Goal: Task Accomplishment & Management: Complete application form

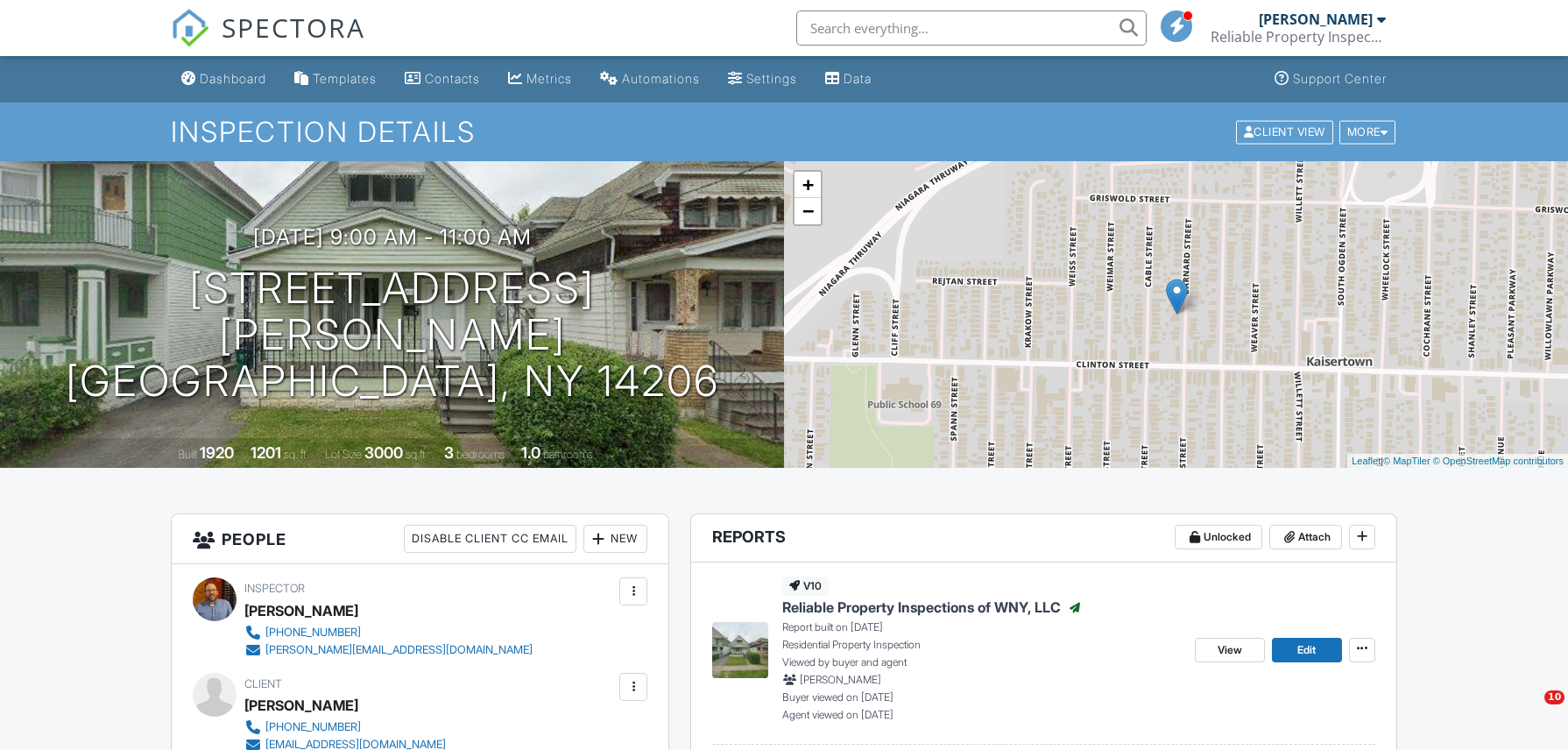
drag, startPoint x: 0, startPoint y: 0, endPoint x: 346, endPoint y: 158, distance: 380.4
click at [231, 78] on div "Dashboard" at bounding box center [233, 79] width 67 height 15
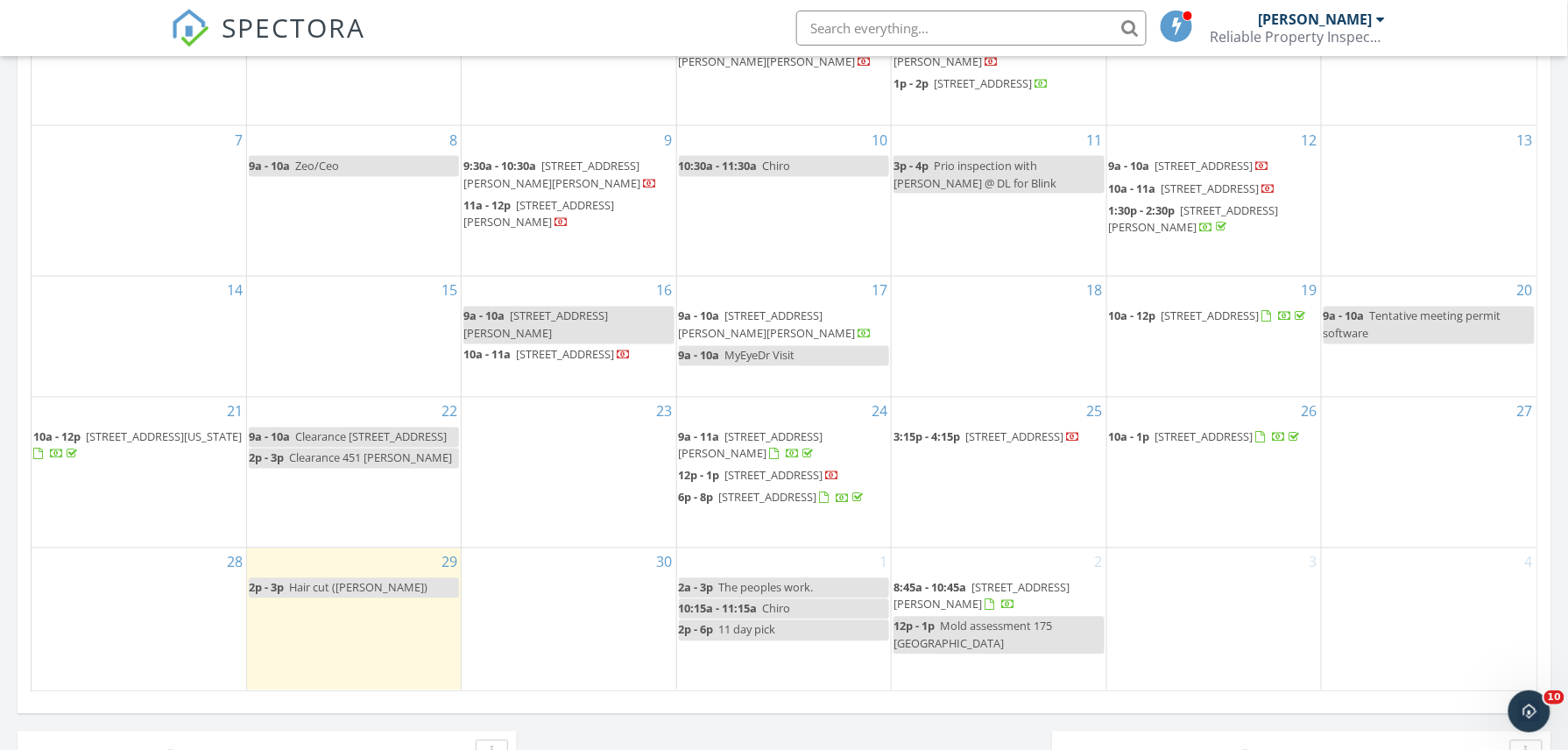
scroll to position [934, 0]
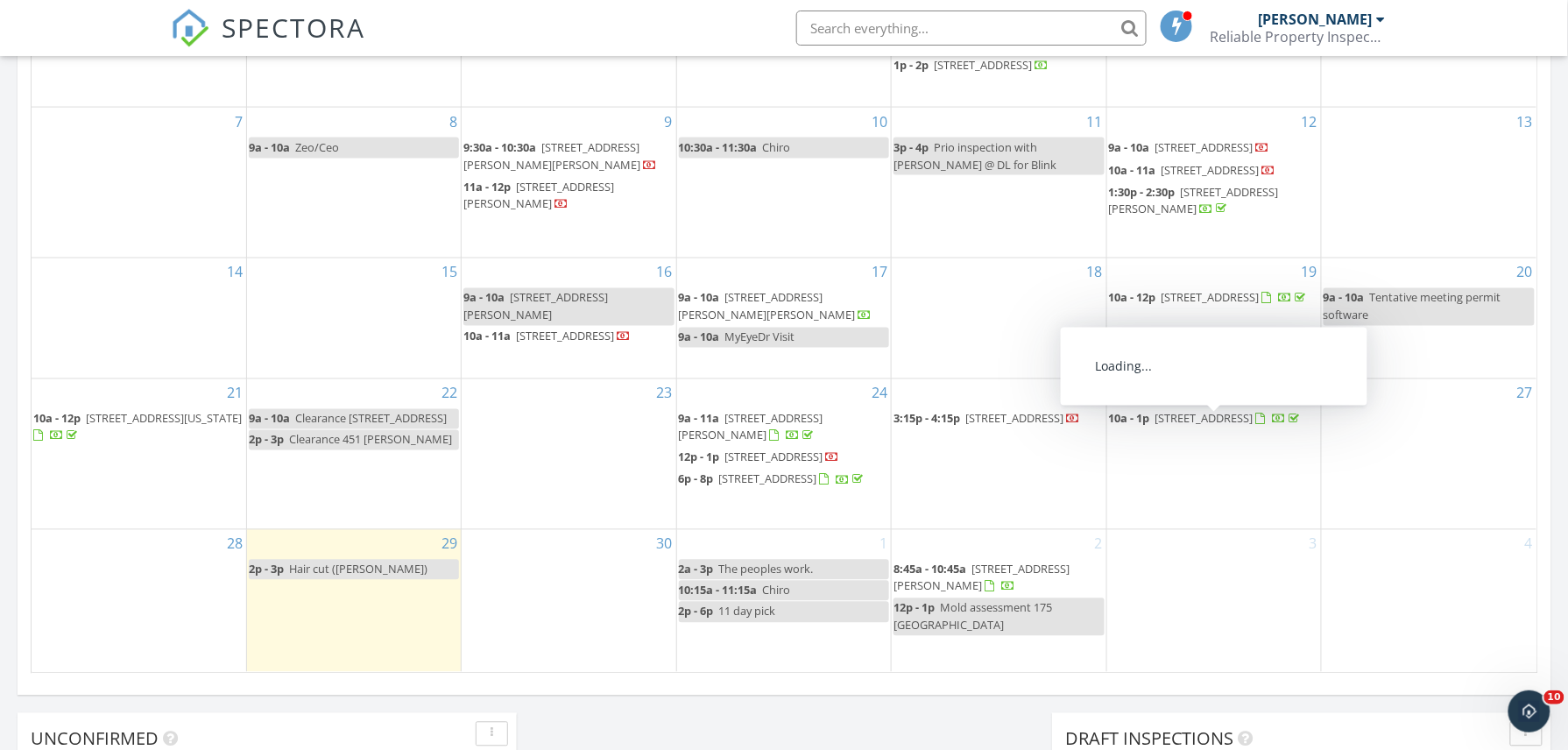
click at [1164, 426] on span "[STREET_ADDRESS]" at bounding box center [1205, 419] width 98 height 16
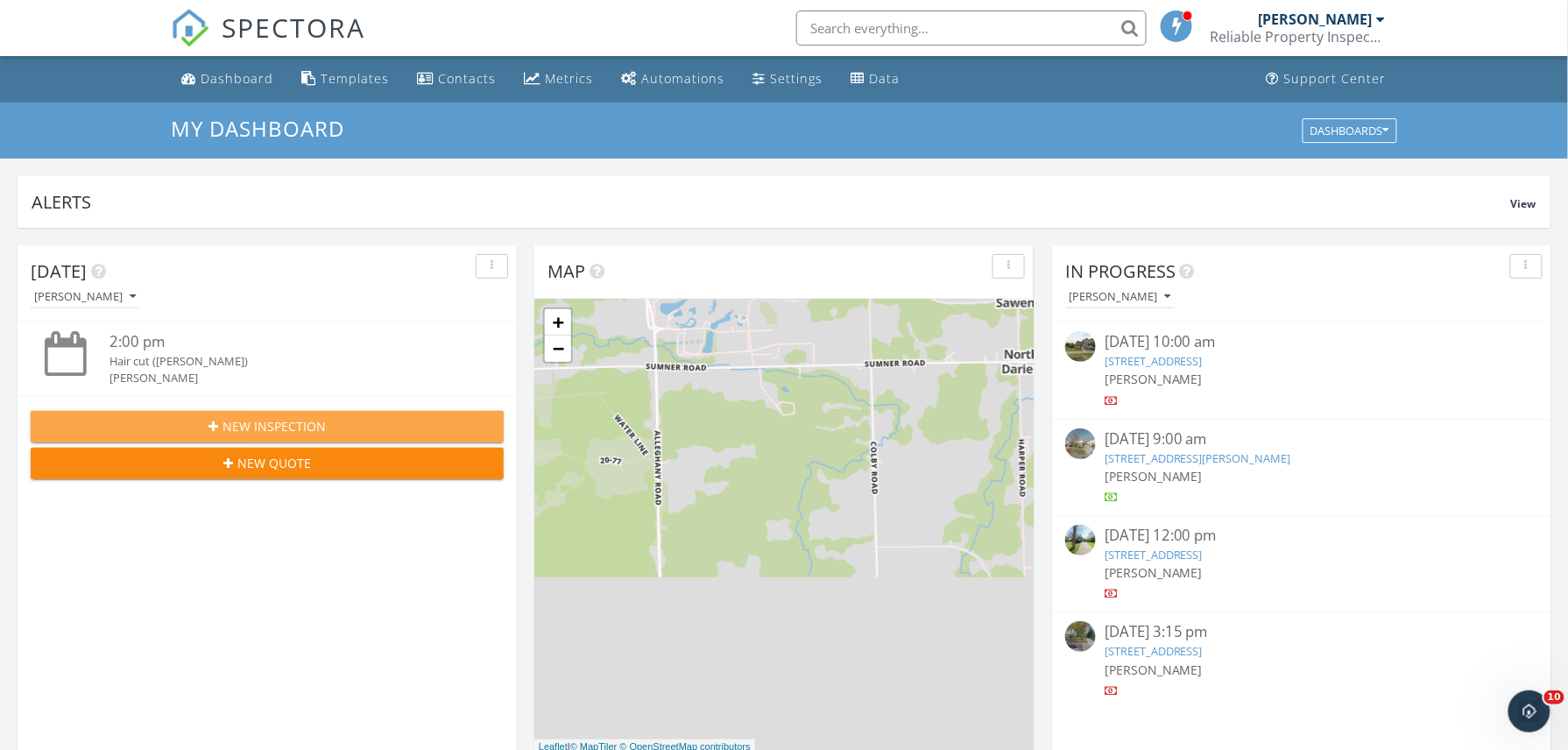
click at [259, 413] on button "New Inspection" at bounding box center [268, 427] width 473 height 32
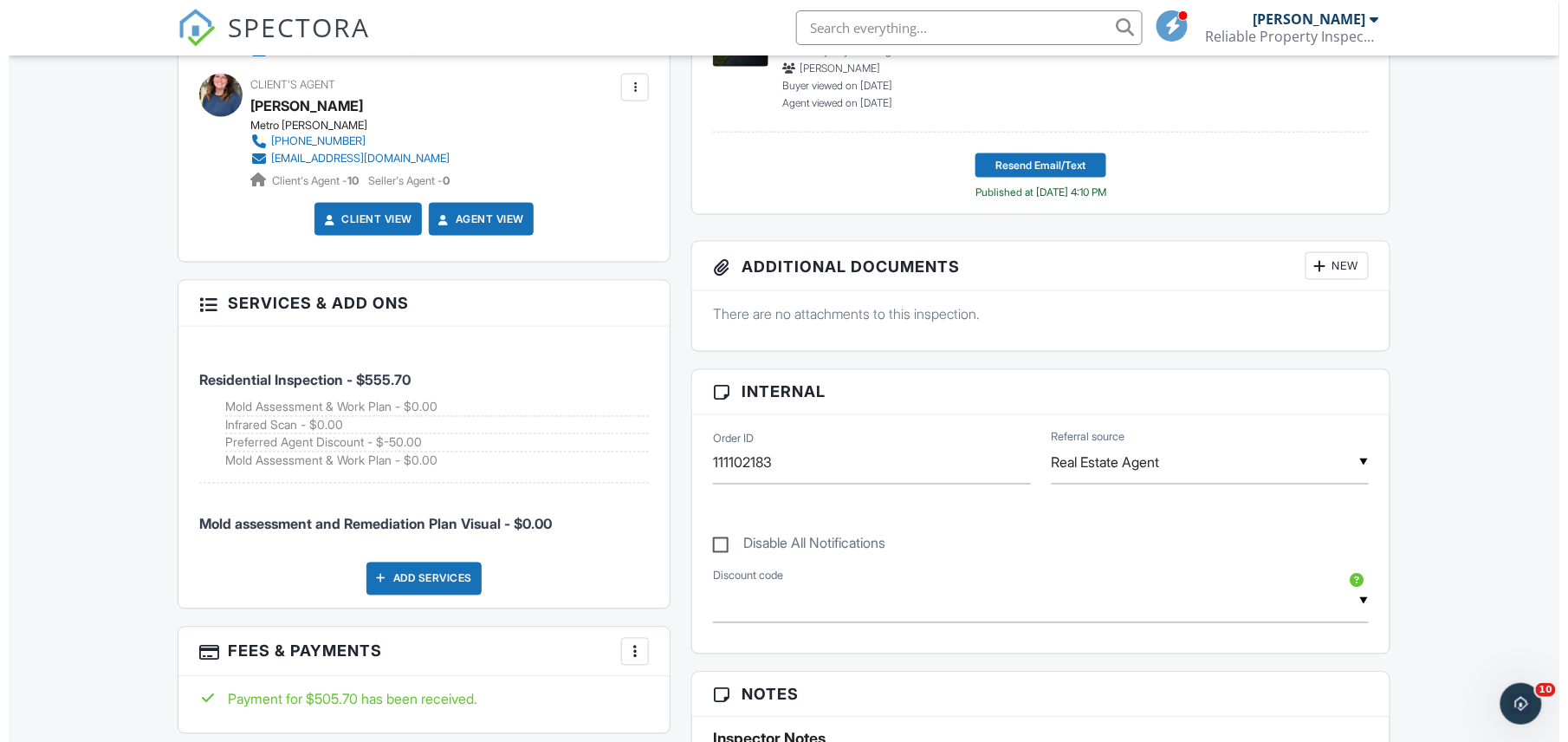
scroll to position [808, 0]
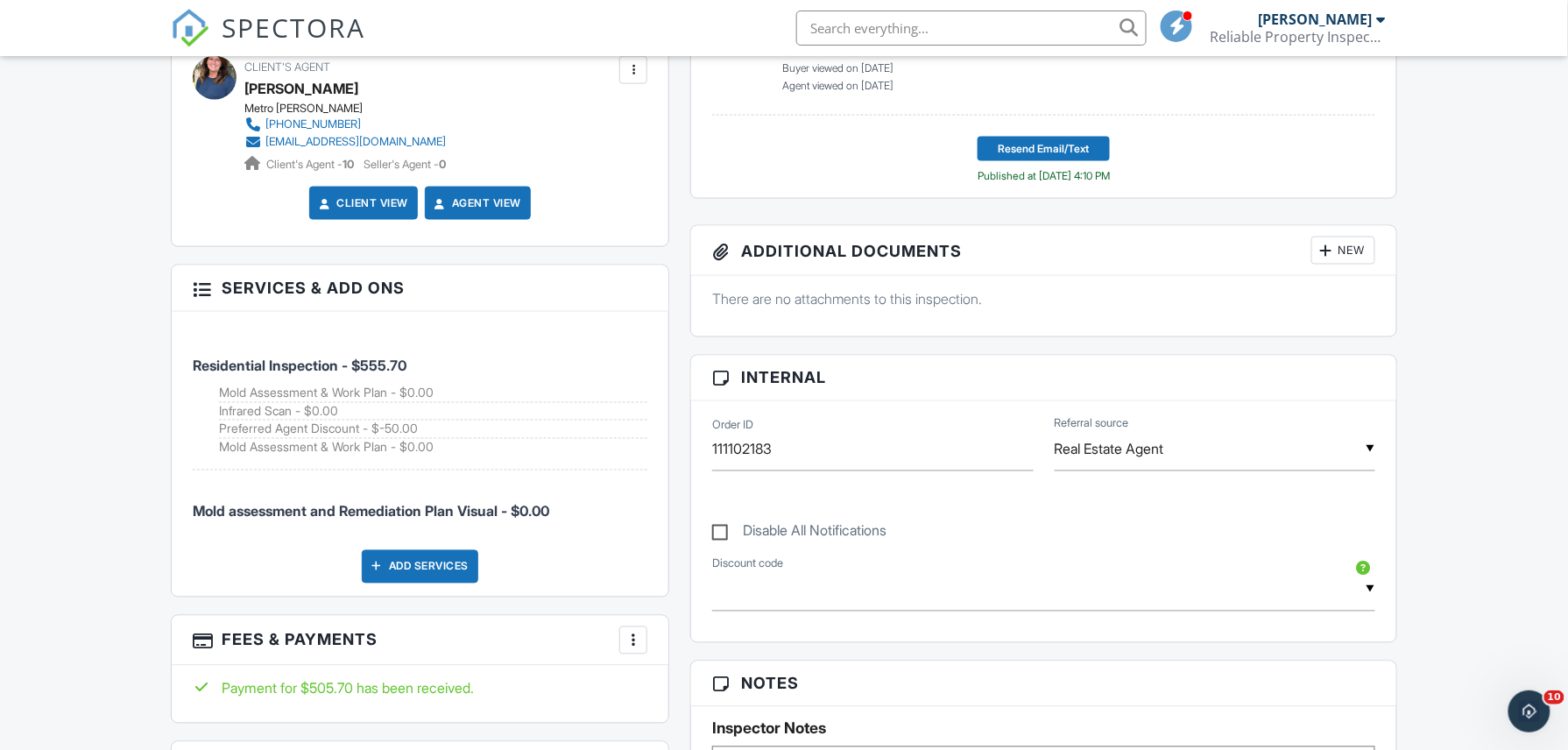
click at [198, 279] on div at bounding box center [201, 287] width 18 height 18
click at [342, 438] on li "Mold Assessment & Work Plan - $0.00" at bounding box center [433, 447] width 428 height 18
click at [641, 632] on div at bounding box center [633, 640] width 18 height 18
click at [727, 558] on li "Edit Fees & Payments" at bounding box center [721, 566] width 183 height 44
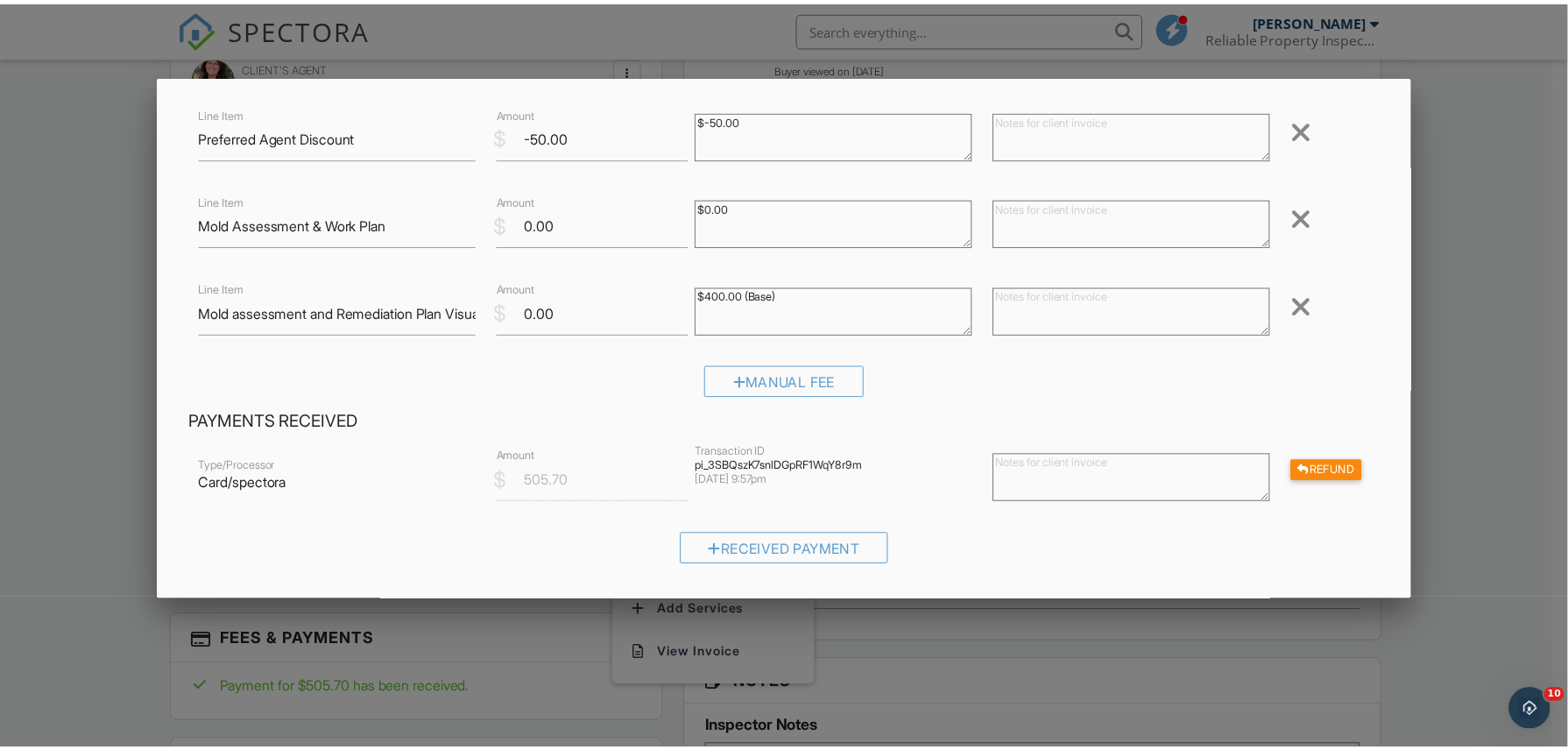
scroll to position [0, 0]
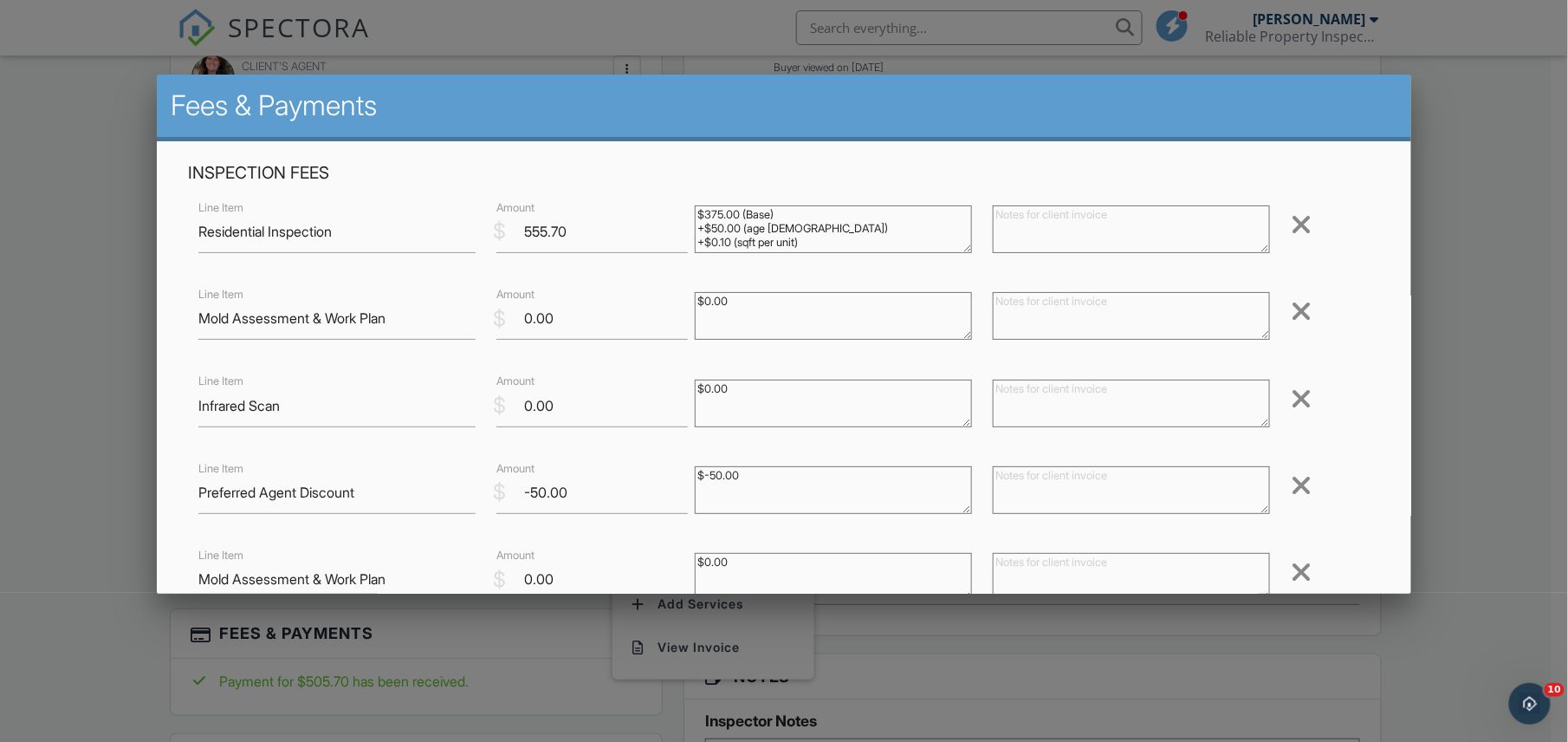
click at [35, 393] on div at bounding box center [784, 377] width 1568 height 927
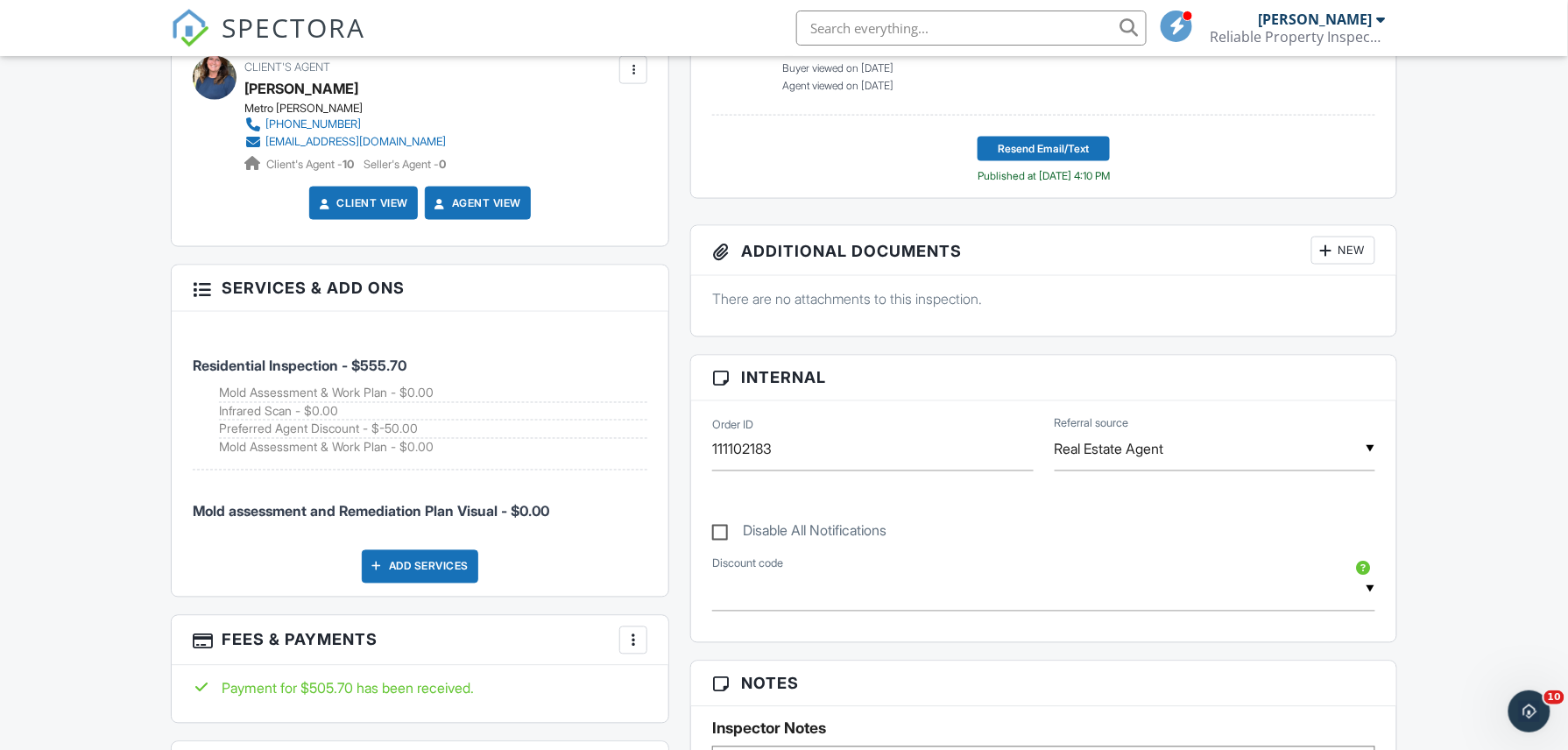
click at [632, 632] on div at bounding box center [633, 640] width 18 height 18
click at [678, 638] on li "View Invoice" at bounding box center [721, 654] width 183 height 44
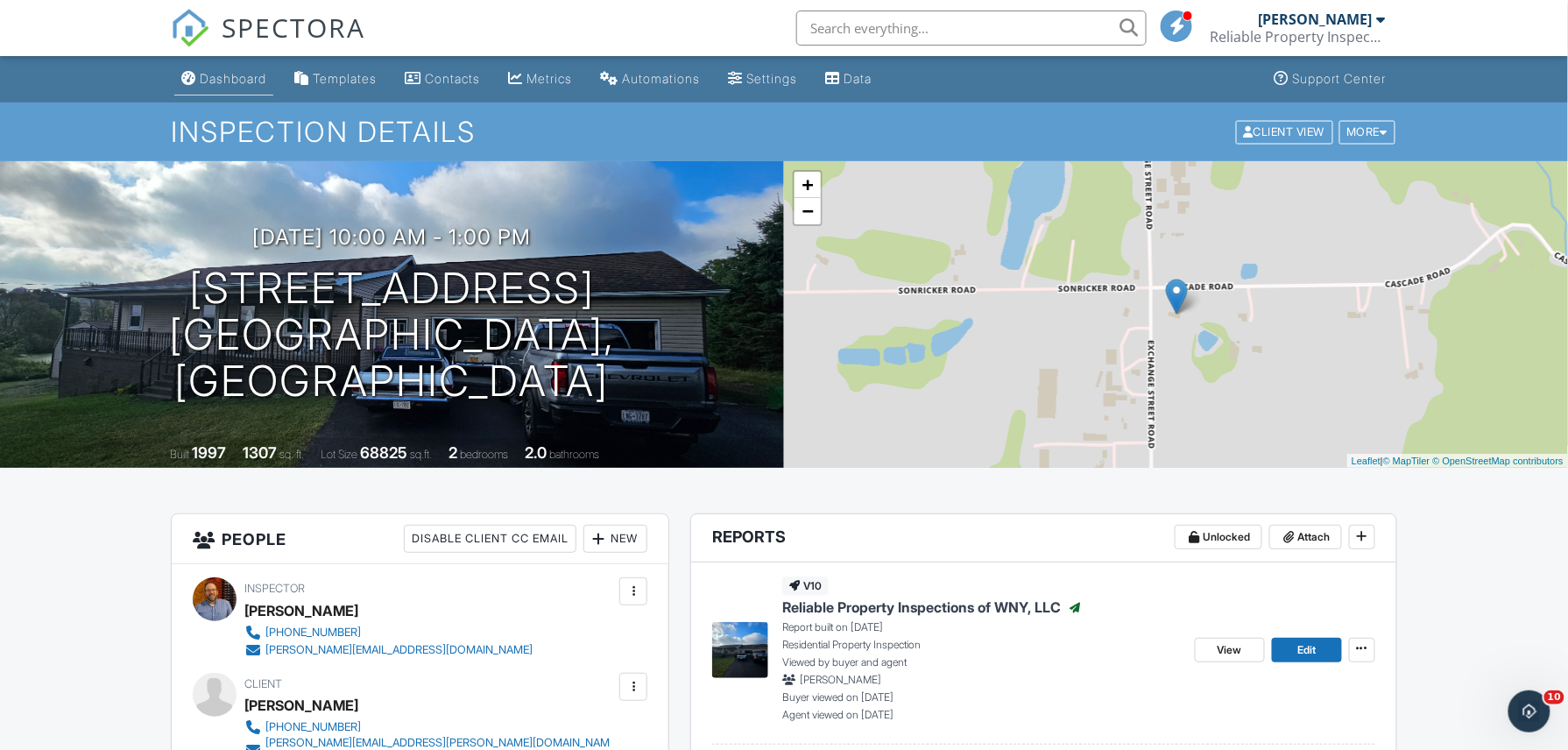
click at [229, 73] on div "Dashboard" at bounding box center [233, 79] width 67 height 15
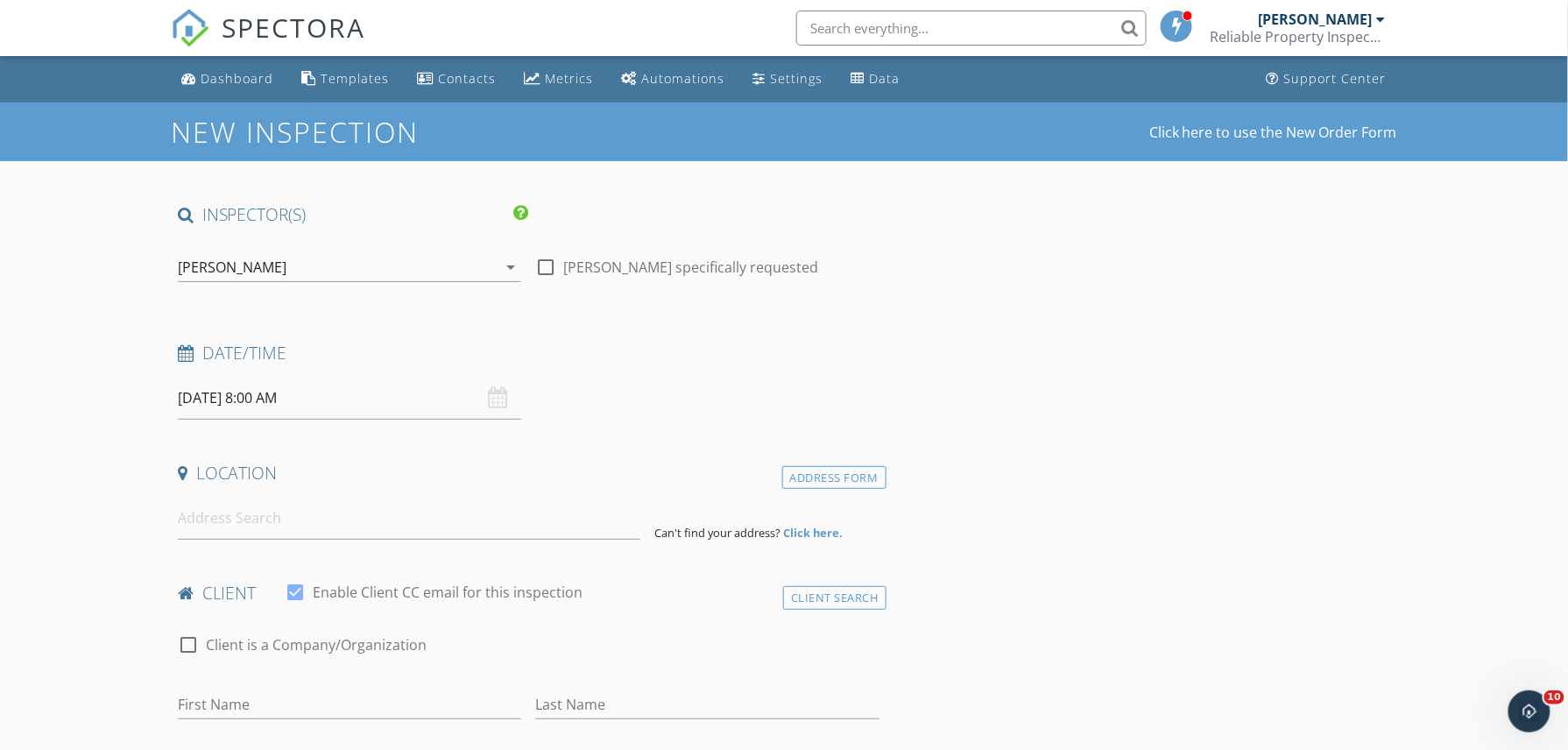
click at [205, 519] on input at bounding box center [408, 518] width 463 height 43
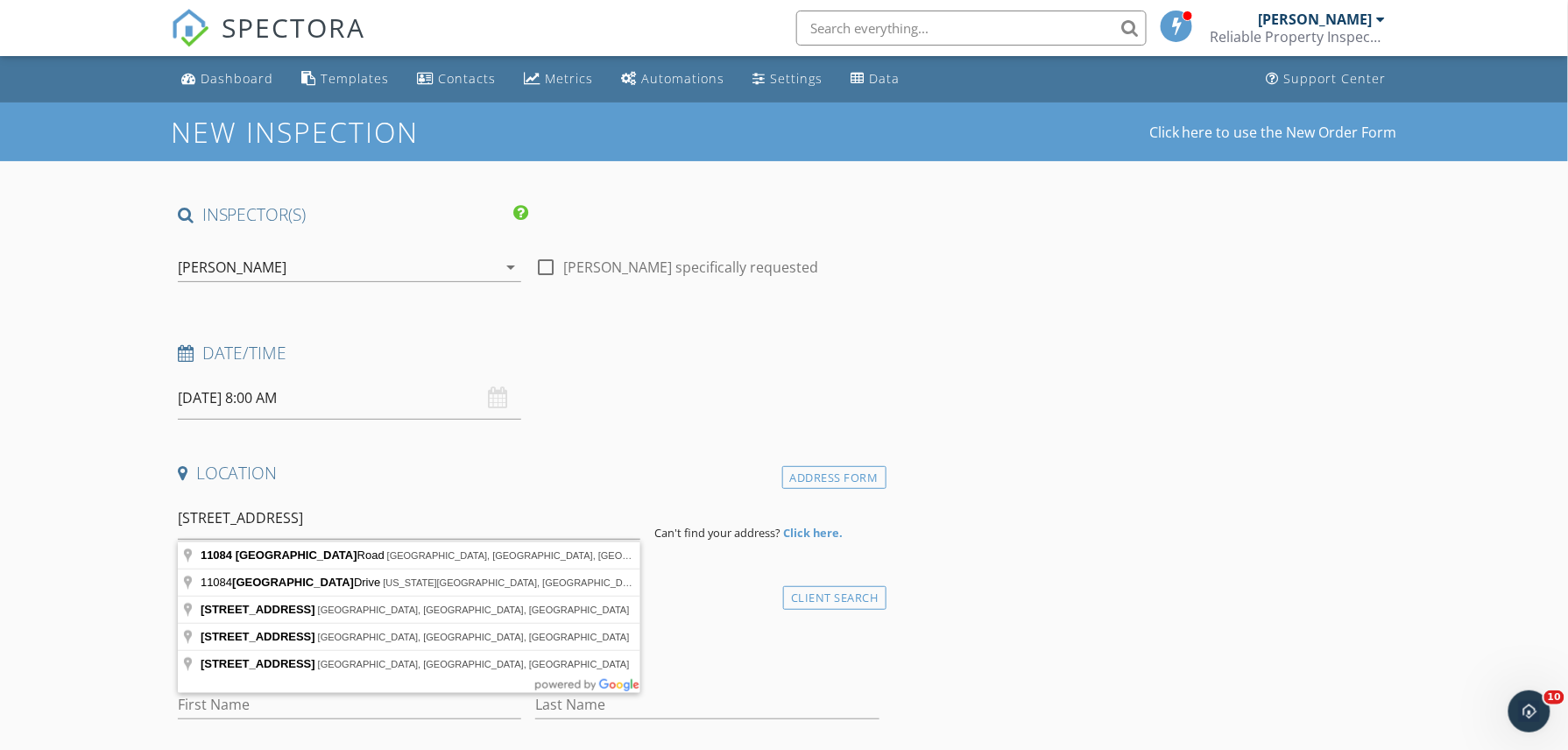
type input "[STREET_ADDRESS][PERSON_NAME]"
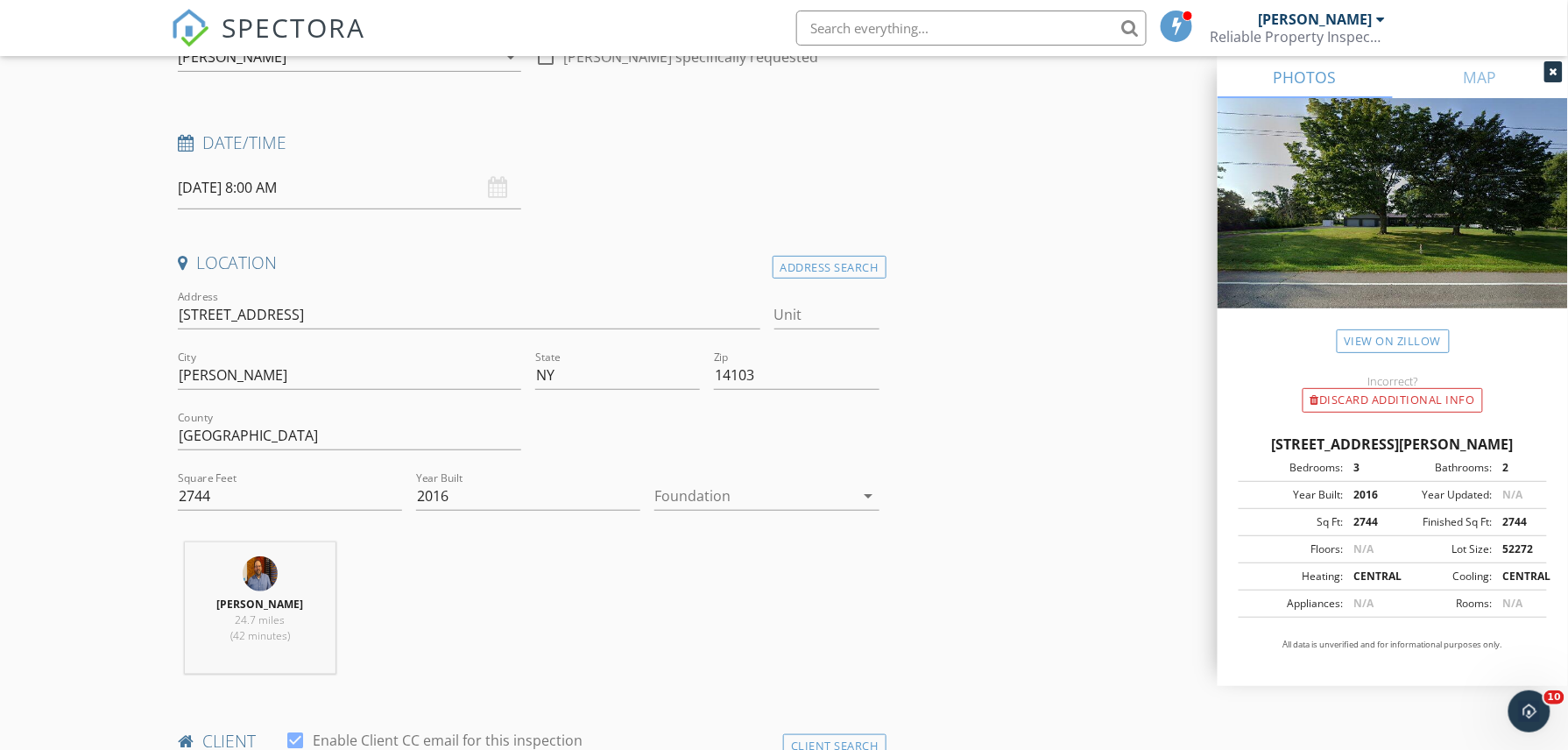
scroll to position [233, 0]
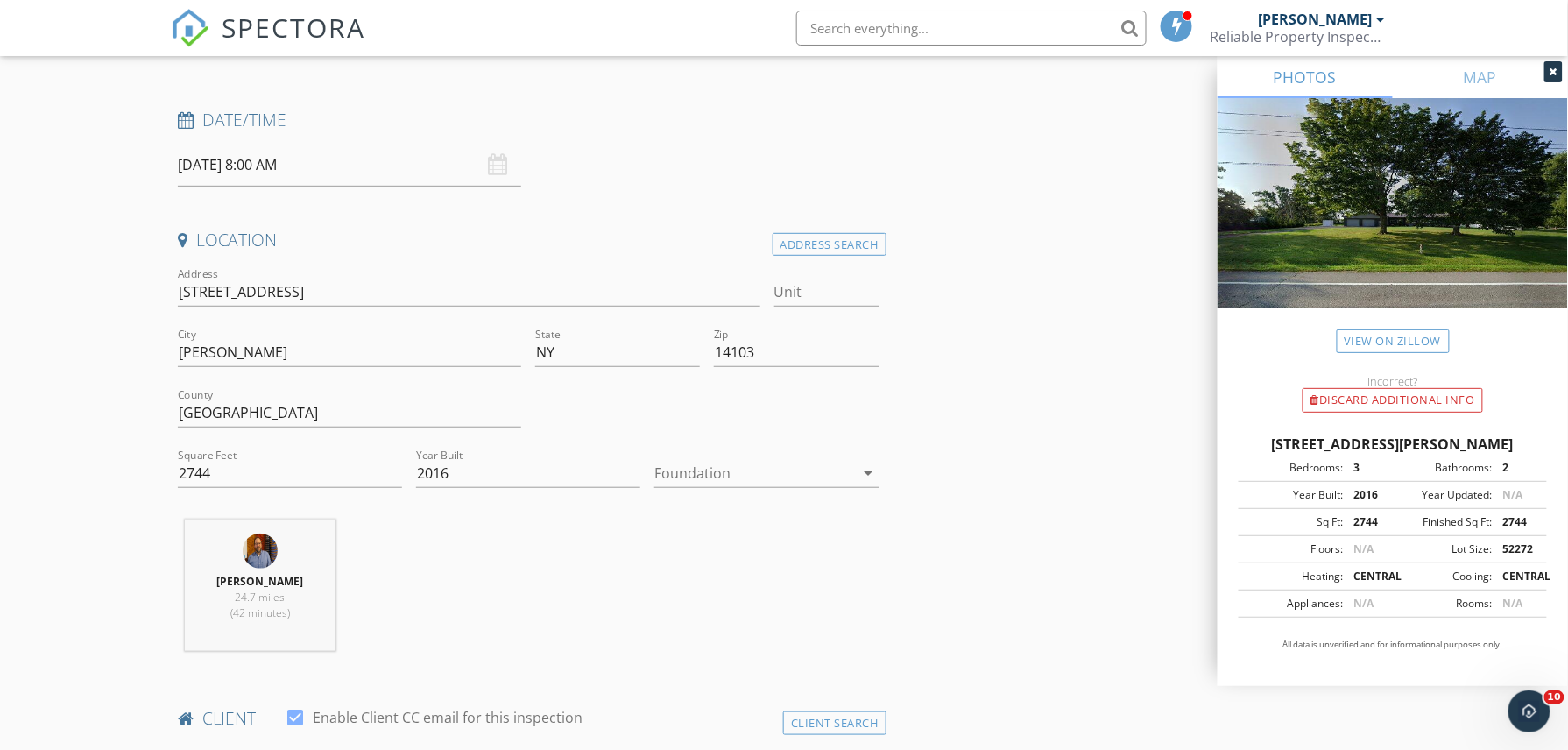
click at [678, 464] on div at bounding box center [754, 473] width 200 height 28
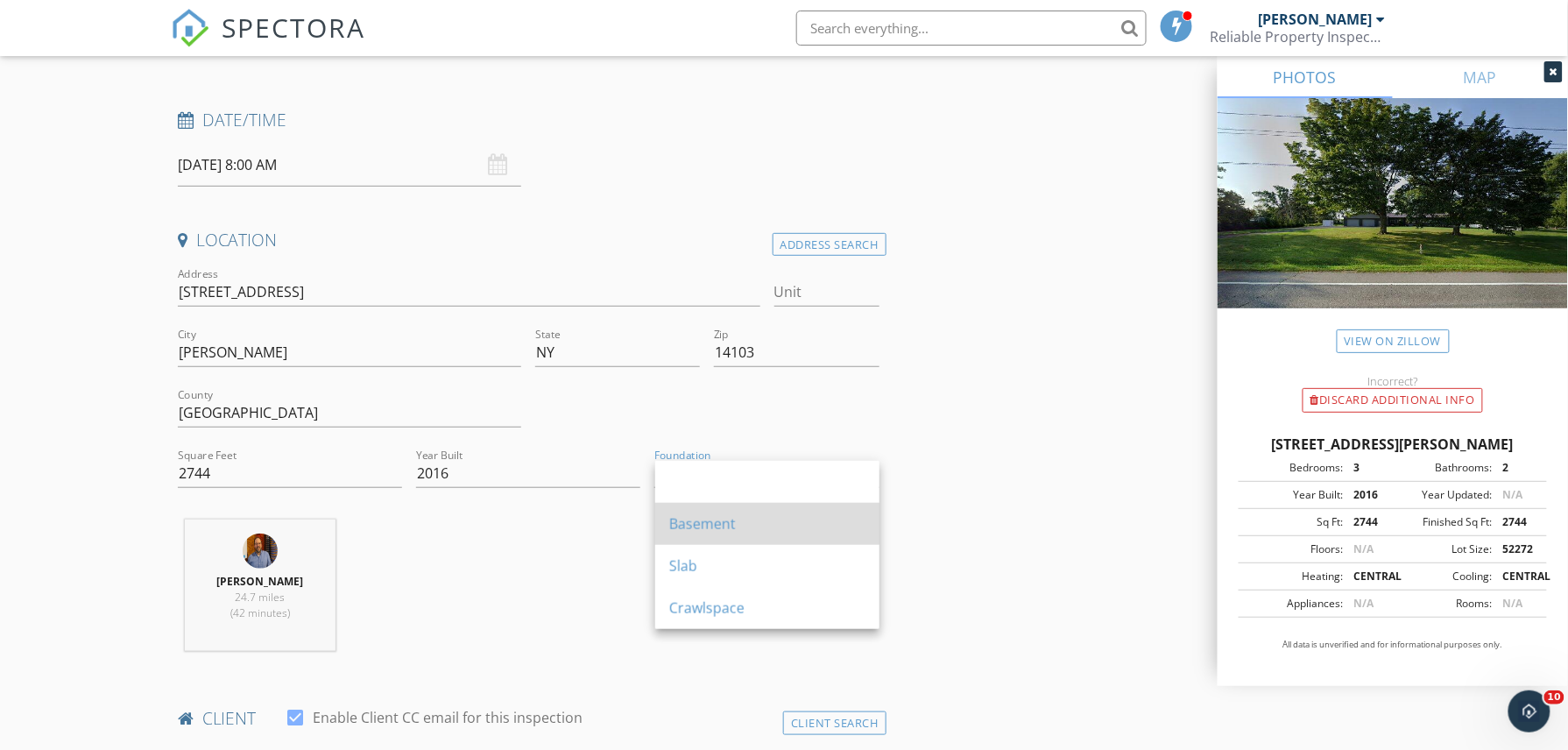
click at [685, 520] on div "Basement" at bounding box center [767, 524] width 196 height 21
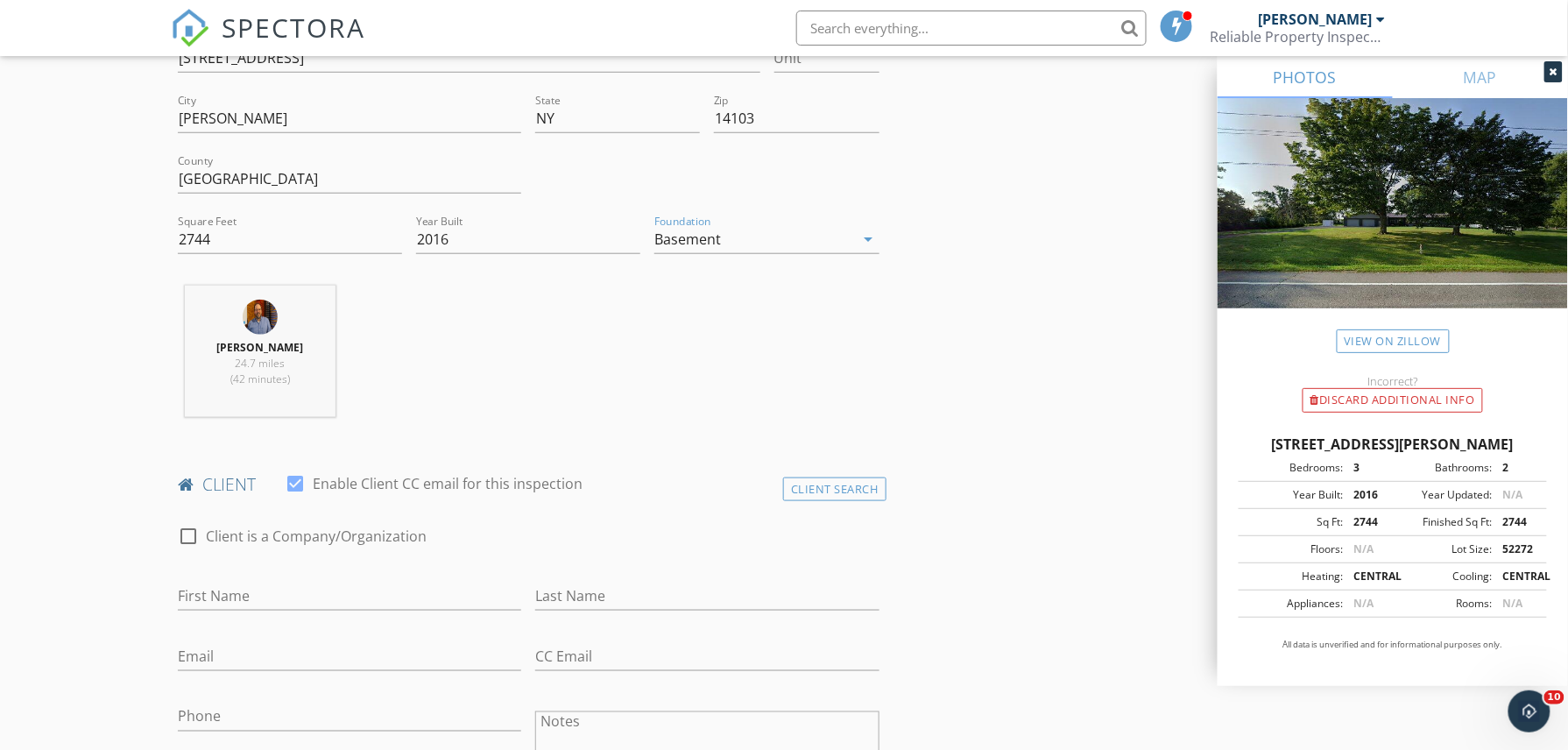
scroll to position [583, 0]
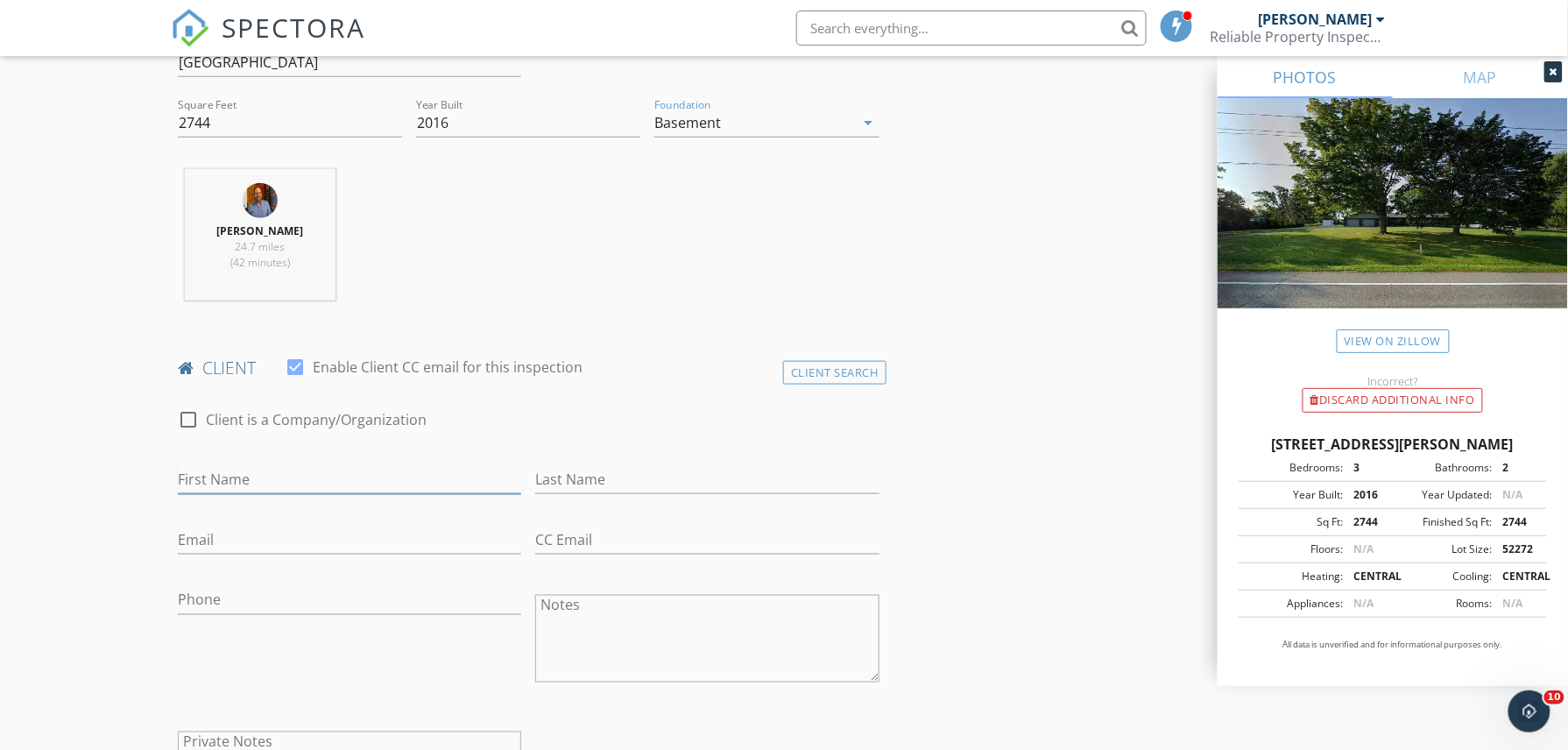
click at [236, 482] on input "First Name" at bounding box center [349, 479] width 344 height 29
click at [806, 365] on div "Client Search" at bounding box center [835, 372] width 103 height 23
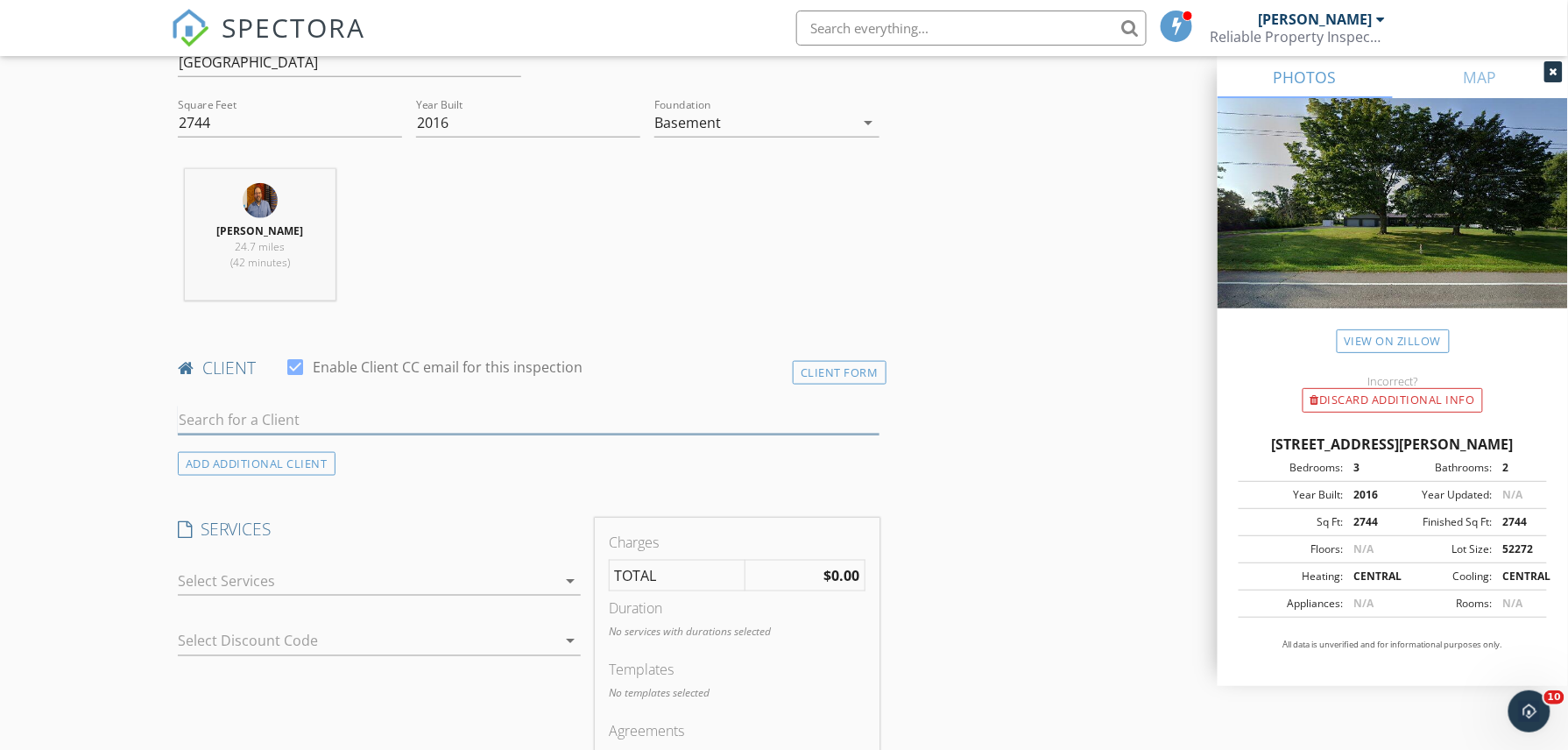
click at [300, 417] on input "text" at bounding box center [528, 420] width 701 height 29
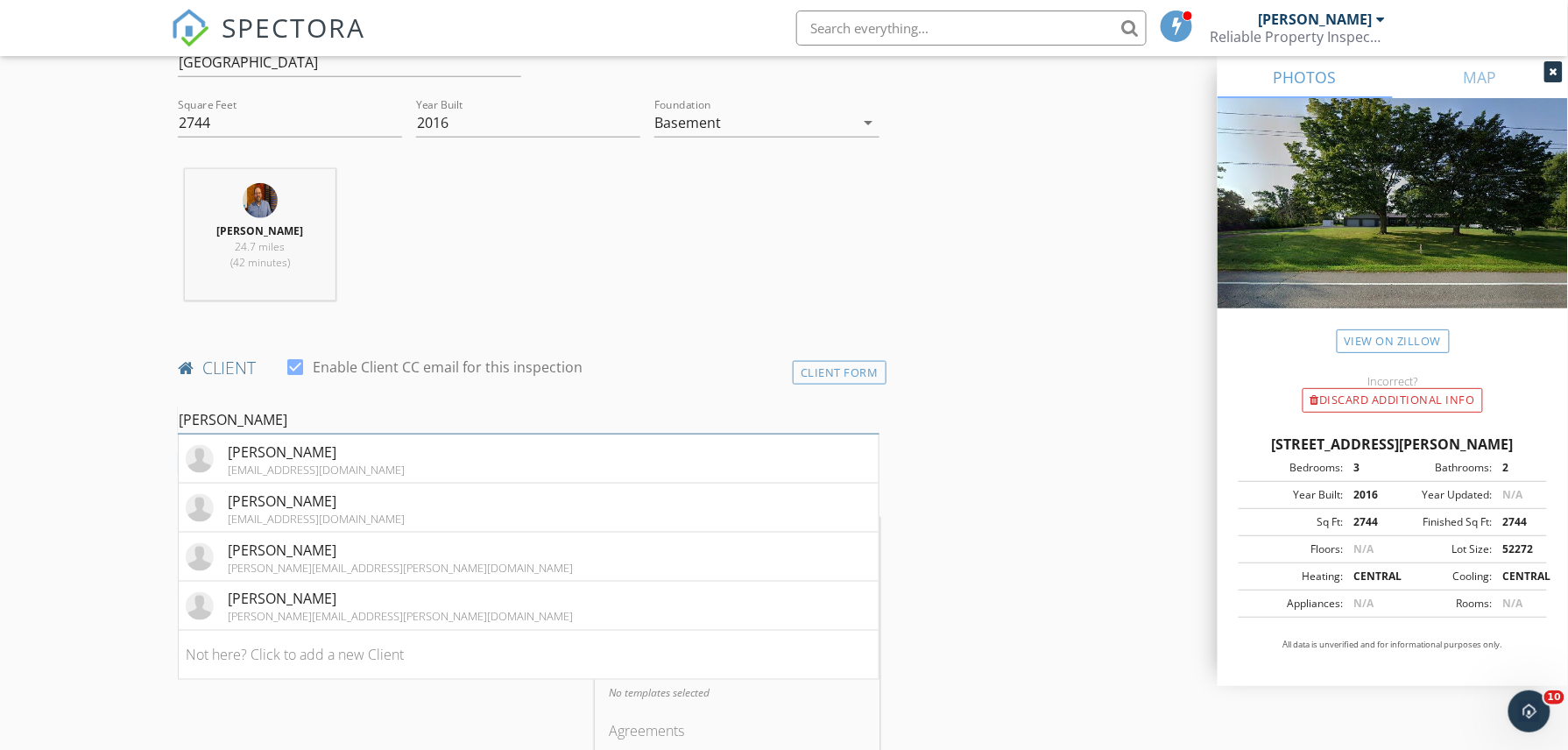
type input "mitch"
click at [365, 609] on div "[PERSON_NAME]" at bounding box center [401, 599] width 346 height 21
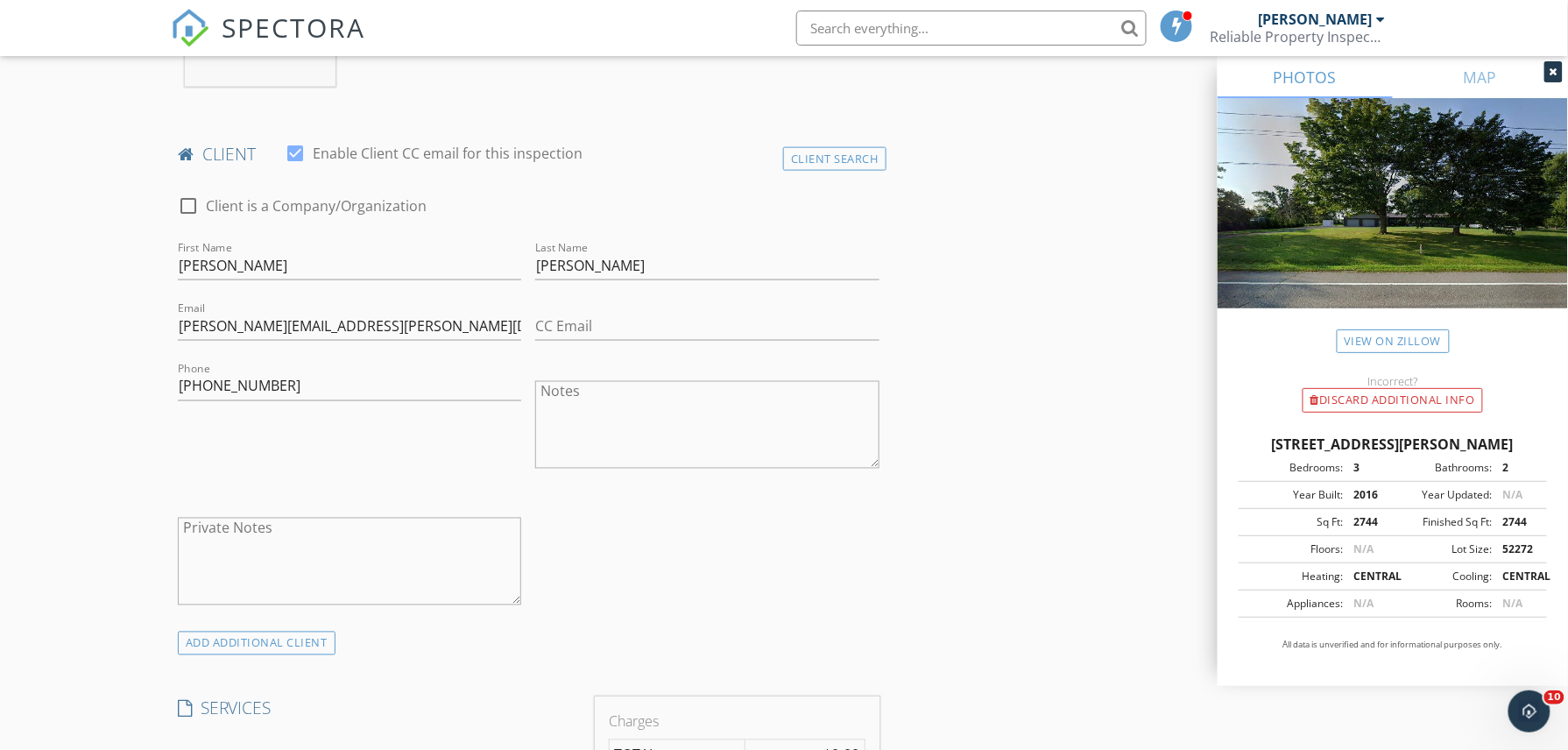
scroll to position [817, 0]
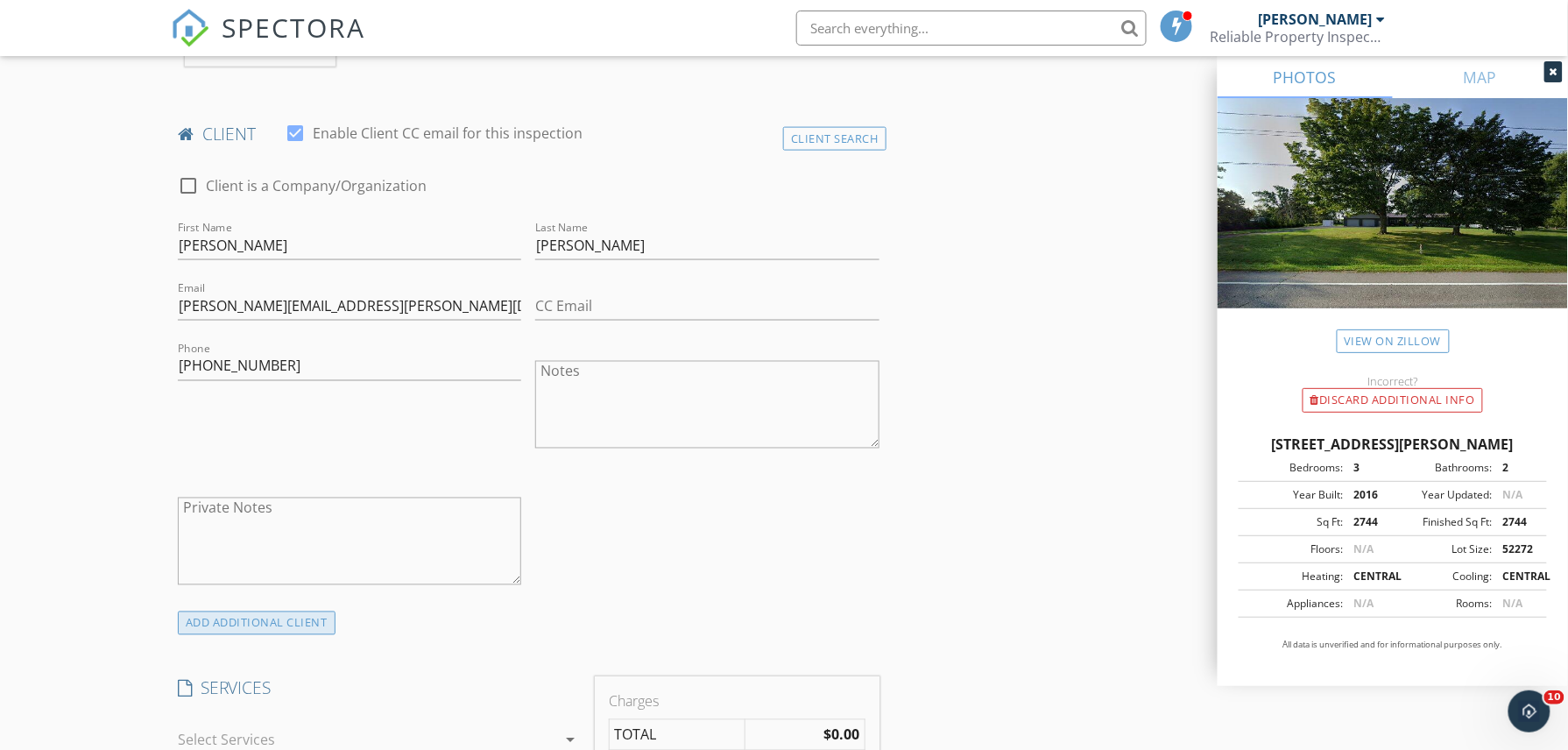
click at [312, 618] on div "ADD ADDITIONAL client" at bounding box center [256, 622] width 158 height 23
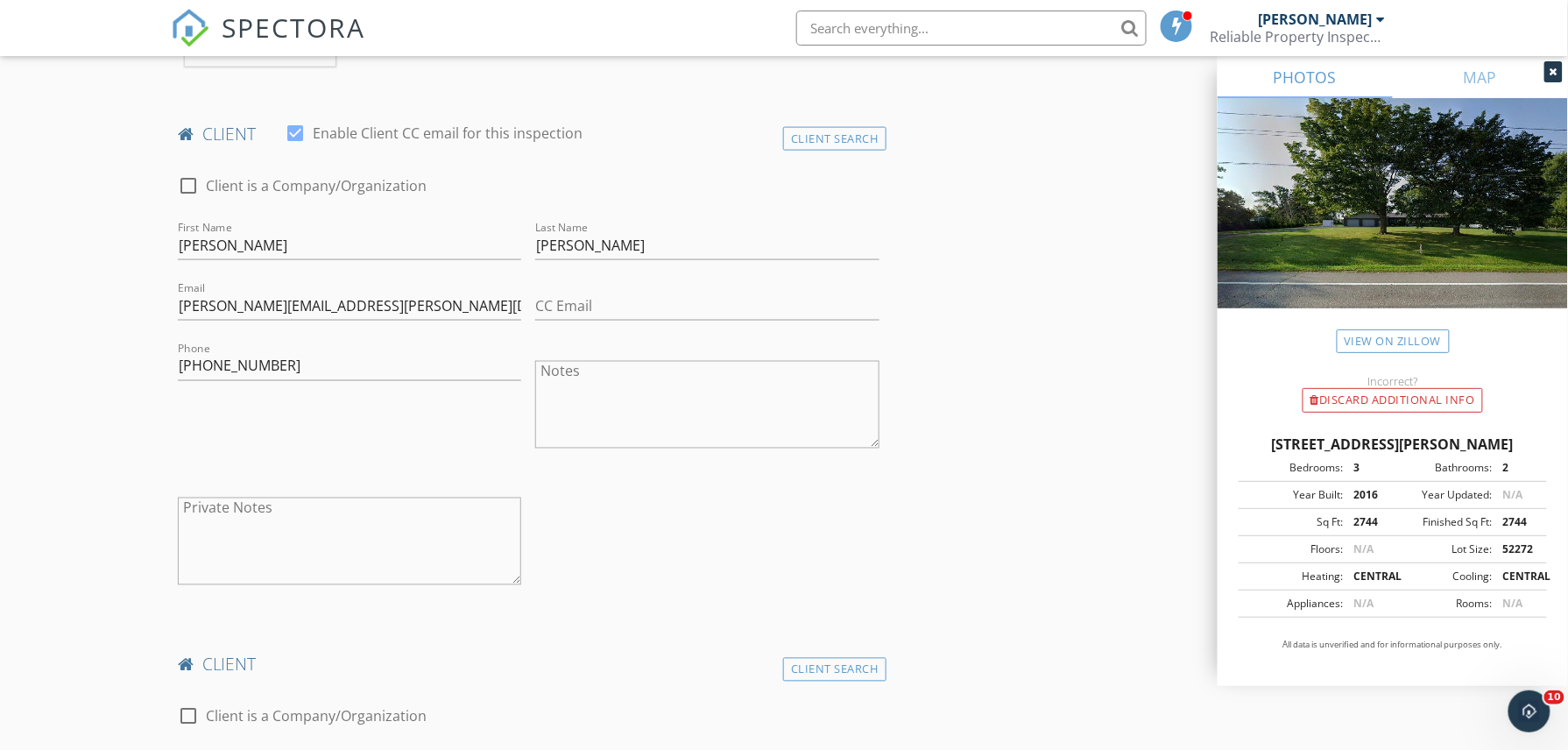
scroll to position [934, 0]
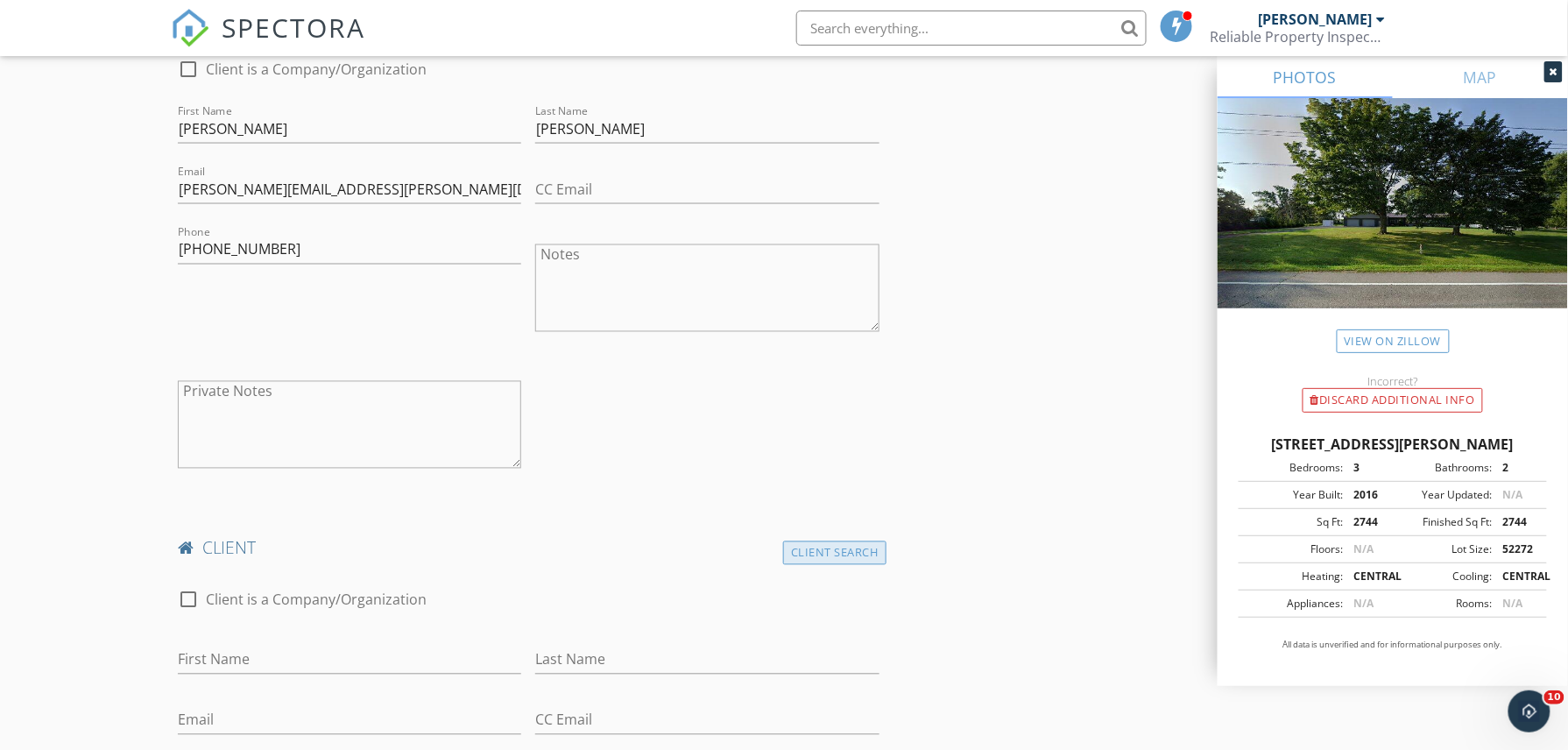
click at [806, 546] on div "Client Search" at bounding box center [835, 553] width 103 height 23
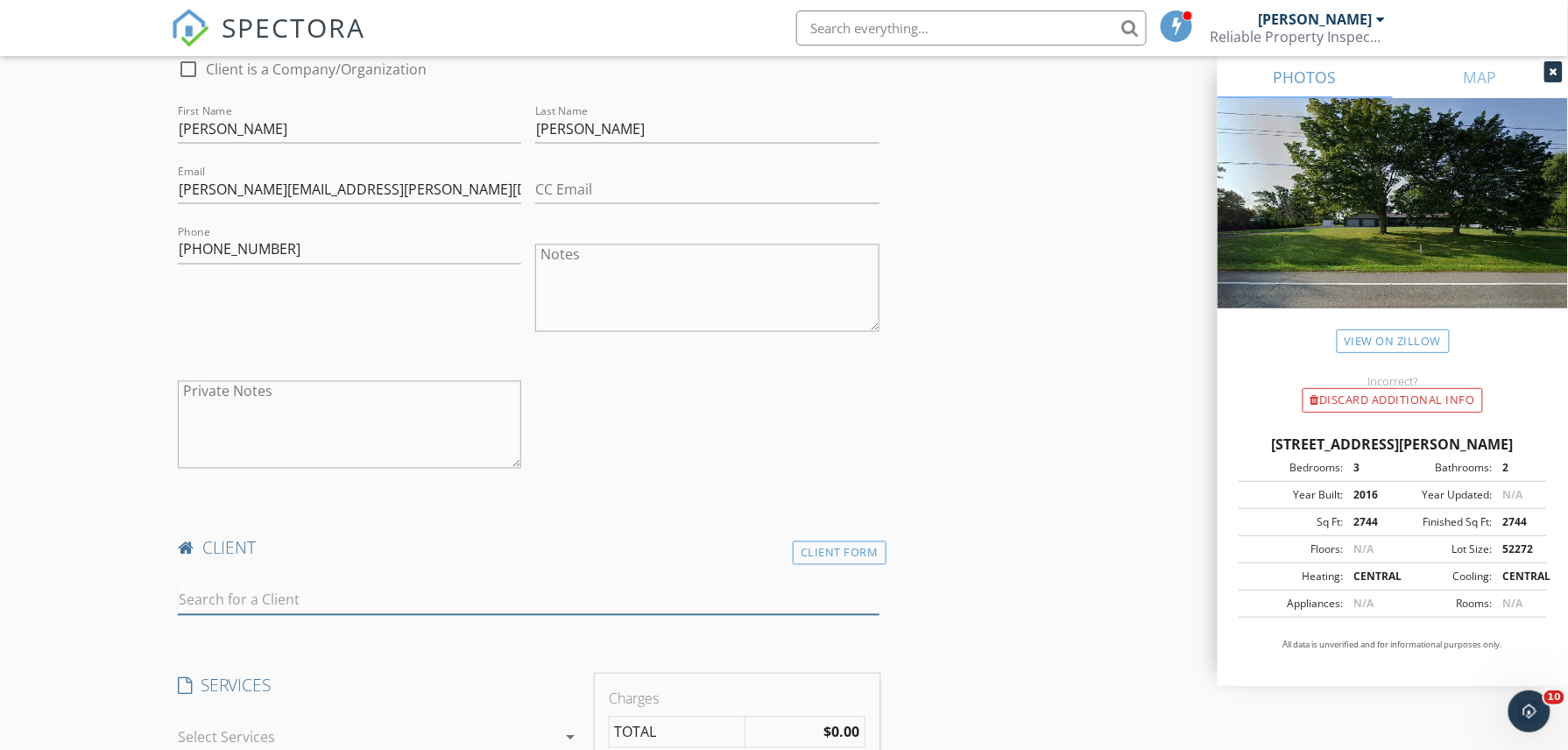
click at [229, 596] on input "text" at bounding box center [528, 600] width 701 height 29
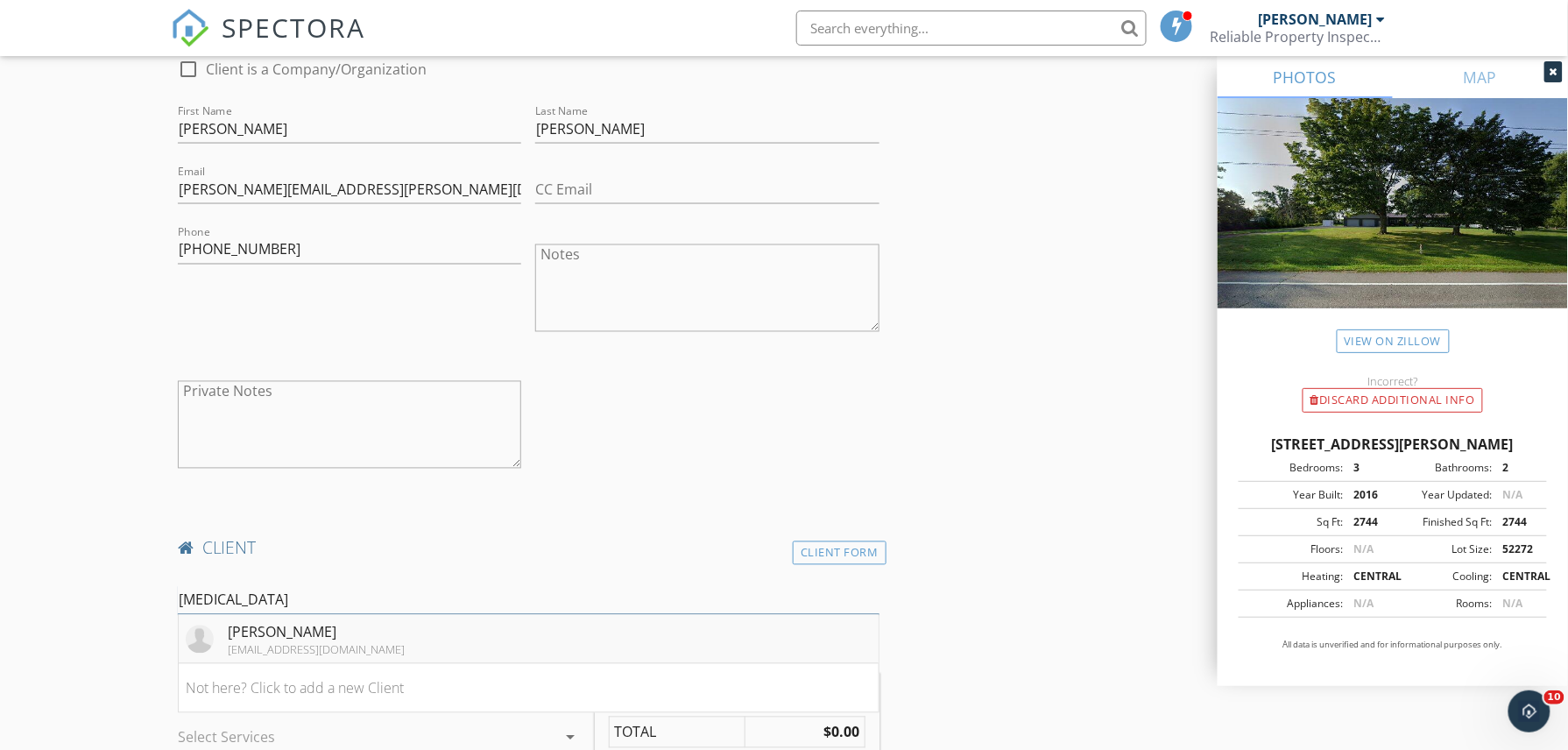
type input "skyla"
click at [263, 637] on div "[PERSON_NAME]" at bounding box center [316, 632] width 177 height 21
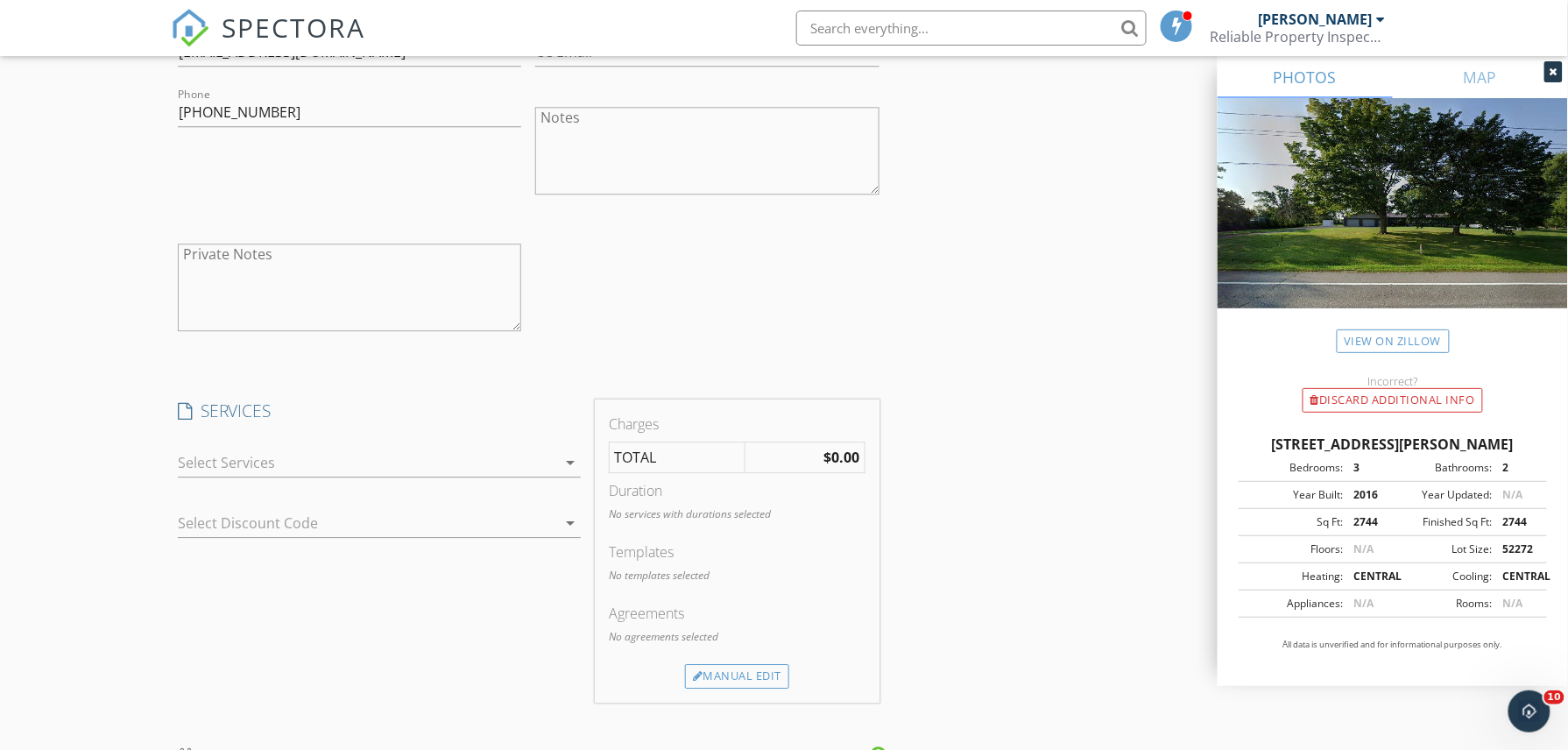
scroll to position [1634, 0]
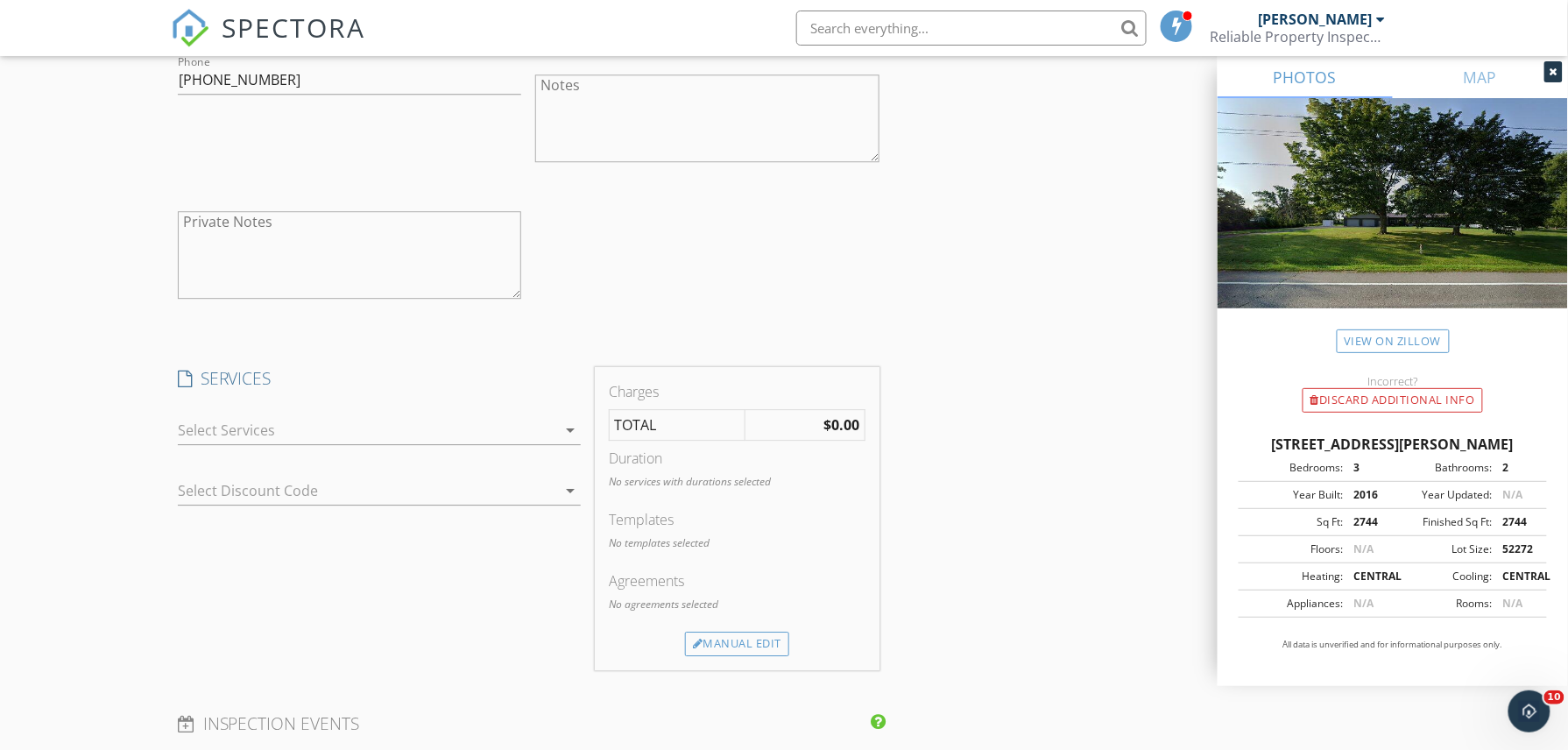
click at [340, 438] on div at bounding box center [366, 430] width 378 height 28
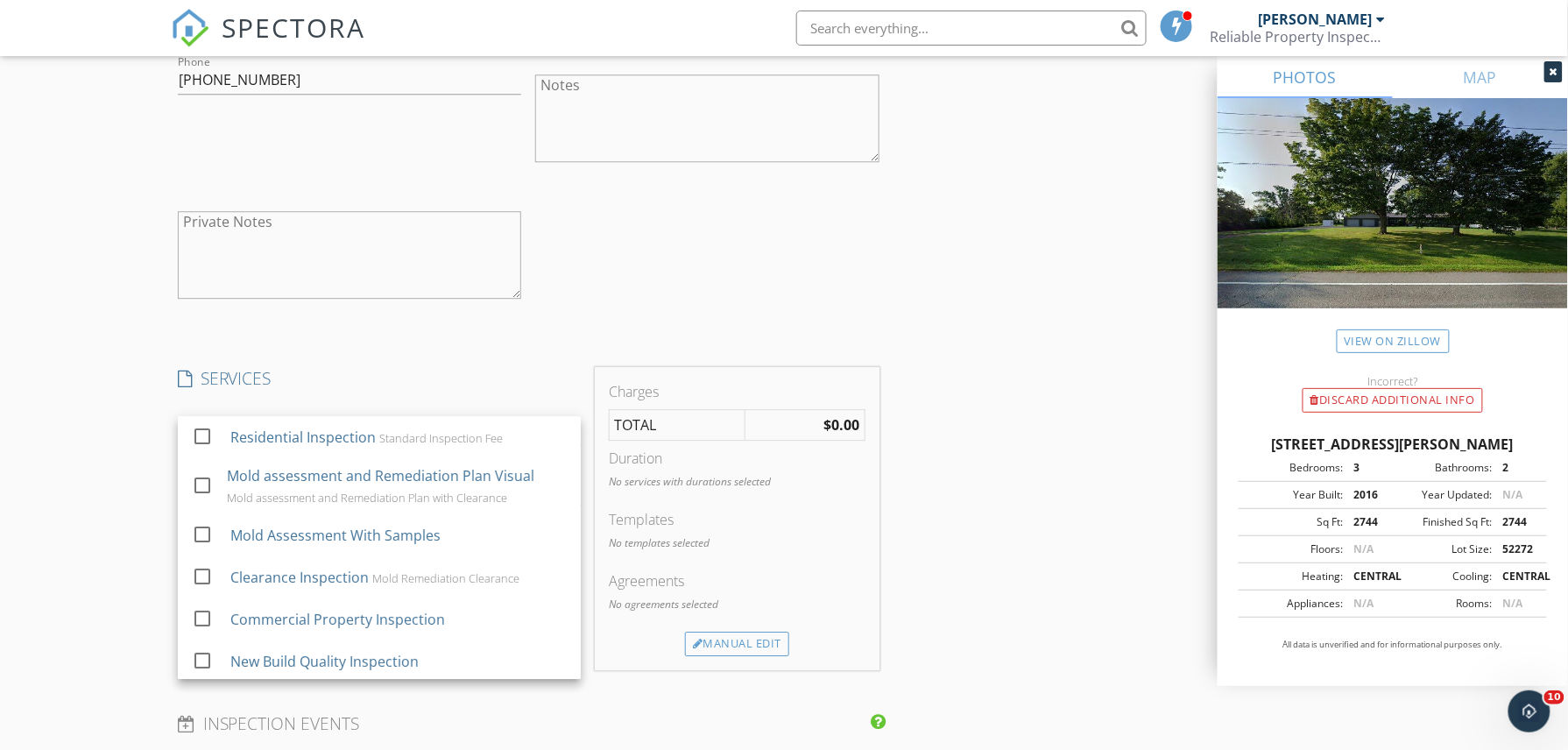
click at [340, 438] on div "Residential Inspection" at bounding box center [302, 436] width 146 height 21
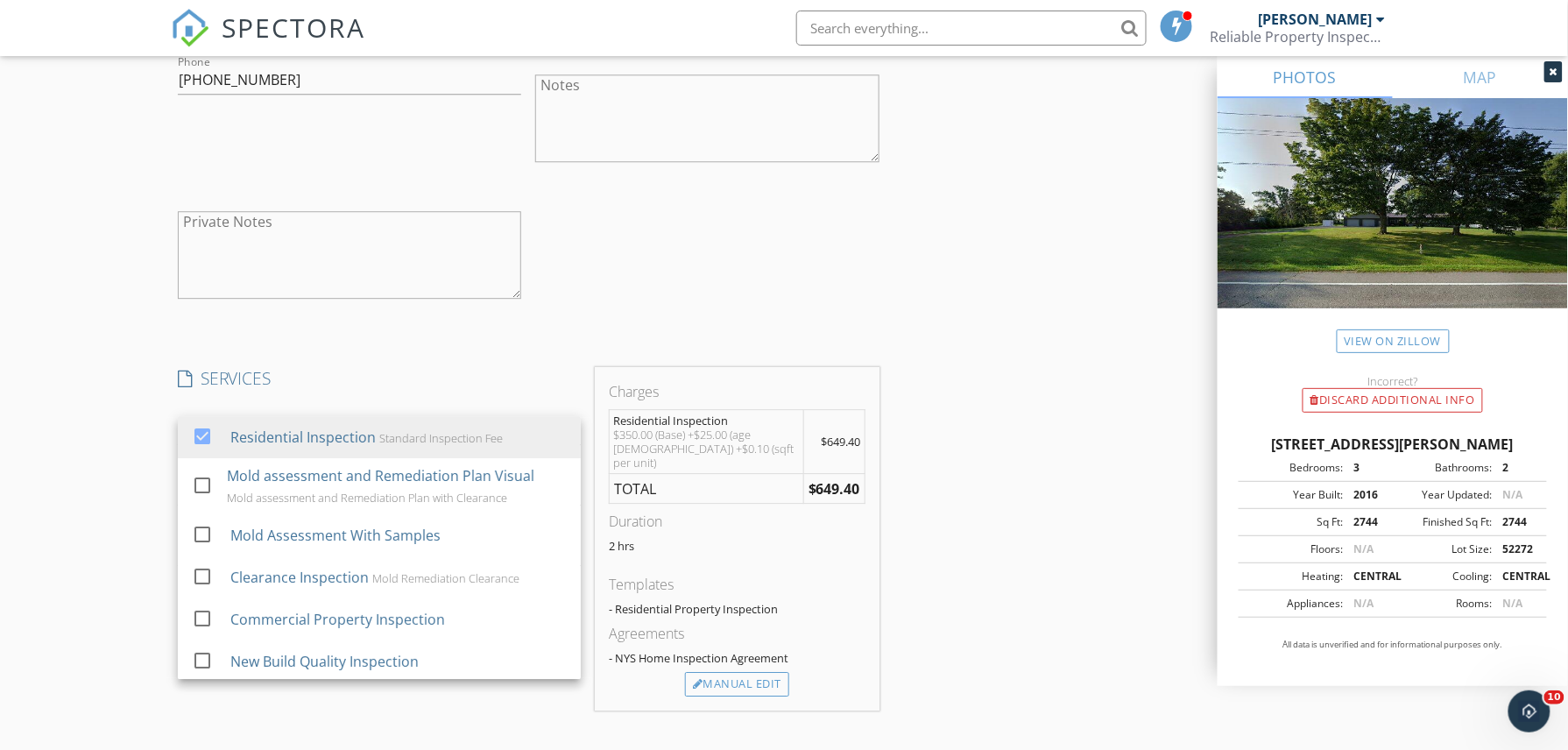
click at [0, 323] on html "SPECTORA Gregory Podsiadlo Reliable Property Inspections of WNY, LLC Role: Insp…" at bounding box center [784, 198] width 1568 height 3665
click at [673, 268] on div "check_box_outline_blank Client is a Company/Organization First Name Skylar Last…" at bounding box center [529, 98] width 715 height 453
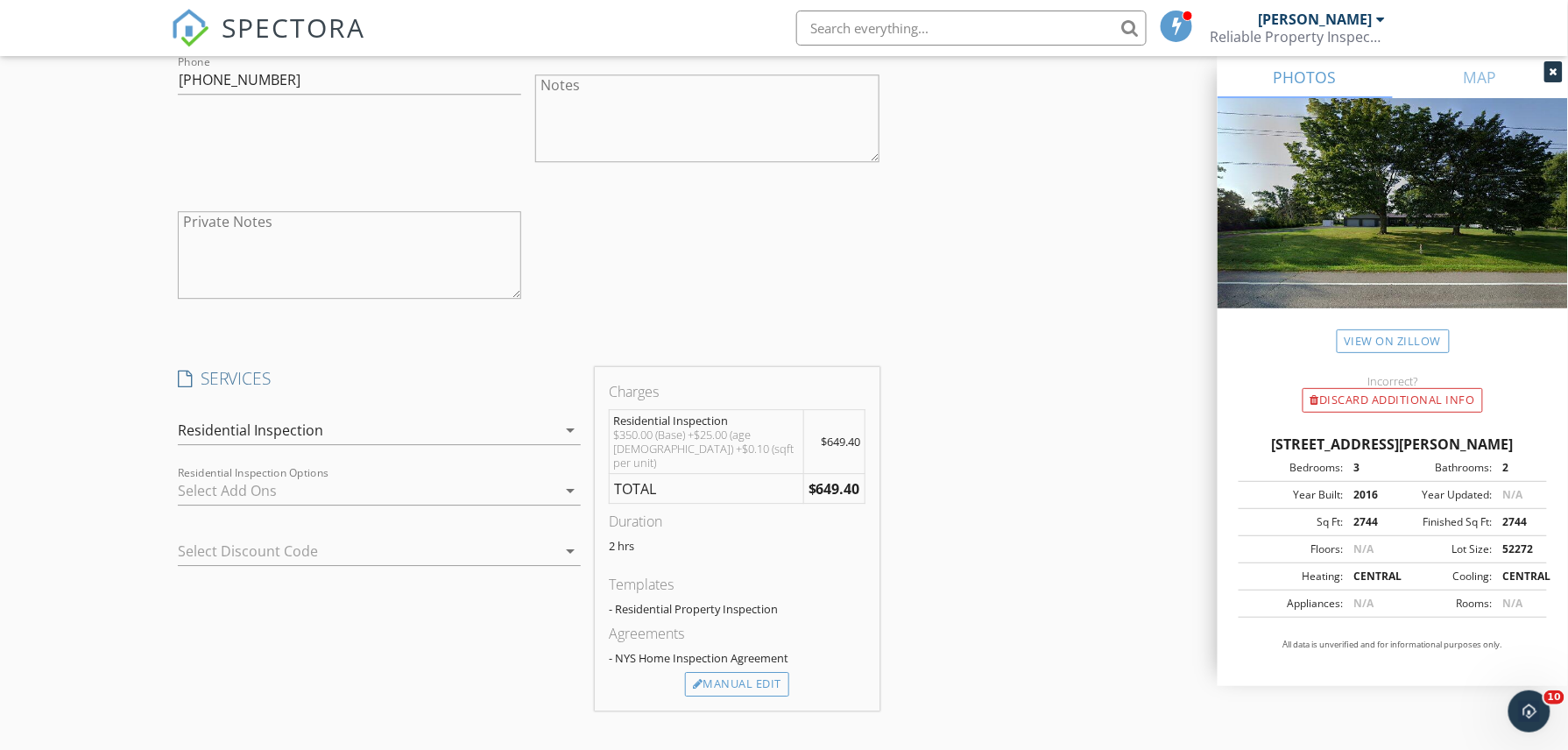
click at [277, 489] on div at bounding box center [366, 491] width 378 height 28
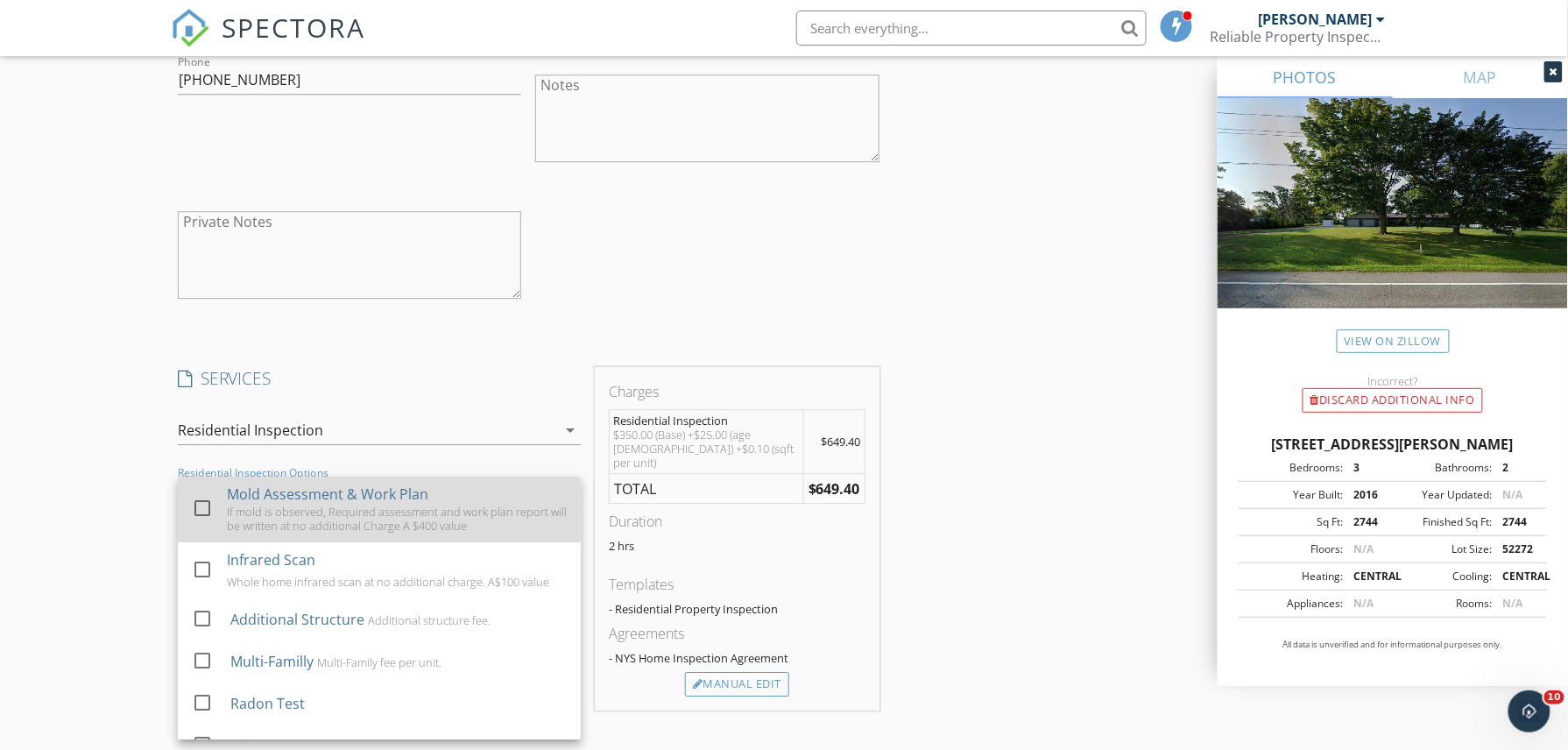
click at [275, 504] on div "Mold Assessment & Work Plan" at bounding box center [328, 494] width 202 height 21
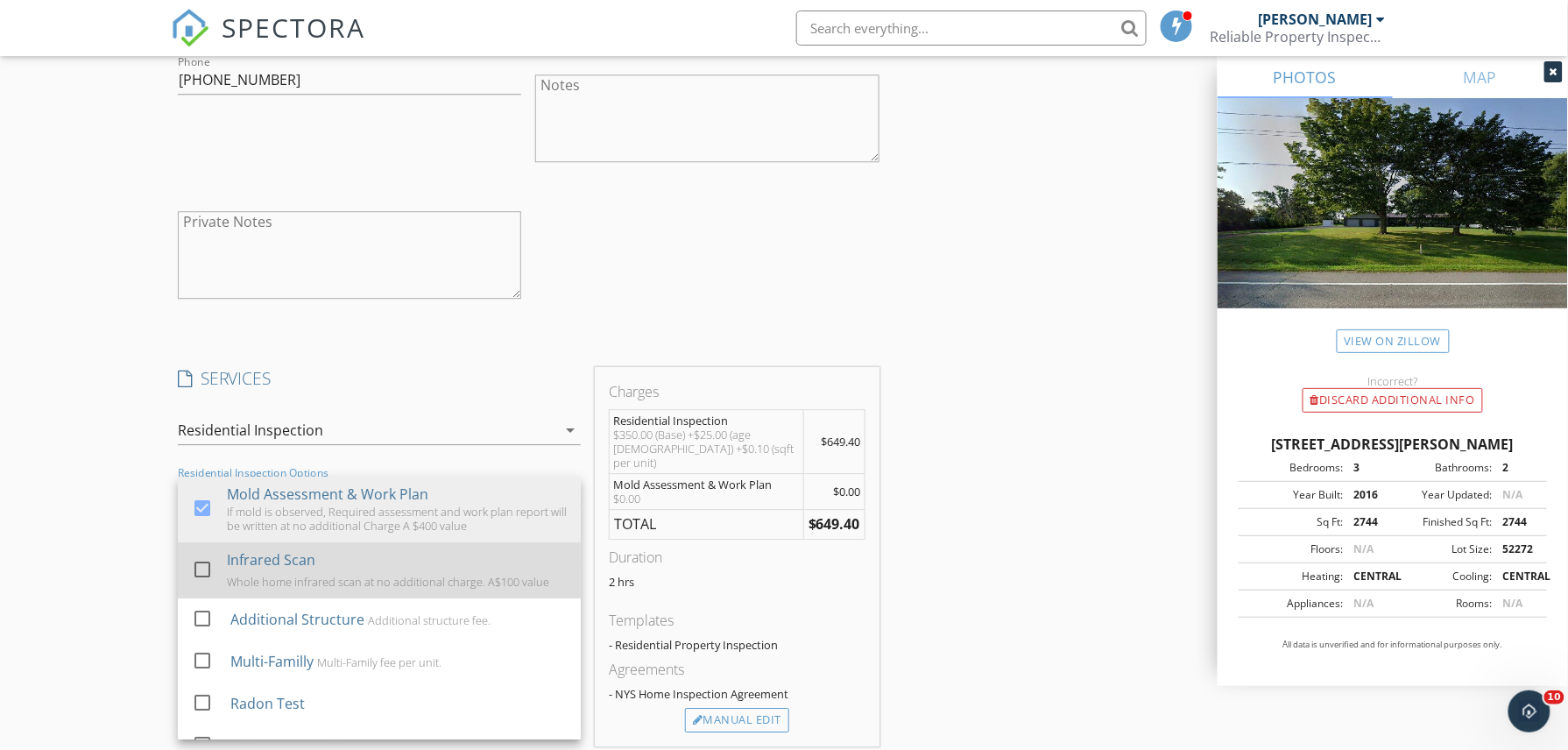
click at [265, 569] on div "Infrared Scan" at bounding box center [271, 559] width 88 height 21
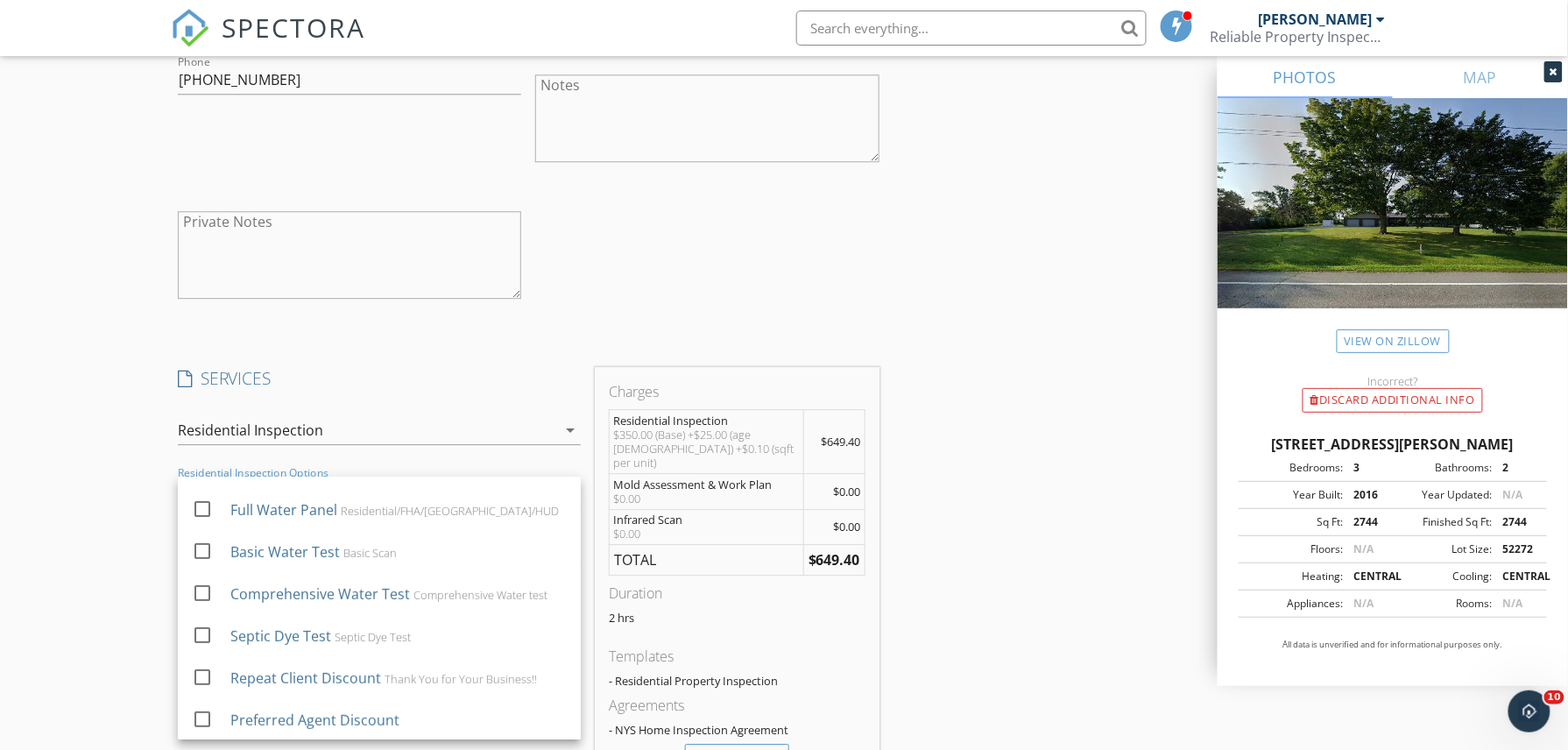
scroll to position [237, 0]
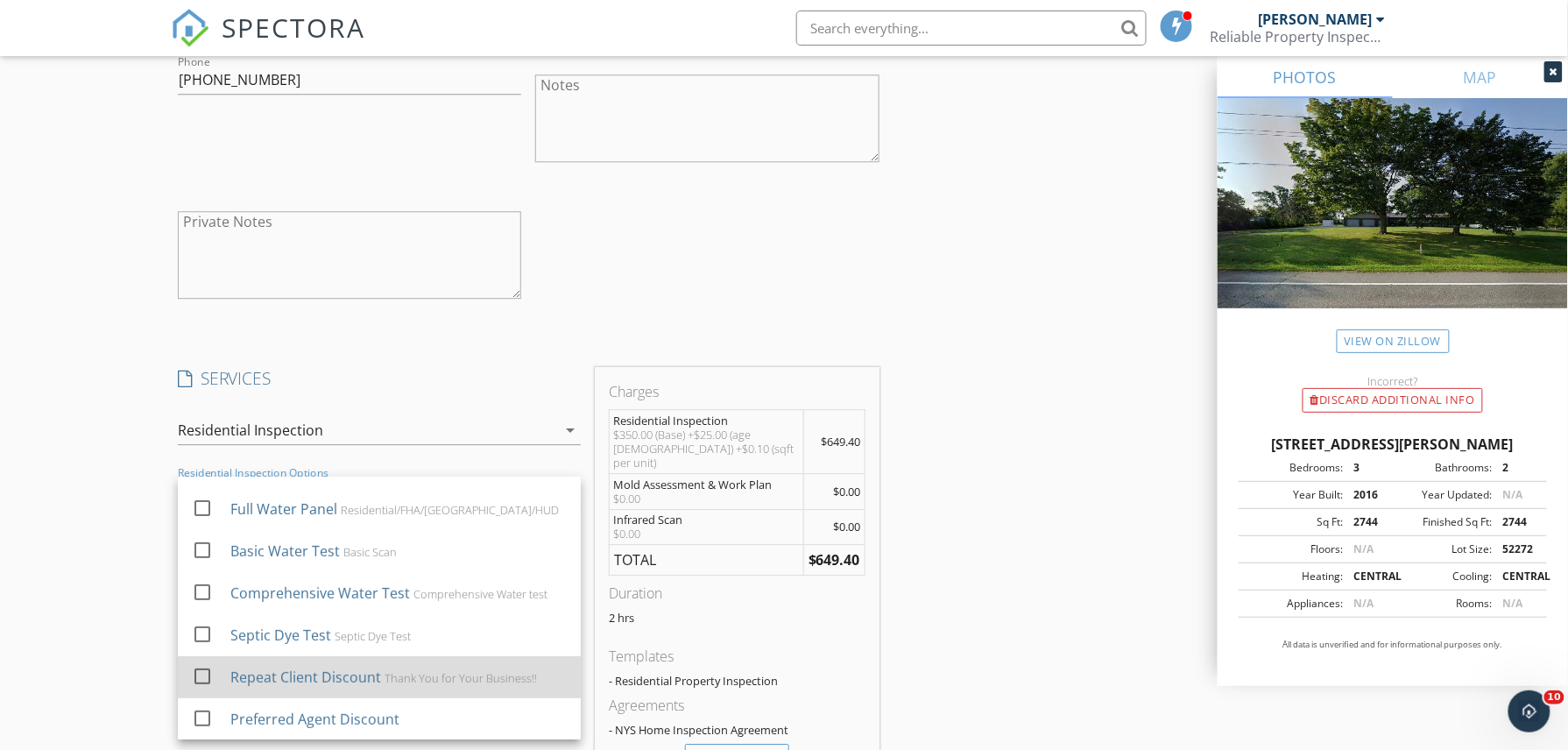
click at [317, 686] on div "Repeat Client Discount" at bounding box center [305, 677] width 150 height 21
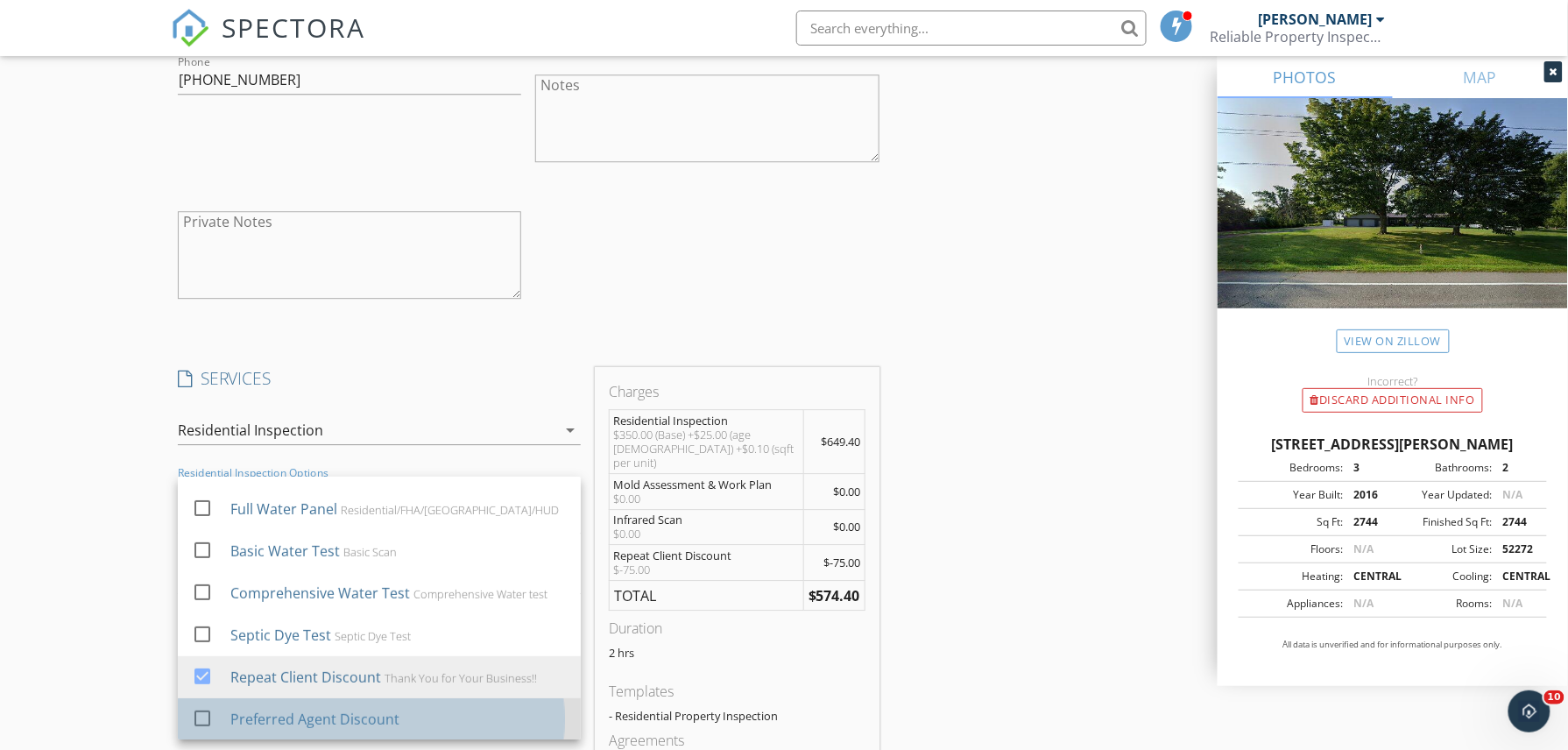
click at [303, 714] on div "Preferred Agent Discount" at bounding box center [315, 719] width 169 height 21
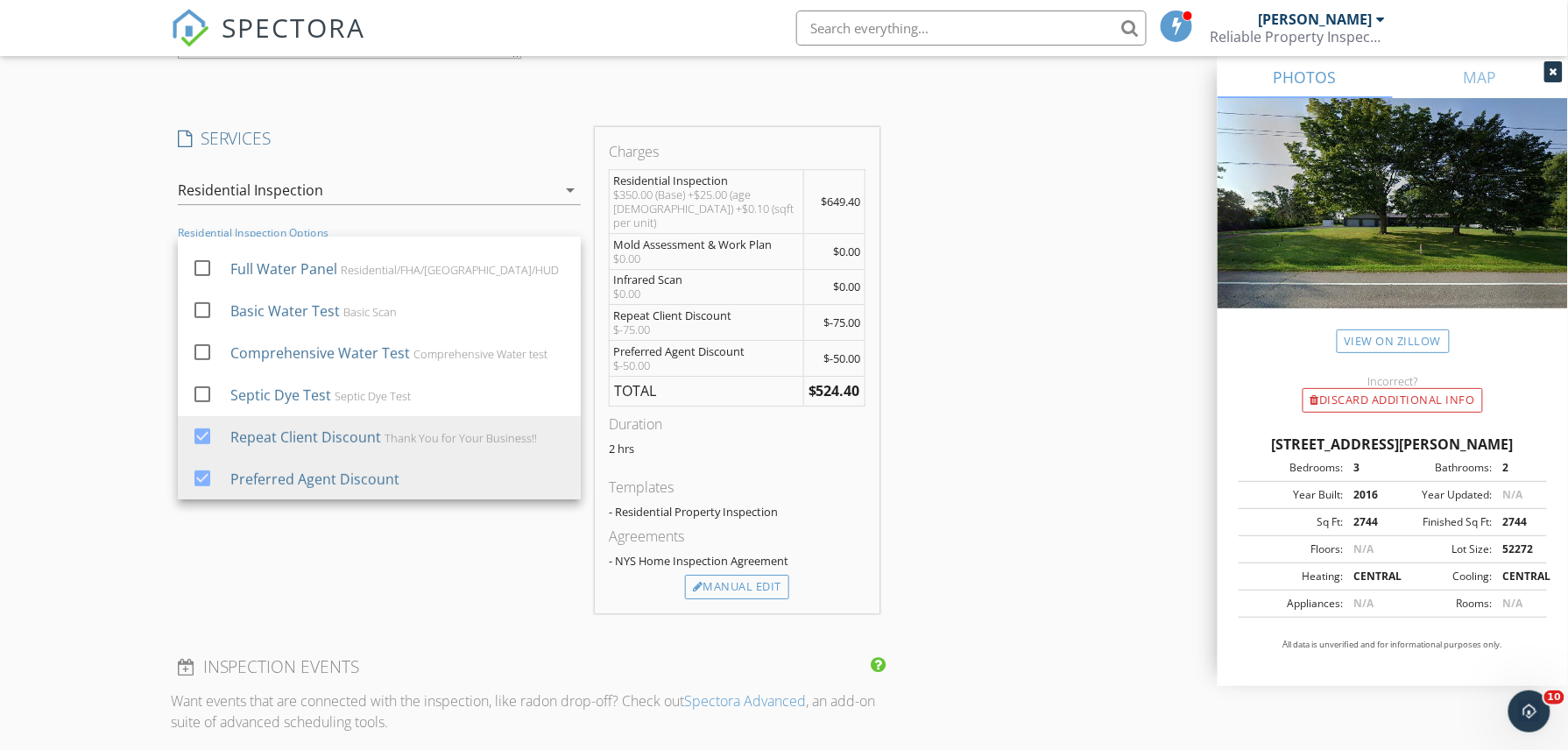
scroll to position [1752, 0]
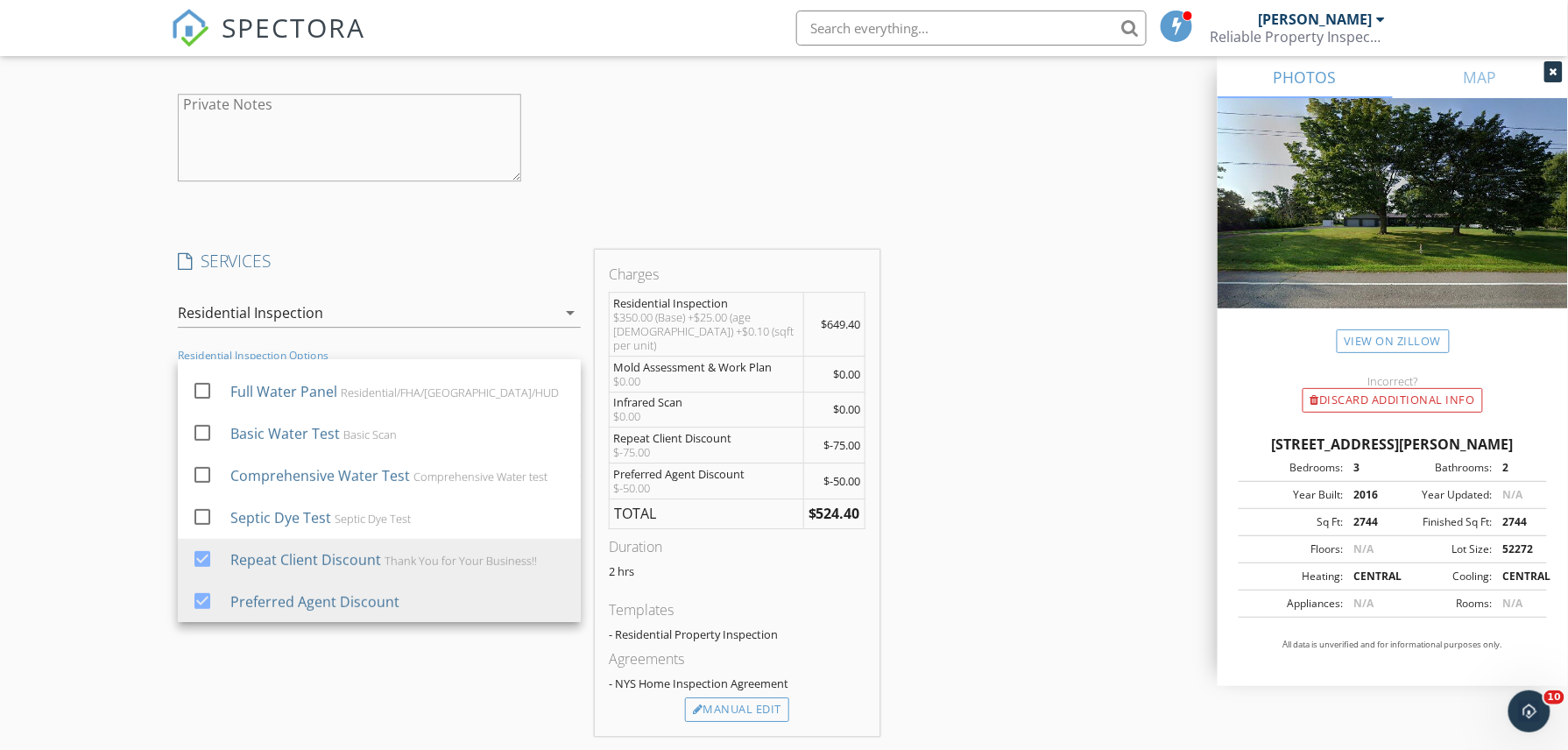
click at [638, 314] on div "$350.00 (Base) +$25.00 (age 1 - 50) +$0.10 (sqft per unit)" at bounding box center [706, 330] width 187 height 42
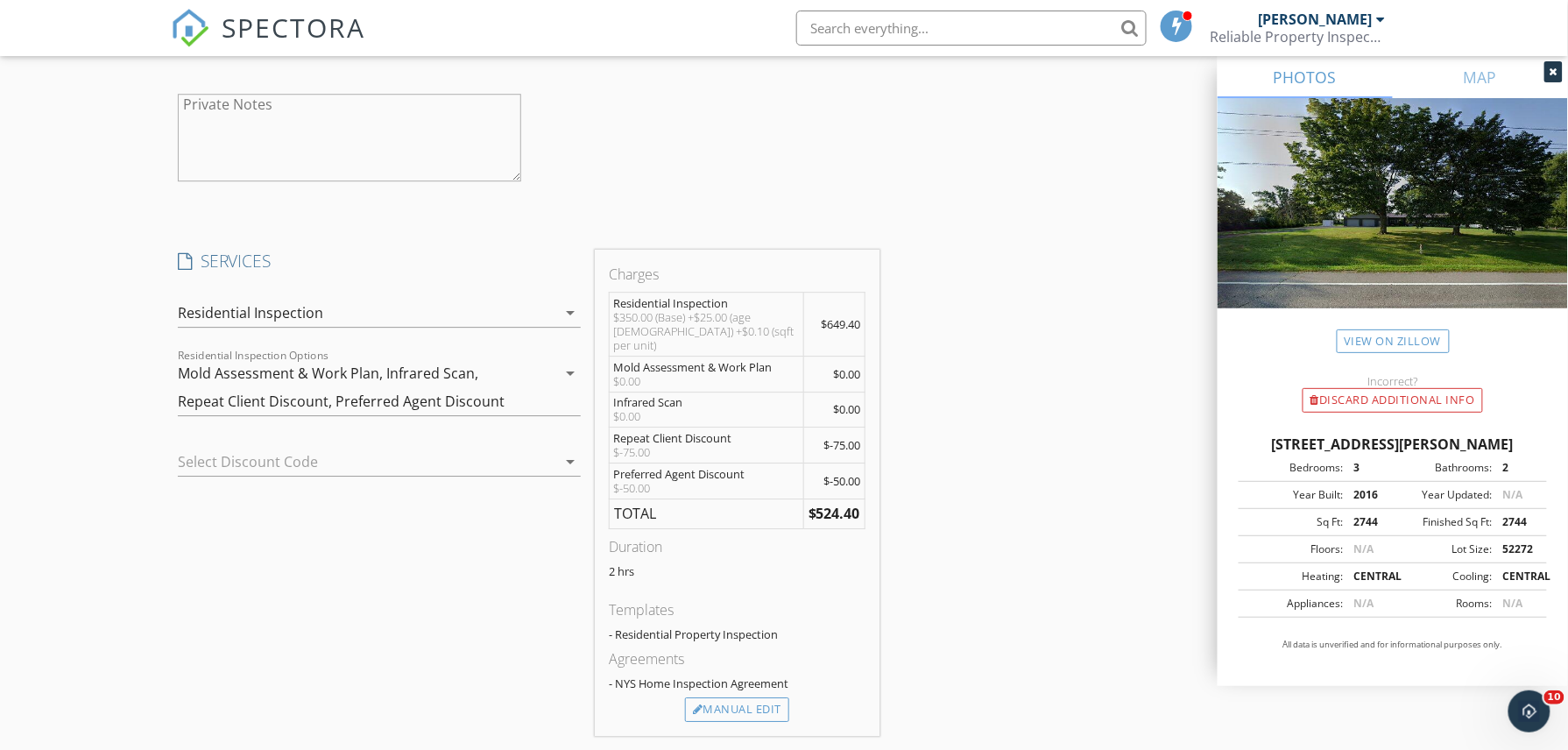
click at [636, 320] on div "$350.00 (Base) +$25.00 (age 1 - 50) +$0.10 (sqft per unit)" at bounding box center [706, 330] width 187 height 42
click at [733, 700] on div "Manual Edit" at bounding box center [737, 710] width 104 height 24
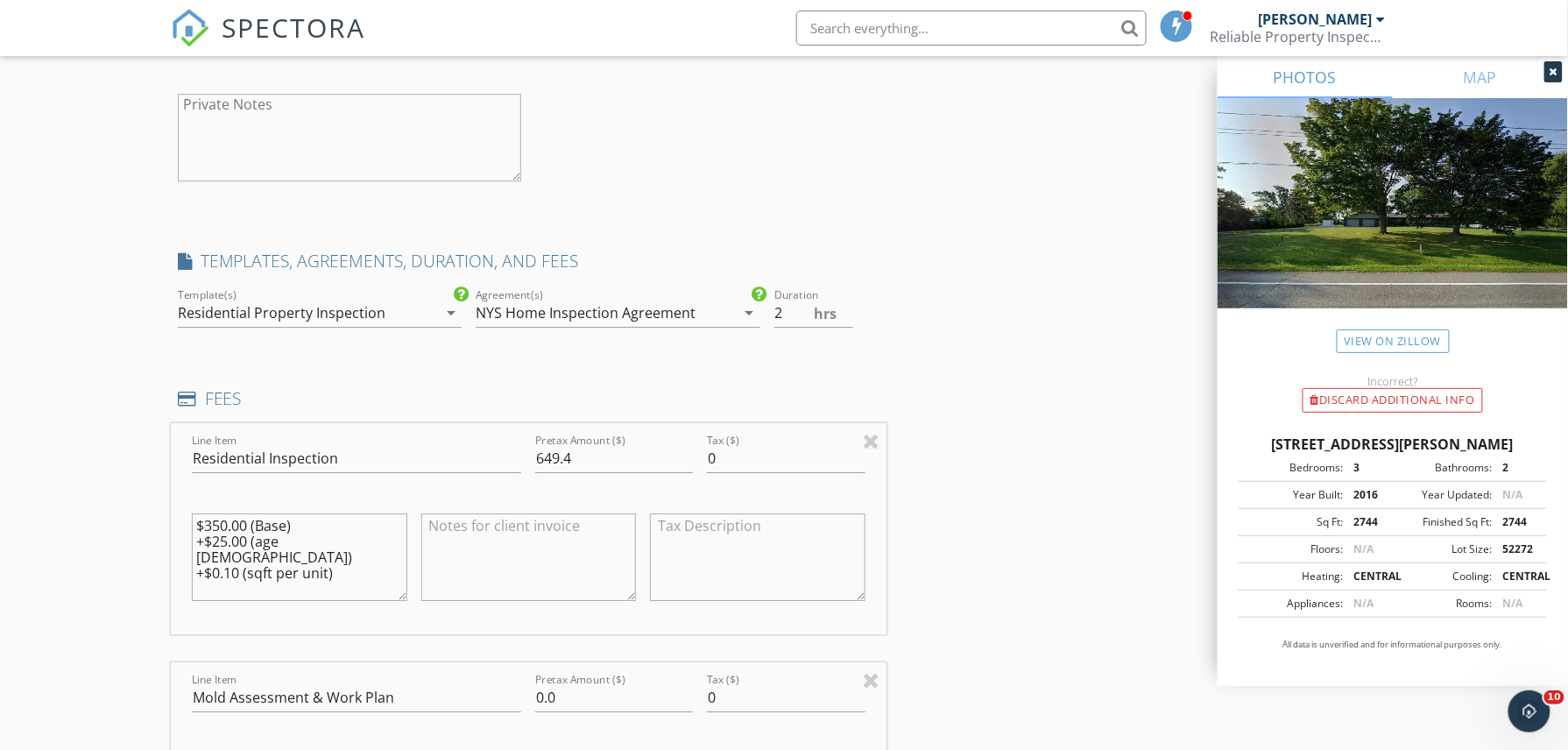
click at [224, 528] on textarea "$350.00 (Base) +$25.00 (age 1 - 50) +$0.10 (sqft per unit)" at bounding box center [300, 557] width 216 height 87
click at [225, 527] on textarea "$350.00 (Base) +$25.00 (age 1 - 50) +$0.10 (sqft per unit)" at bounding box center [300, 557] width 216 height 87
click at [225, 544] on textarea "$375.00 (Base) +$25.00 (age 1 - 50) +$0.10 (sqft per unit)" at bounding box center [300, 557] width 216 height 87
click at [228, 532] on textarea "$375.00 (Base) +$50.00 (age 1 - 50) +$0.10 (sqft per unit)" at bounding box center [300, 557] width 216 height 87
type textarea "$375.00 (Base) +$50.00 (age 1 - 50) +$0.10 (sqft per unit)"
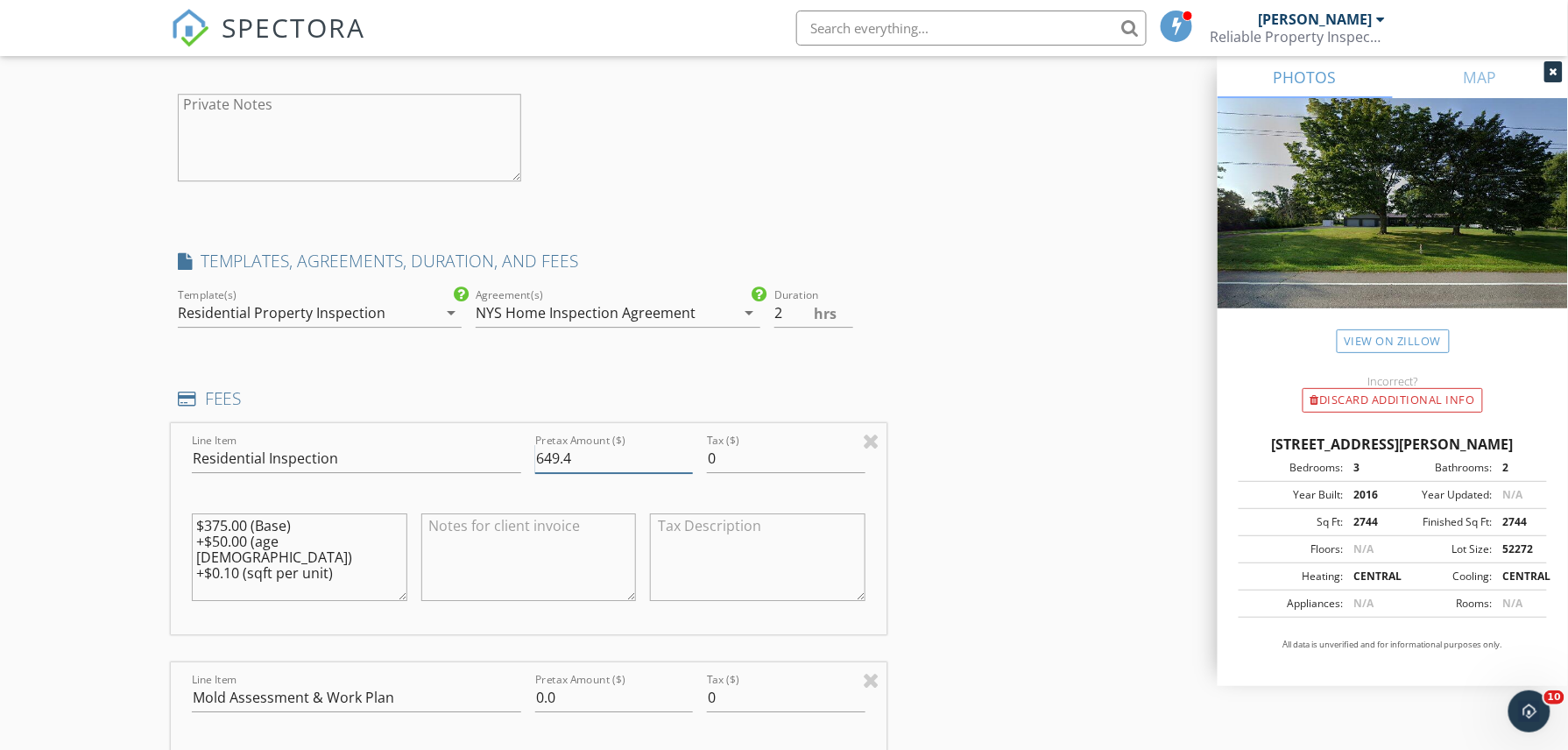
click at [551, 461] on input "649.4" at bounding box center [614, 458] width 158 height 29
type input "699.4"
click at [992, 436] on div "INSPECTOR(S) check_box Gregory Podsiadlo PRIMARY Gregory Podsiadlo arrow_drop_d…" at bounding box center [784, 715] width 1226 height 4526
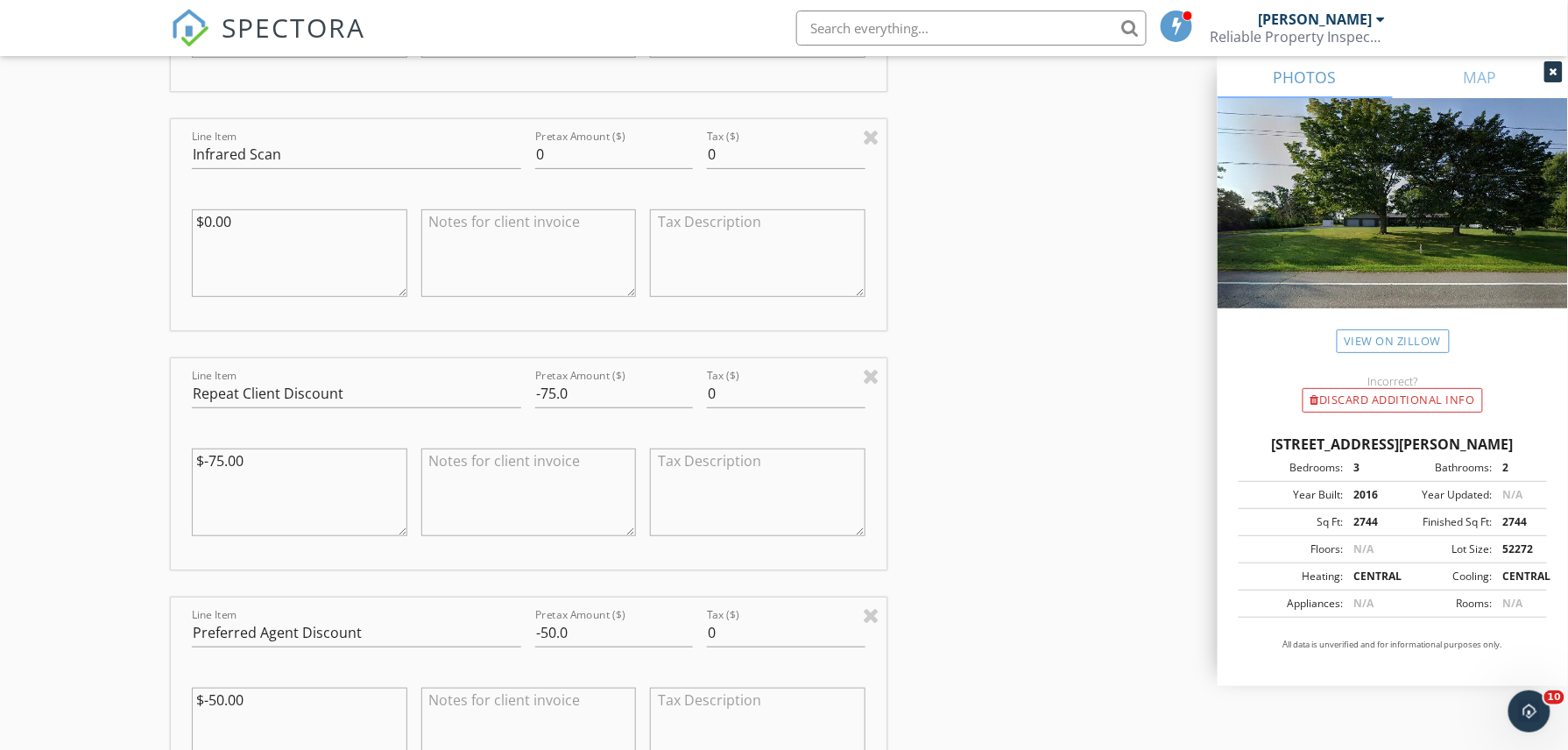
scroll to position [2685, 0]
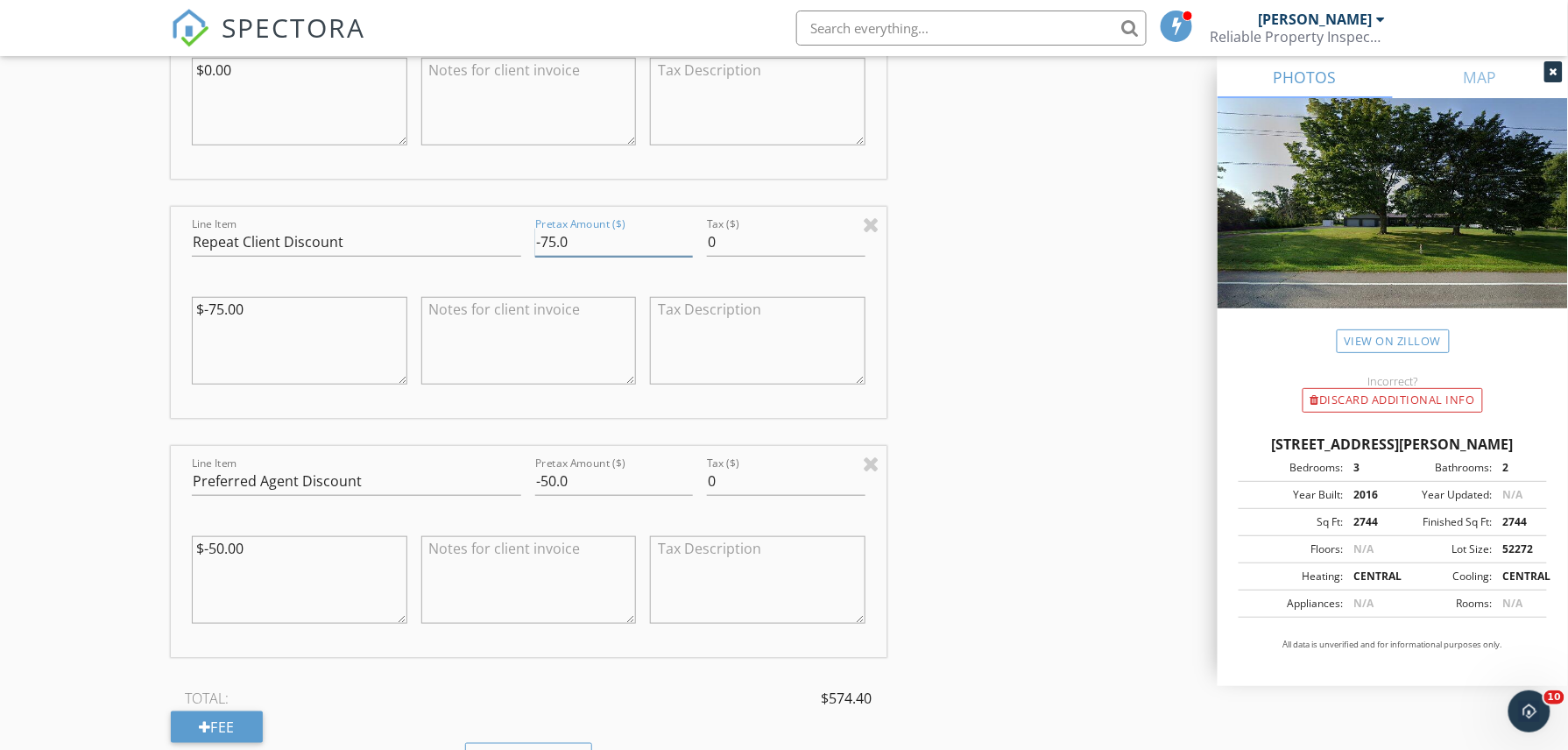
click at [546, 240] on input "-75.0" at bounding box center [614, 242] width 158 height 29
type input "-7"
type input "-100"
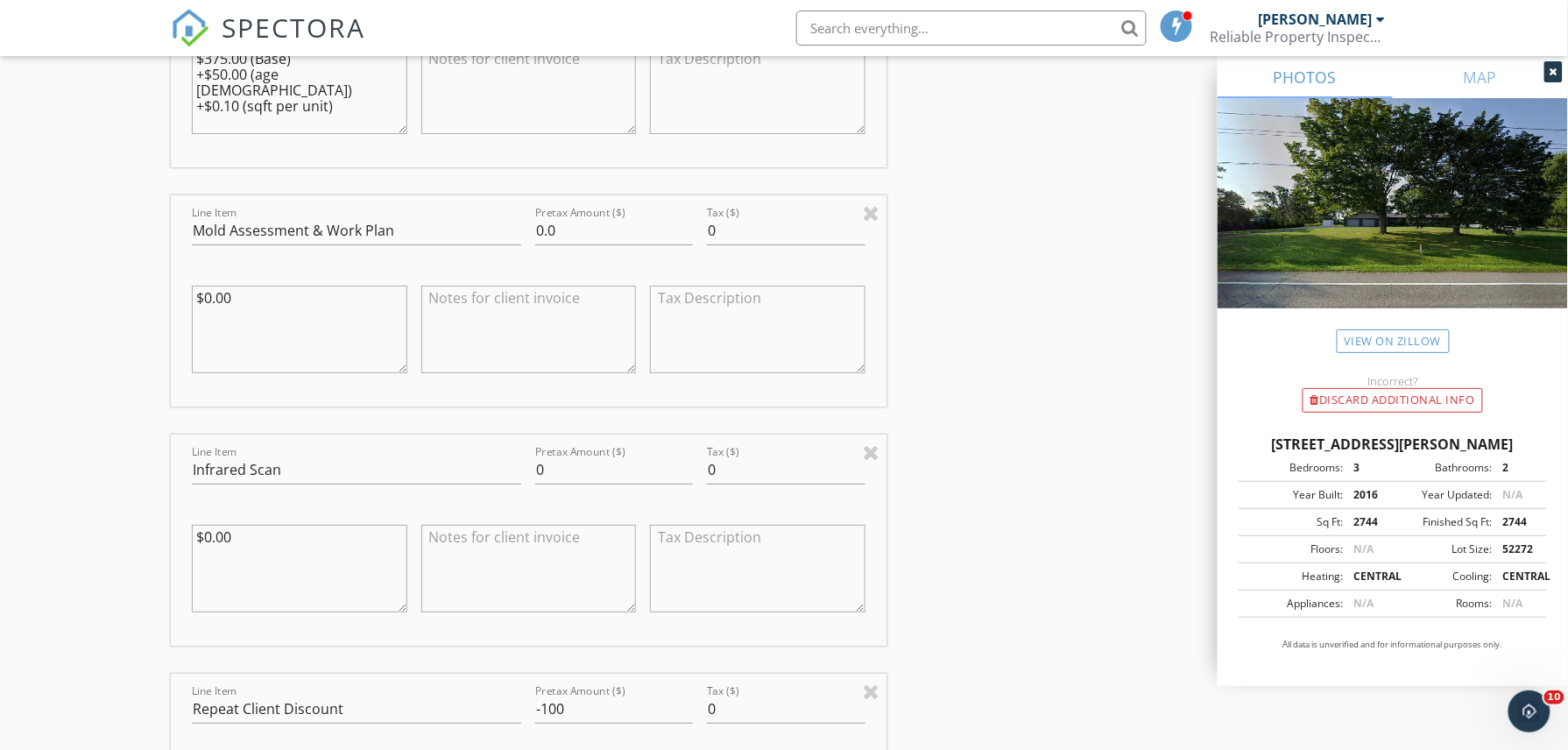
scroll to position [1868, 0]
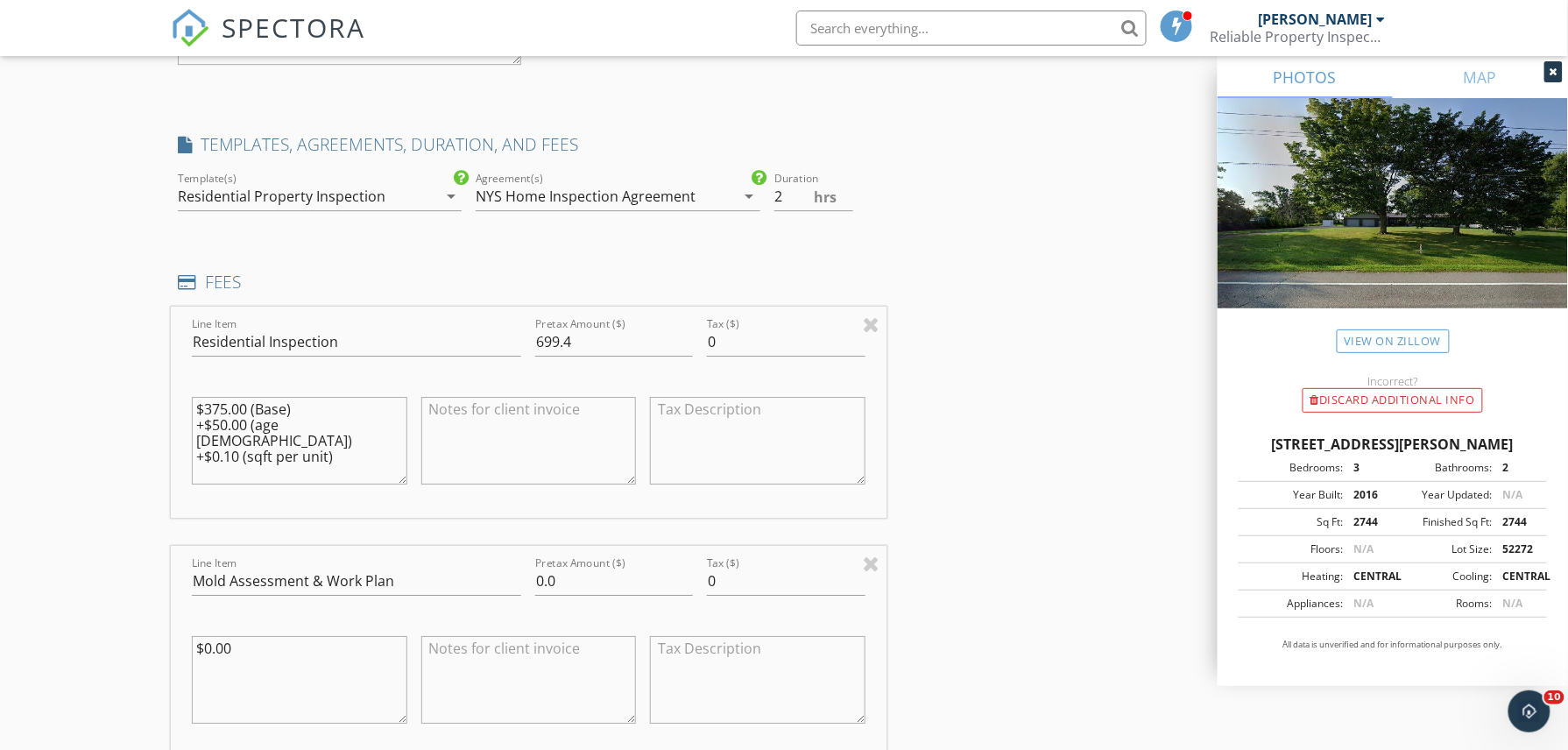
click at [228, 411] on textarea "$375.00 (Base) +$50.00 (age 1 - 50) +$0.10 (sqft per unit)" at bounding box center [300, 440] width 216 height 87
type textarea "$350.00 (Base) +$50.00 (age 1 - 50) +$0.10 (sqft per unit)"
click at [551, 345] on input "699.4" at bounding box center [614, 342] width 158 height 29
type input "649.4"
click at [226, 429] on textarea "$350.00 (Base) +$50.00 (age 1 - 50) +$0.10 (sqft per unit)" at bounding box center [300, 440] width 216 height 87
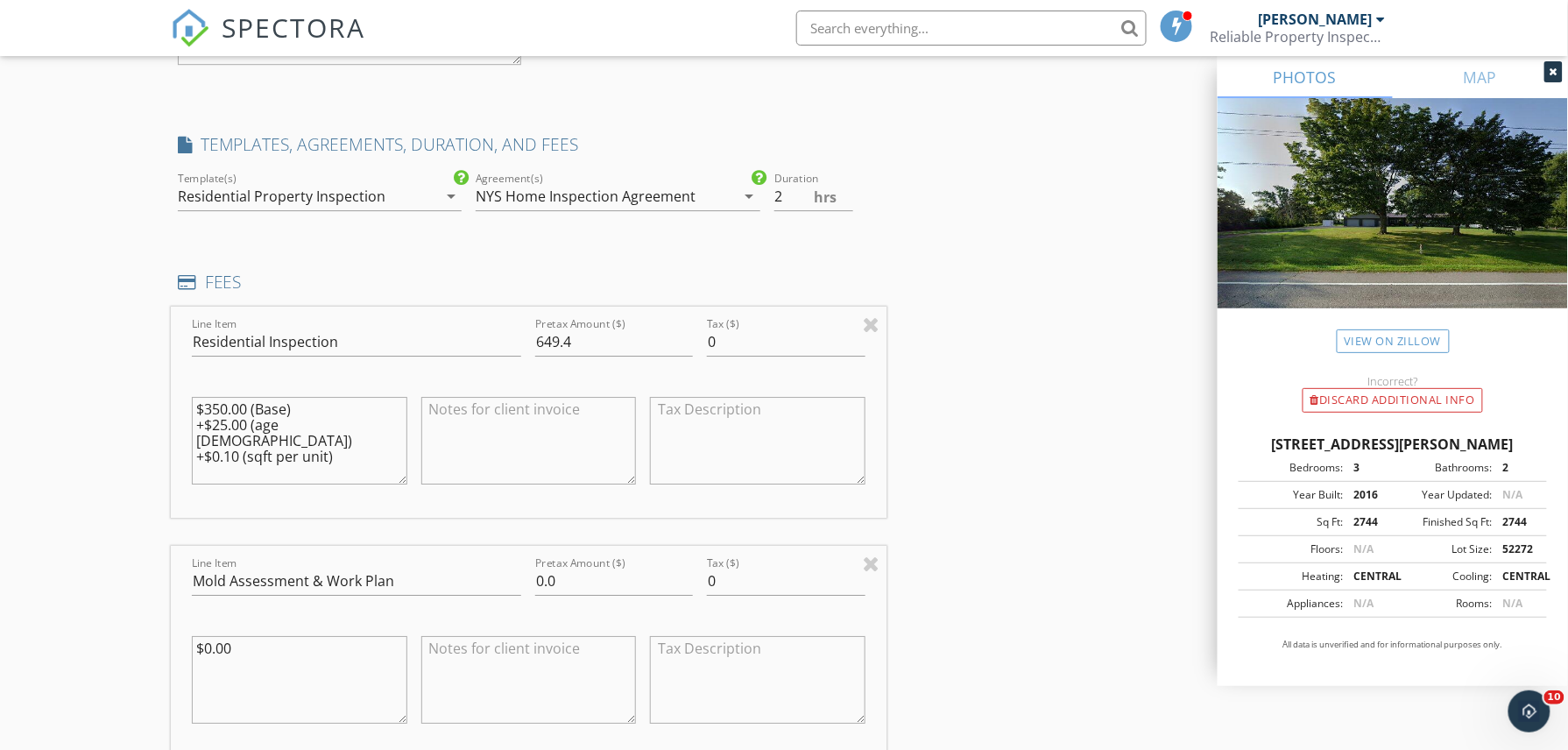
click at [344, 483] on textarea "$350.00 (Base) +$25.00 (age 1 - 50) +$0.10 (sqft per unit)" at bounding box center [300, 440] width 216 height 87
type textarea "$350.00 (Base) +$25.00 (age 1 - 50) +$0.10 (sqft per unit)"
drag, startPoint x: 14, startPoint y: 561, endPoint x: 89, endPoint y: 554, distance: 75.3
click at [14, 560] on div "New Inspection Click here to use the New Order Form INSPECTOR(S) check_box Greg…" at bounding box center [784, 569] width 1568 height 4669
click at [1161, 519] on div "INSPECTOR(S) check_box Gregory Podsiadlo PRIMARY Gregory Podsiadlo arrow_drop_d…" at bounding box center [784, 598] width 1226 height 4526
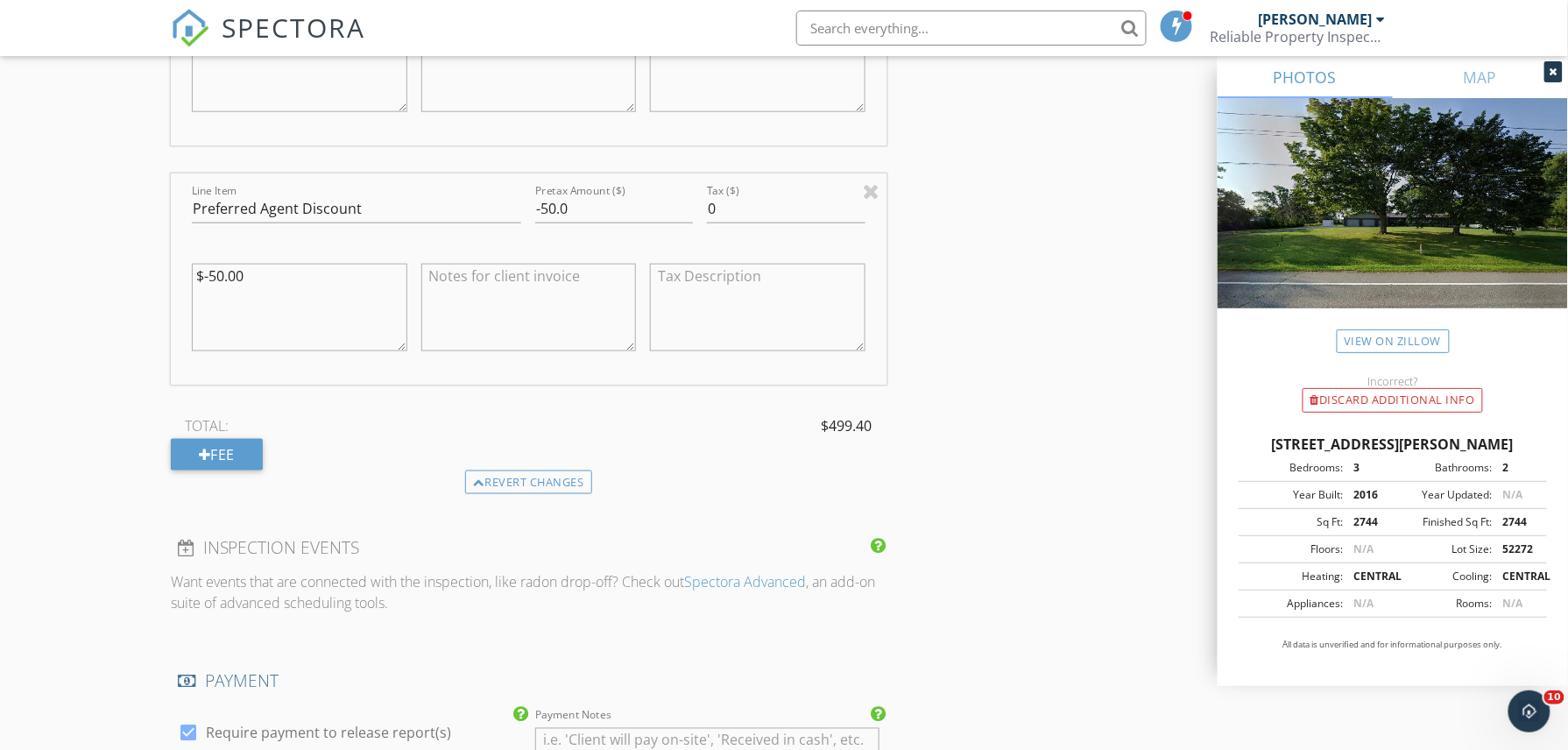
scroll to position [2919, 0]
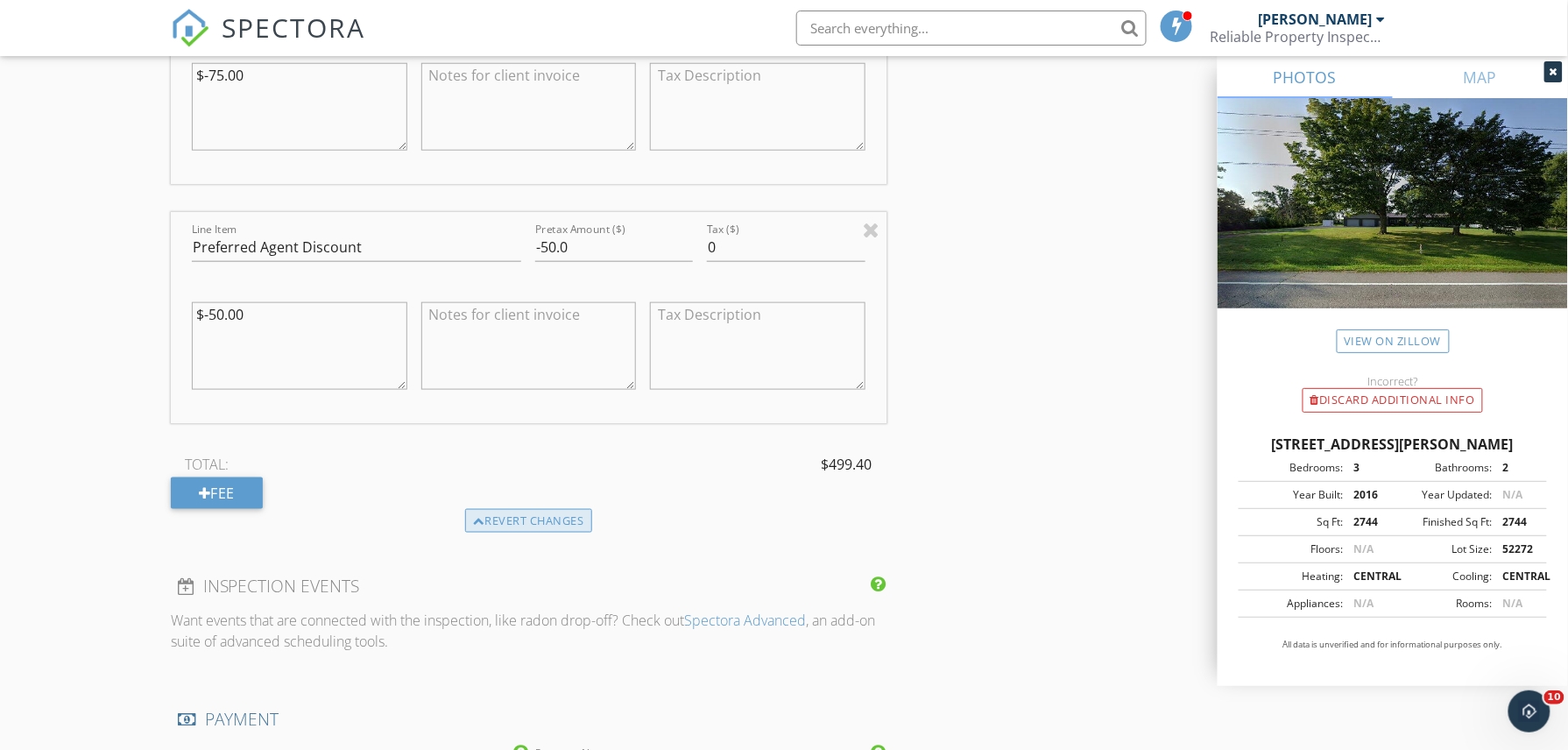
click at [499, 529] on div "Revert changes" at bounding box center [528, 521] width 127 height 24
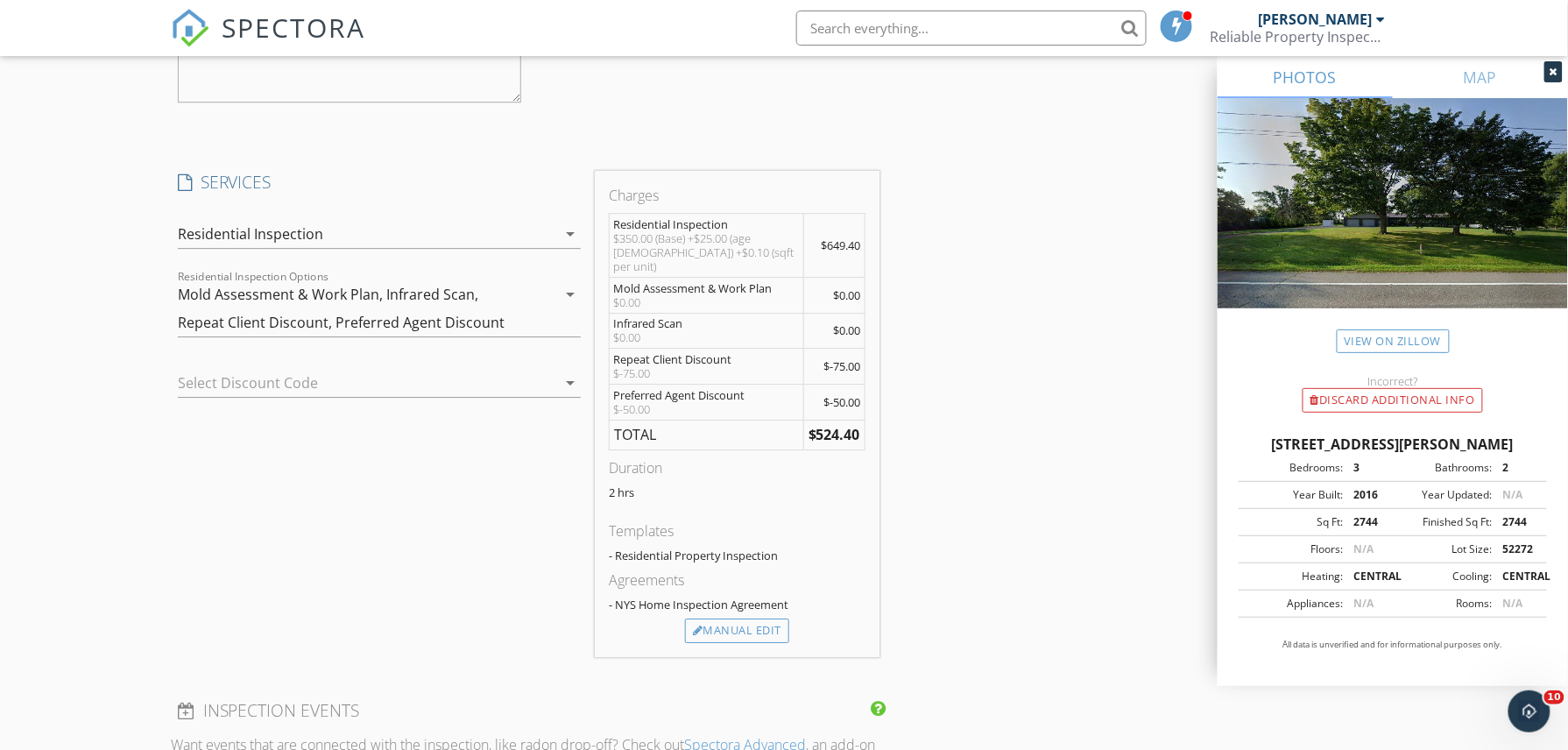
scroll to position [1883, 0]
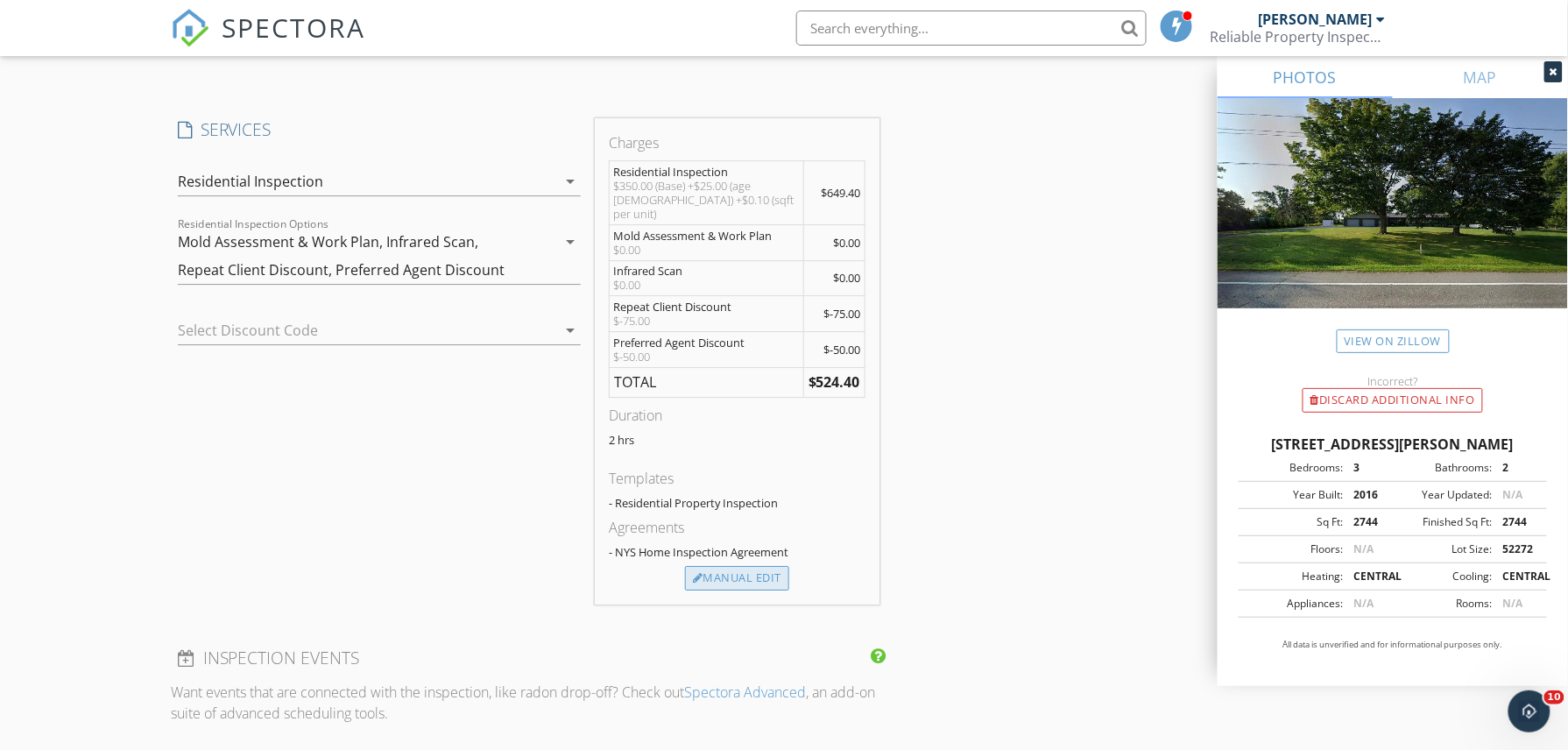
click at [737, 566] on div "Manual Edit" at bounding box center [737, 578] width 104 height 24
type input "-75.0"
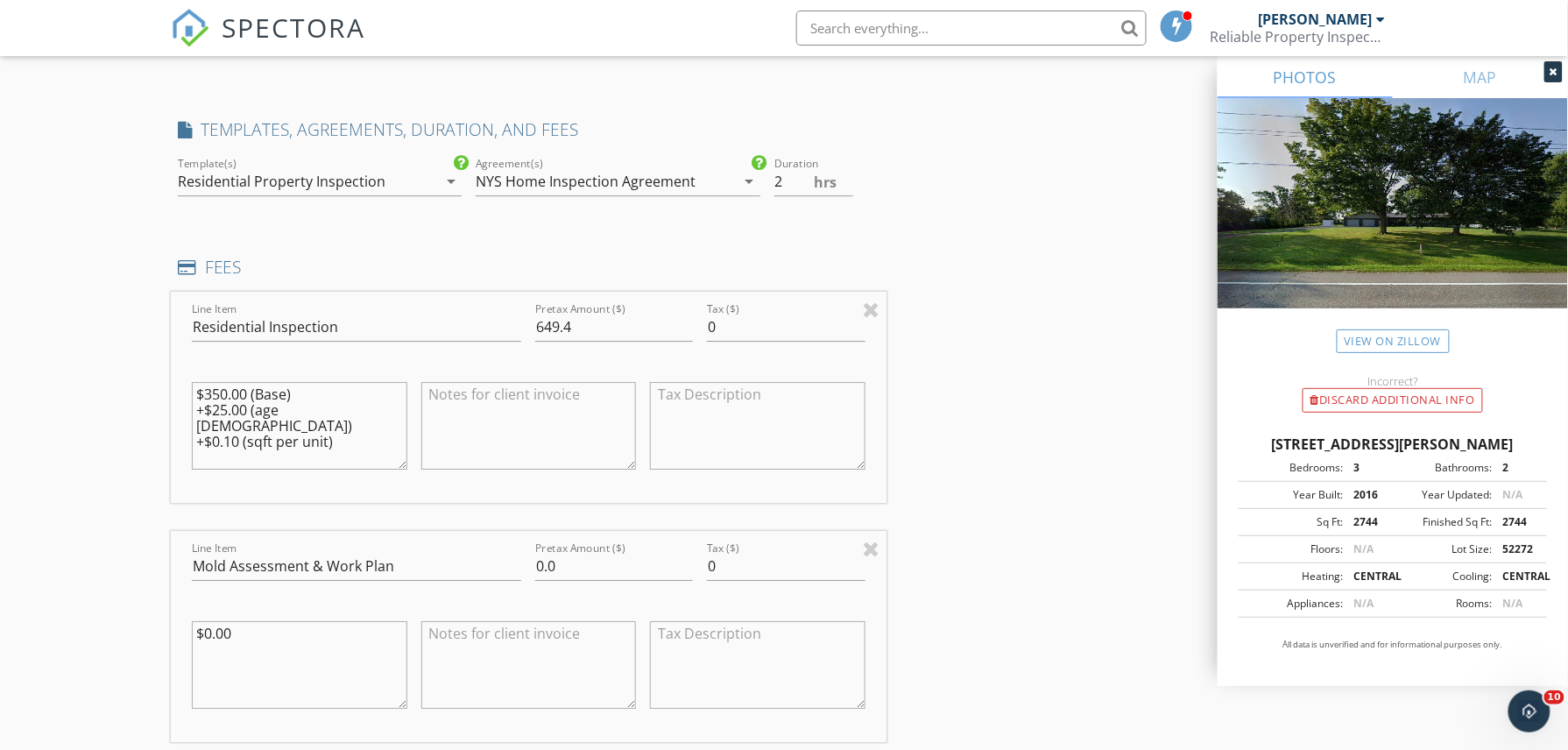
drag, startPoint x: 348, startPoint y: 427, endPoint x: 156, endPoint y: 384, distance: 196.8
click at [156, 384] on div "New Inspection Click here to use the New Order Form INSPECTOR(S) check_box Greg…" at bounding box center [784, 554] width 1568 height 4669
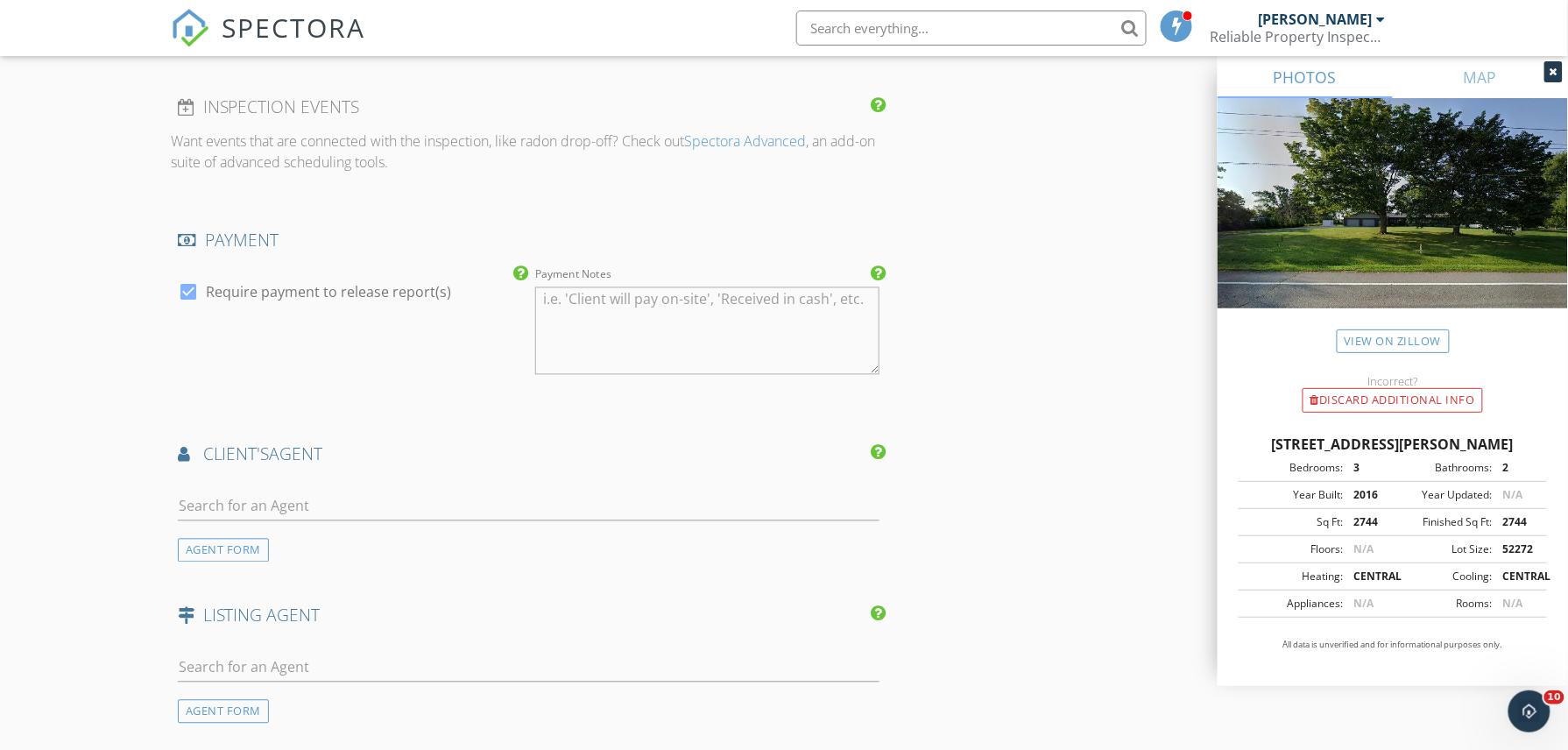
scroll to position [3402, 0]
click at [354, 517] on input "text" at bounding box center [528, 503] width 701 height 29
type input "miche"
click at [205, 543] on img at bounding box center [200, 542] width 28 height 28
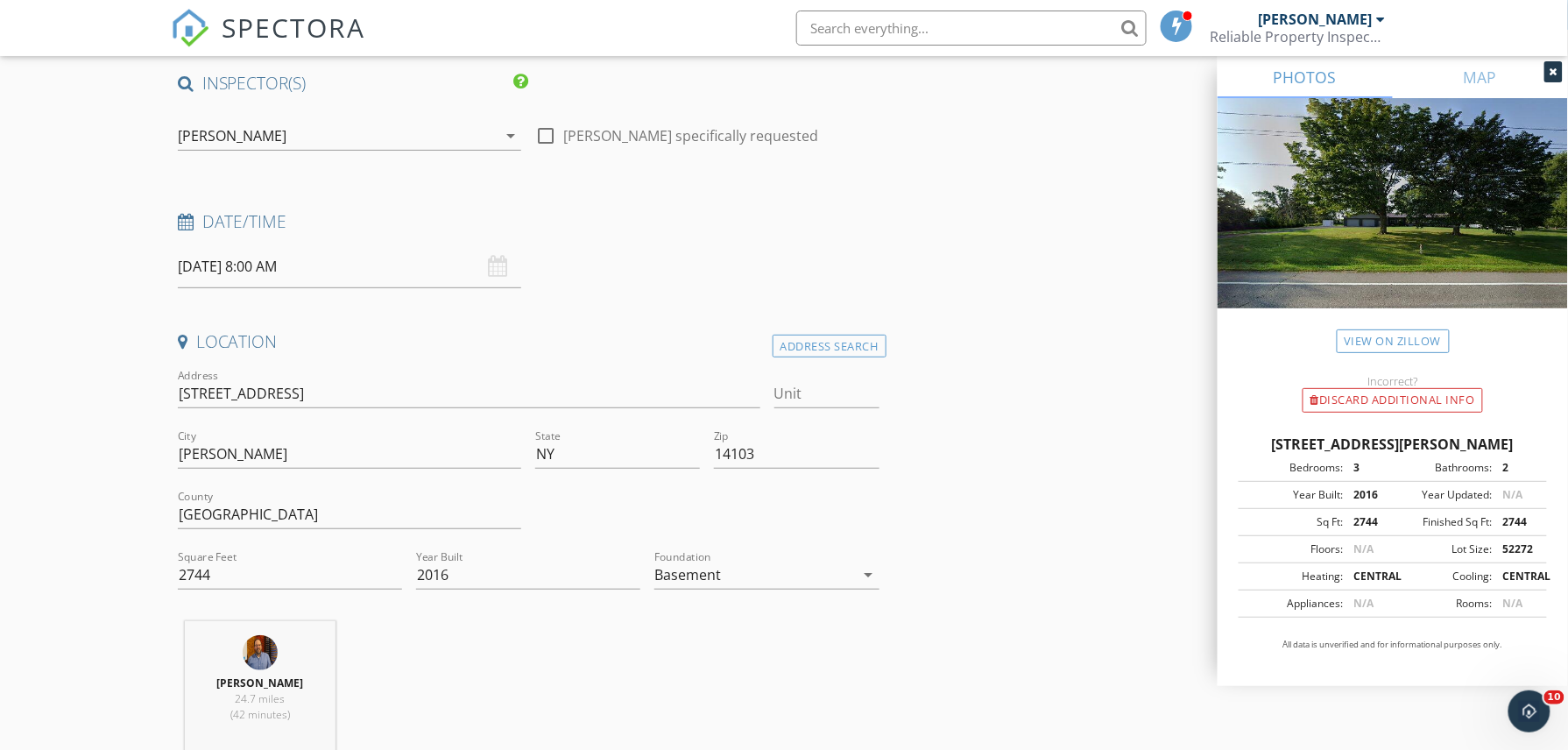
scroll to position [15, 0]
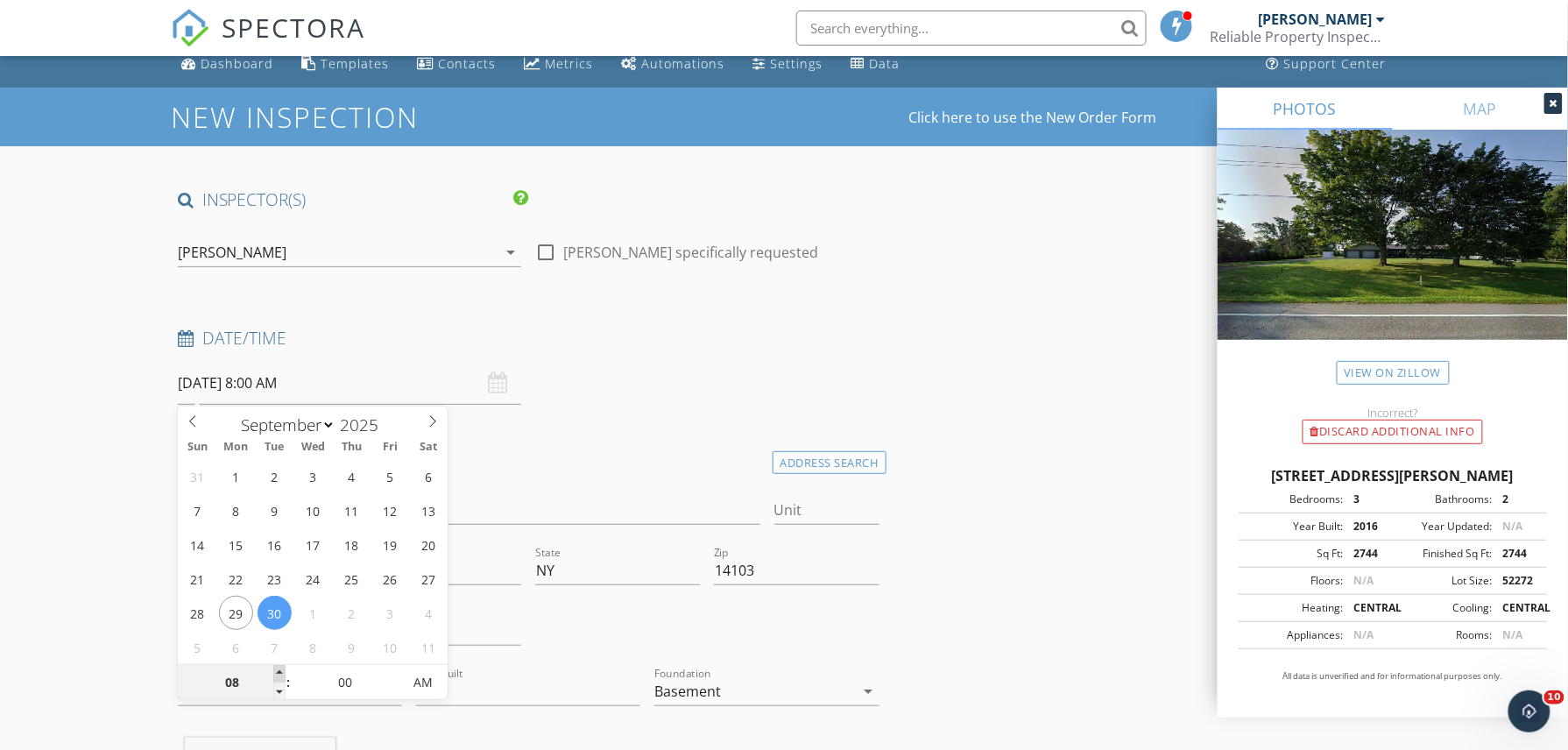
type input "09"
type input "09/30/2025 9:00 AM"
click at [281, 673] on span at bounding box center [279, 673] width 12 height 18
type input "10"
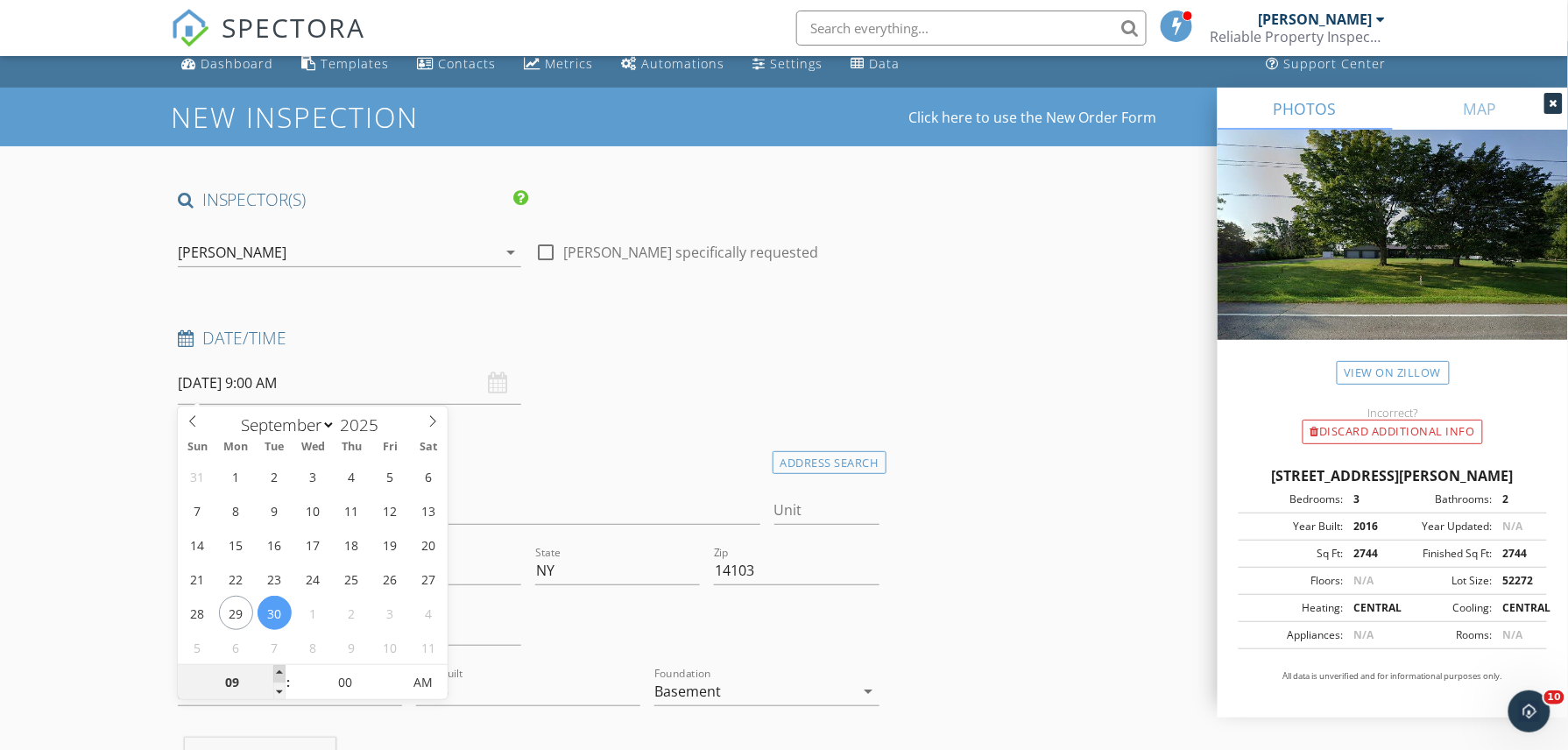
type input "09/30/2025 10:00 AM"
click at [543, 268] on input "Gregory Podsiadlo specifically requested" at bounding box center [546, 259] width 21 height 21
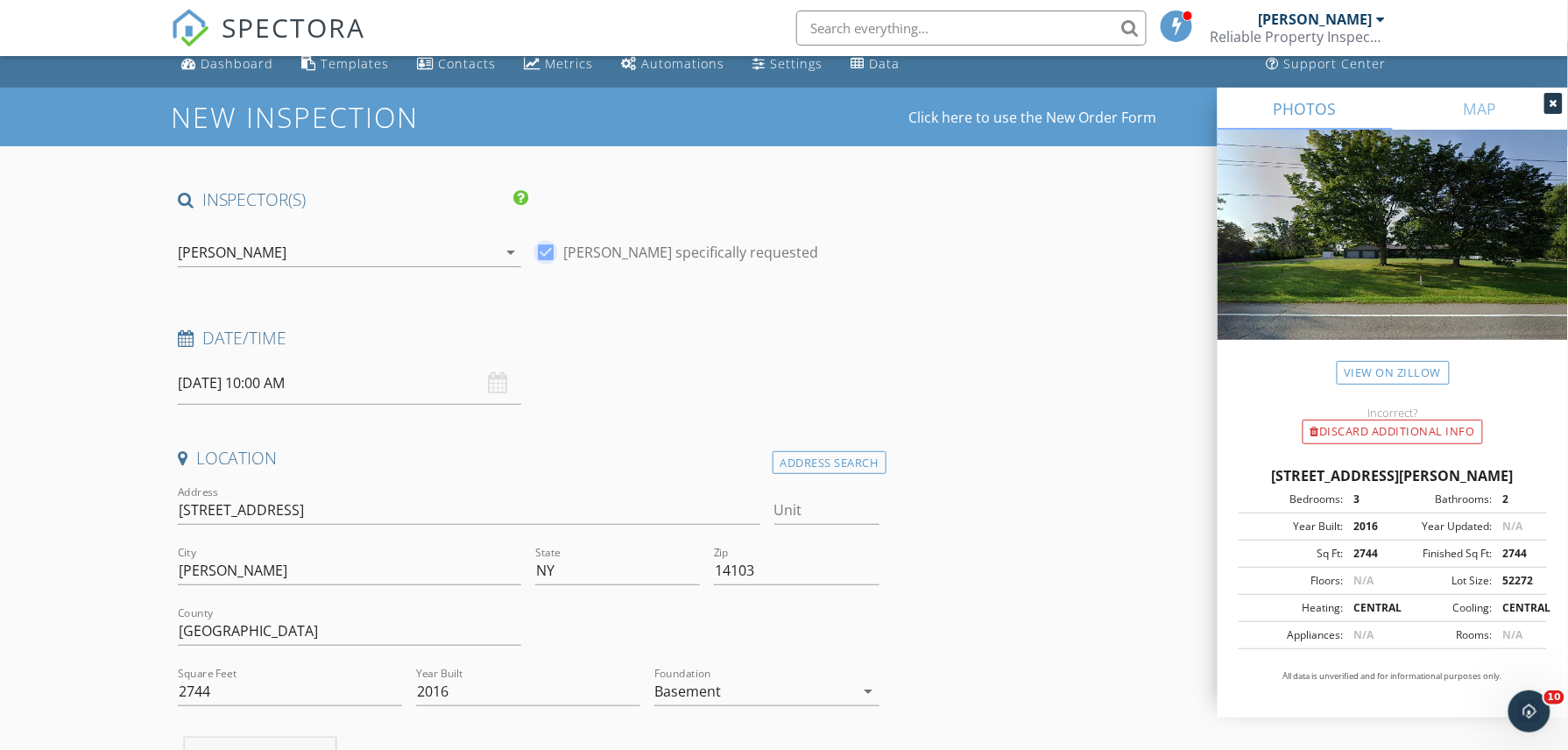
click at [545, 260] on div at bounding box center [546, 253] width 30 height 30
checkbox input "false"
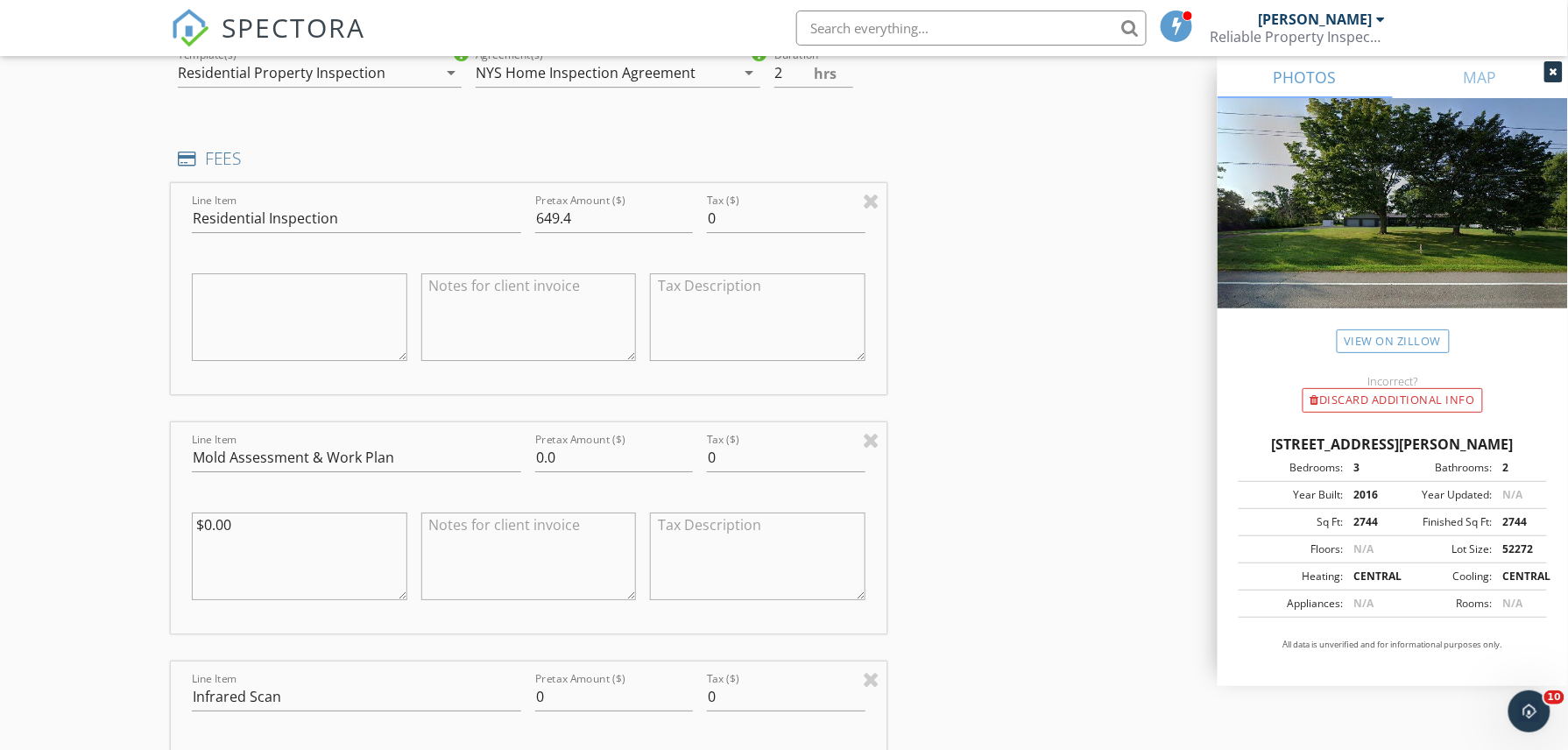
scroll to position [2117, 0]
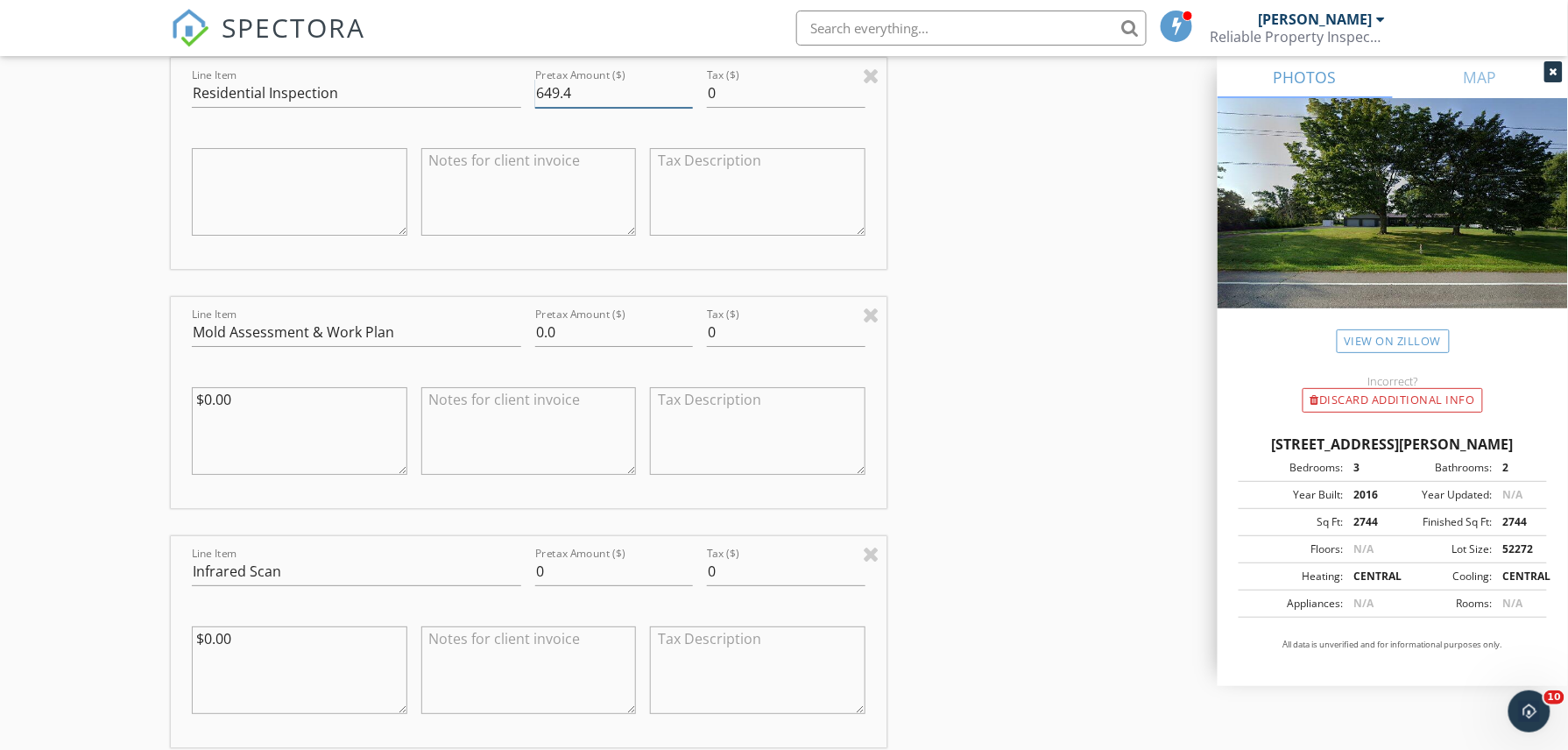
drag, startPoint x: 554, startPoint y: 91, endPoint x: 582, endPoint y: 95, distance: 28.3
click at [554, 92] on input "649.4" at bounding box center [614, 93] width 158 height 29
click at [557, 101] on input "629.4" at bounding box center [614, 93] width 158 height 29
click at [979, 251] on div "INSPECTOR(S) check_box Gregory Podsiadlo PRIMARY Gregory Podsiadlo arrow_drop_d…" at bounding box center [784, 548] width 1226 height 4925
click at [572, 93] on input "624.4" at bounding box center [614, 93] width 158 height 29
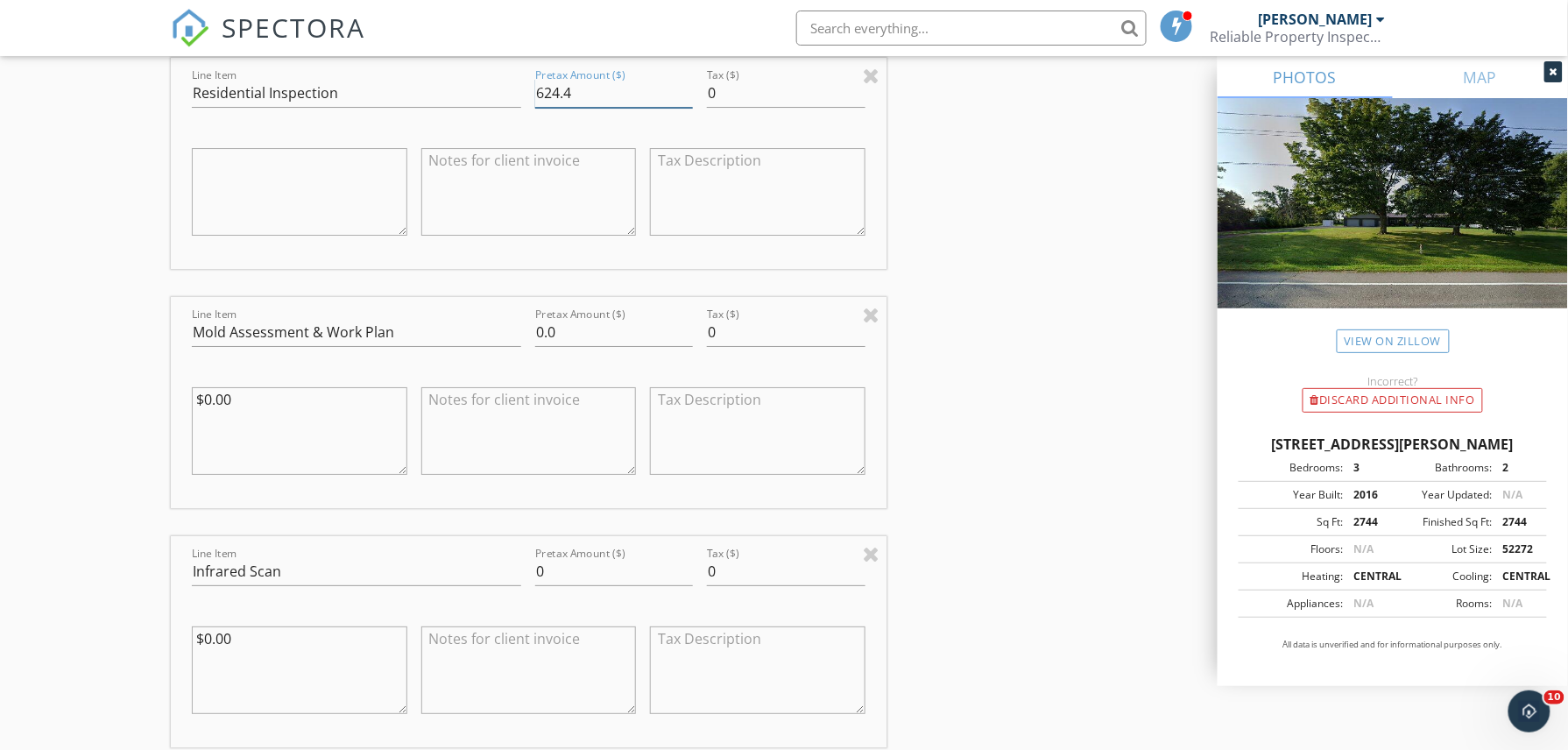
click at [559, 95] on input "624.4" at bounding box center [614, 93] width 158 height 29
click at [1059, 222] on div "INSPECTOR(S) check_box Gregory Podsiadlo PRIMARY Gregory Podsiadlo arrow_drop_d…" at bounding box center [784, 548] width 1226 height 4925
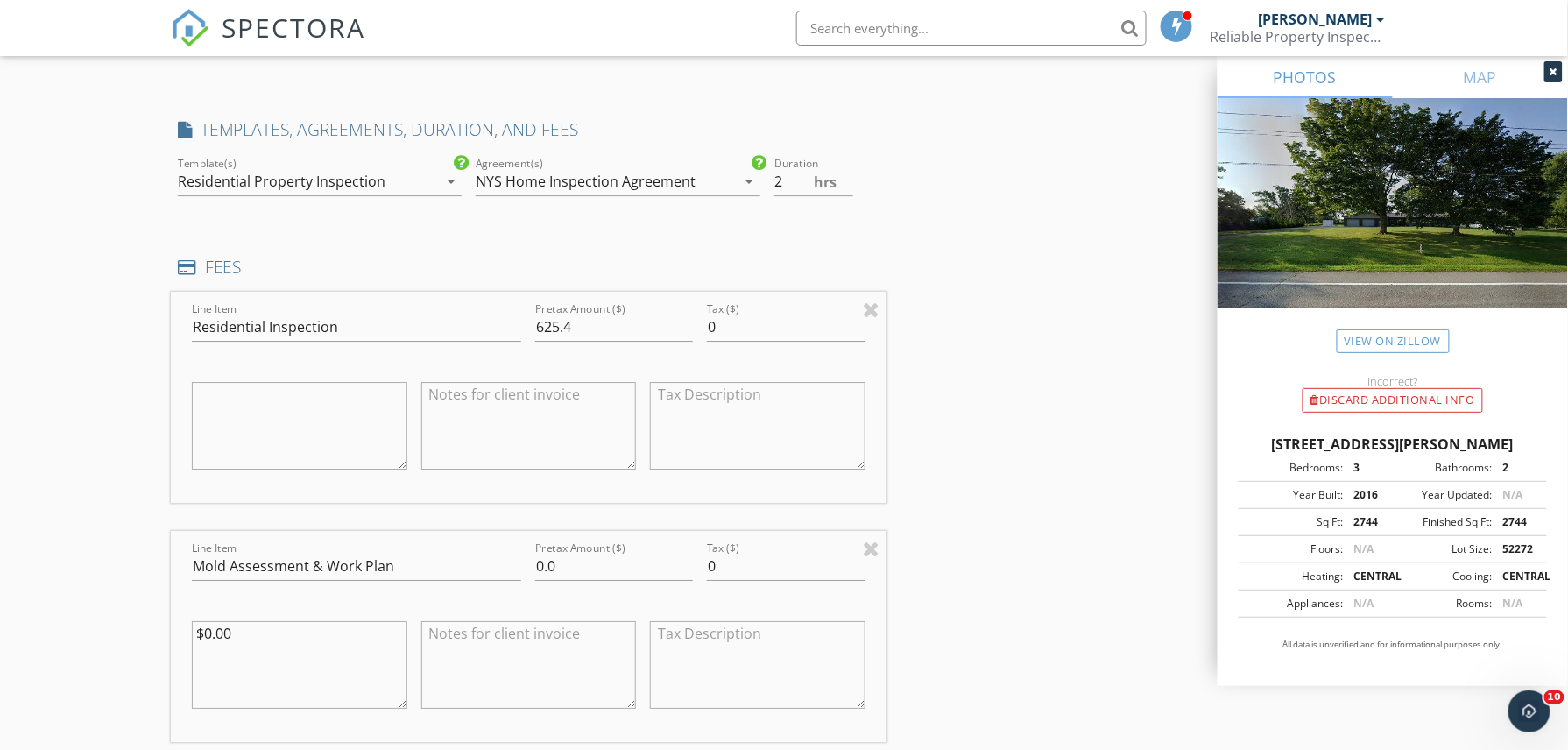
scroll to position [2000, 0]
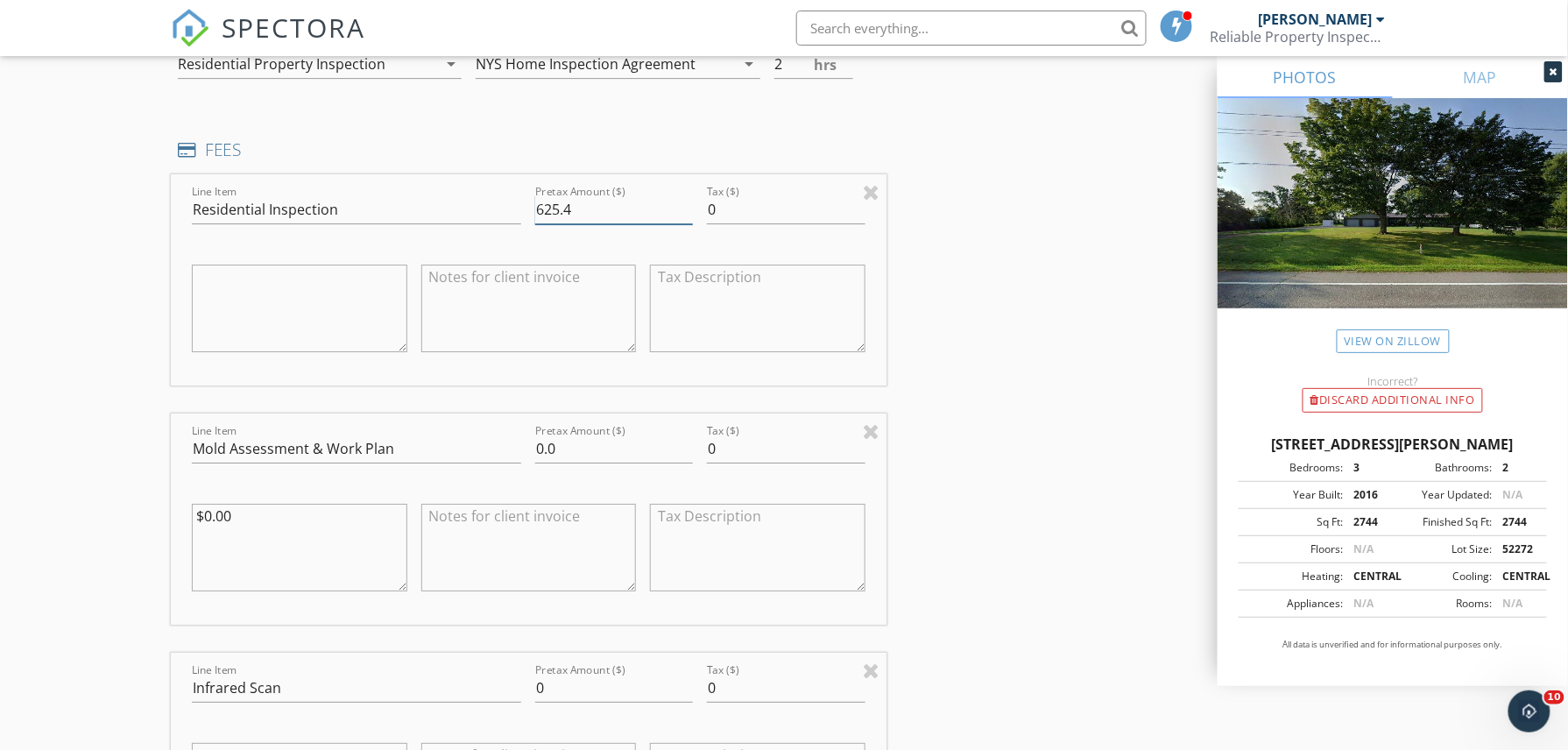
click at [559, 211] on input "625.4" at bounding box center [614, 209] width 158 height 29
type input "649.4"
click at [1113, 277] on div "INSPECTOR(S) check_box Gregory Podsiadlo PRIMARY Gregory Podsiadlo arrow_drop_d…" at bounding box center [784, 666] width 1226 height 4925
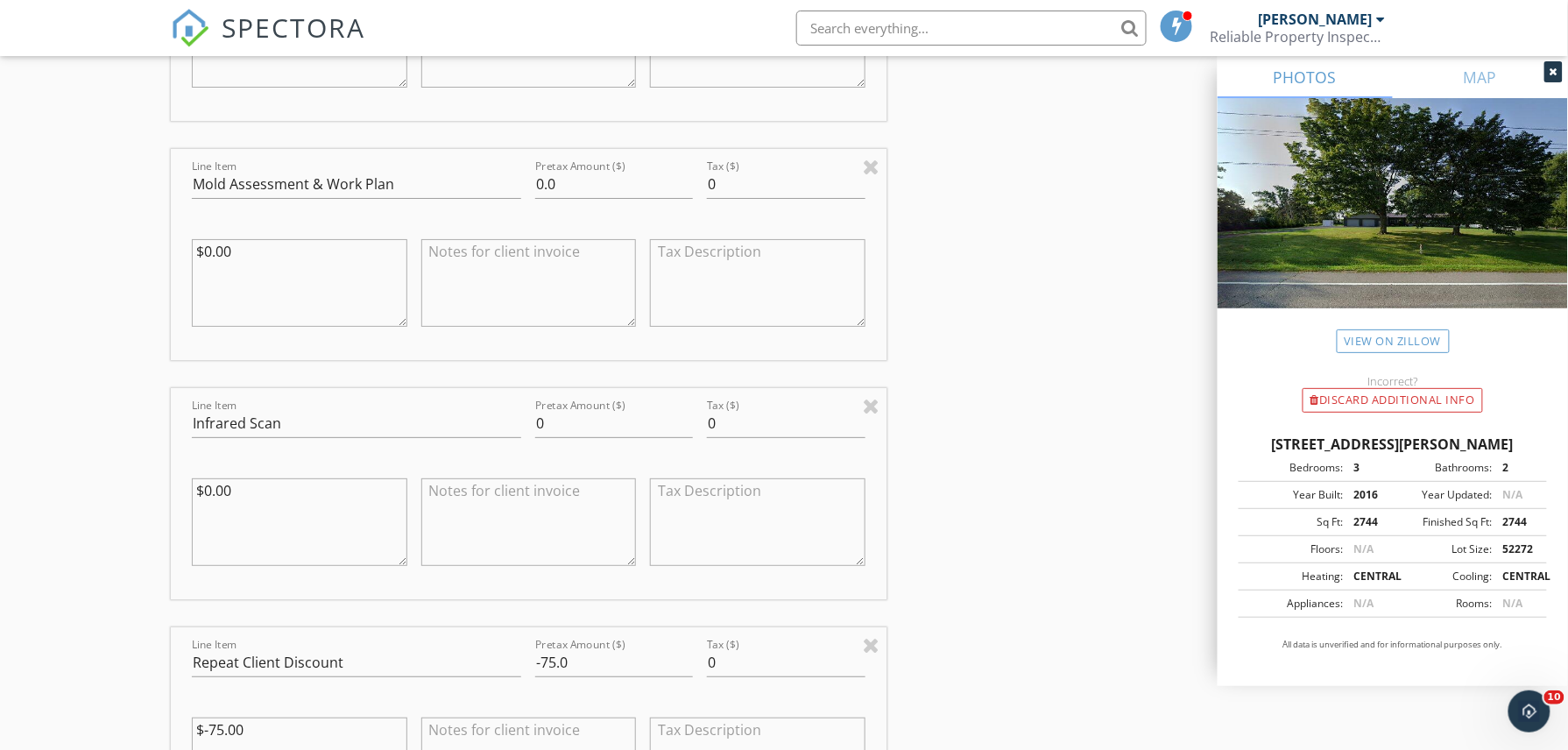
scroll to position [2467, 0]
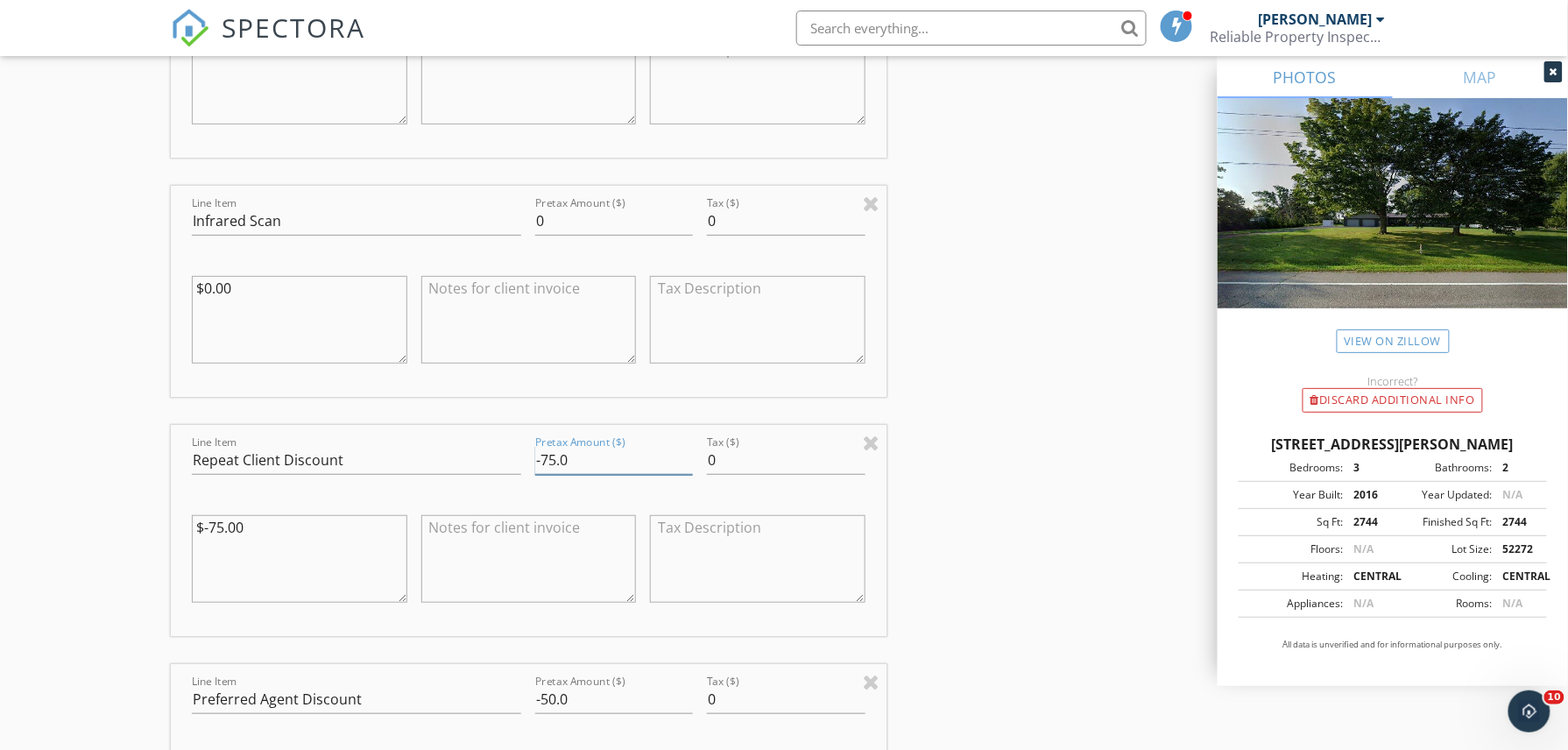
drag, startPoint x: 565, startPoint y: 459, endPoint x: 457, endPoint y: 463, distance: 108.1
click at [457, 463] on div "Line Item Repeat Client Discount Pretax Amount ($) -75.0 Tax ($) 0 $-75.00" at bounding box center [529, 529] width 715 height 211
type input "-100.00"
click at [979, 452] on div "INSPECTOR(S) check_box Gregory Podsiadlo PRIMARY Gregory Podsiadlo arrow_drop_d…" at bounding box center [784, 198] width 1226 height 4925
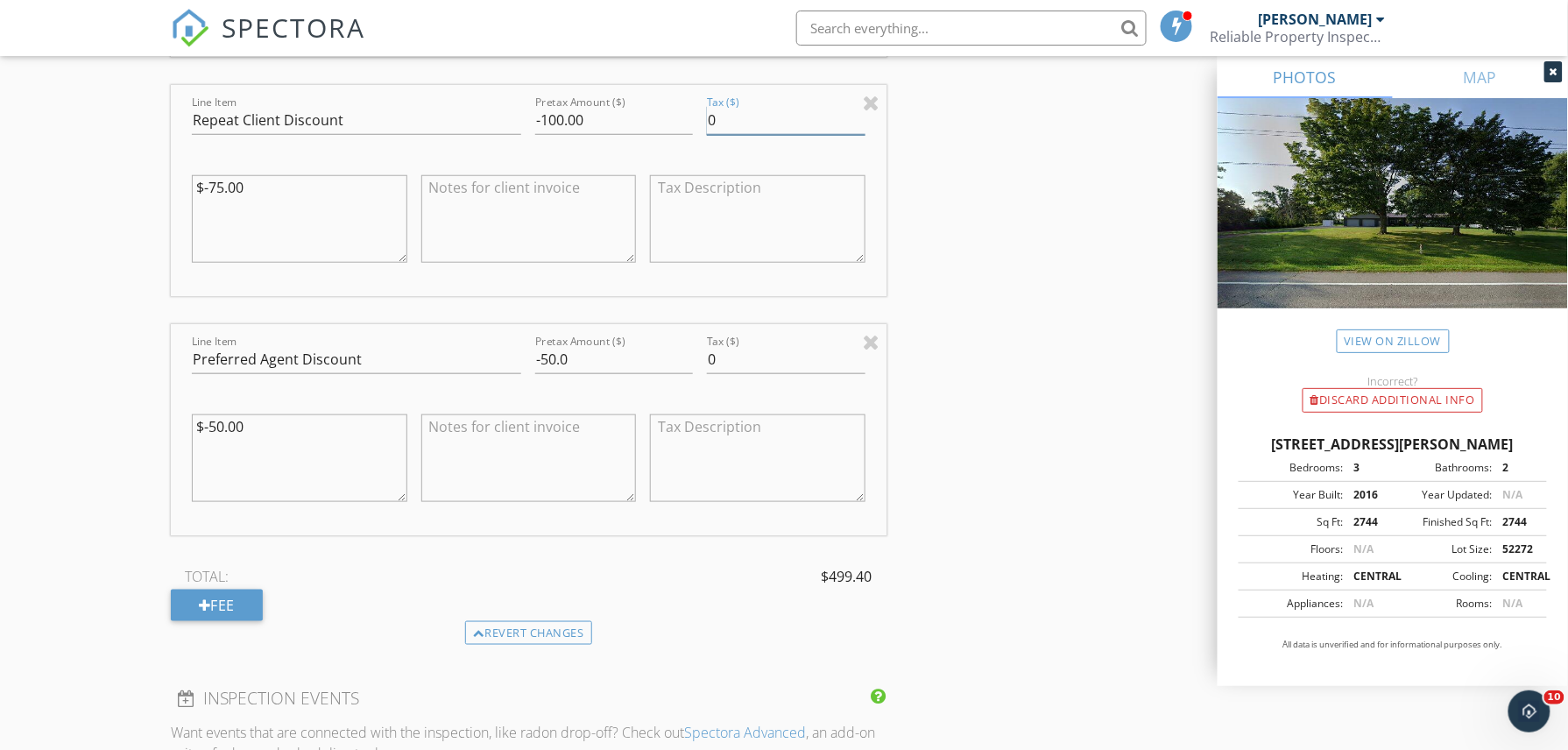
scroll to position [2817, 0]
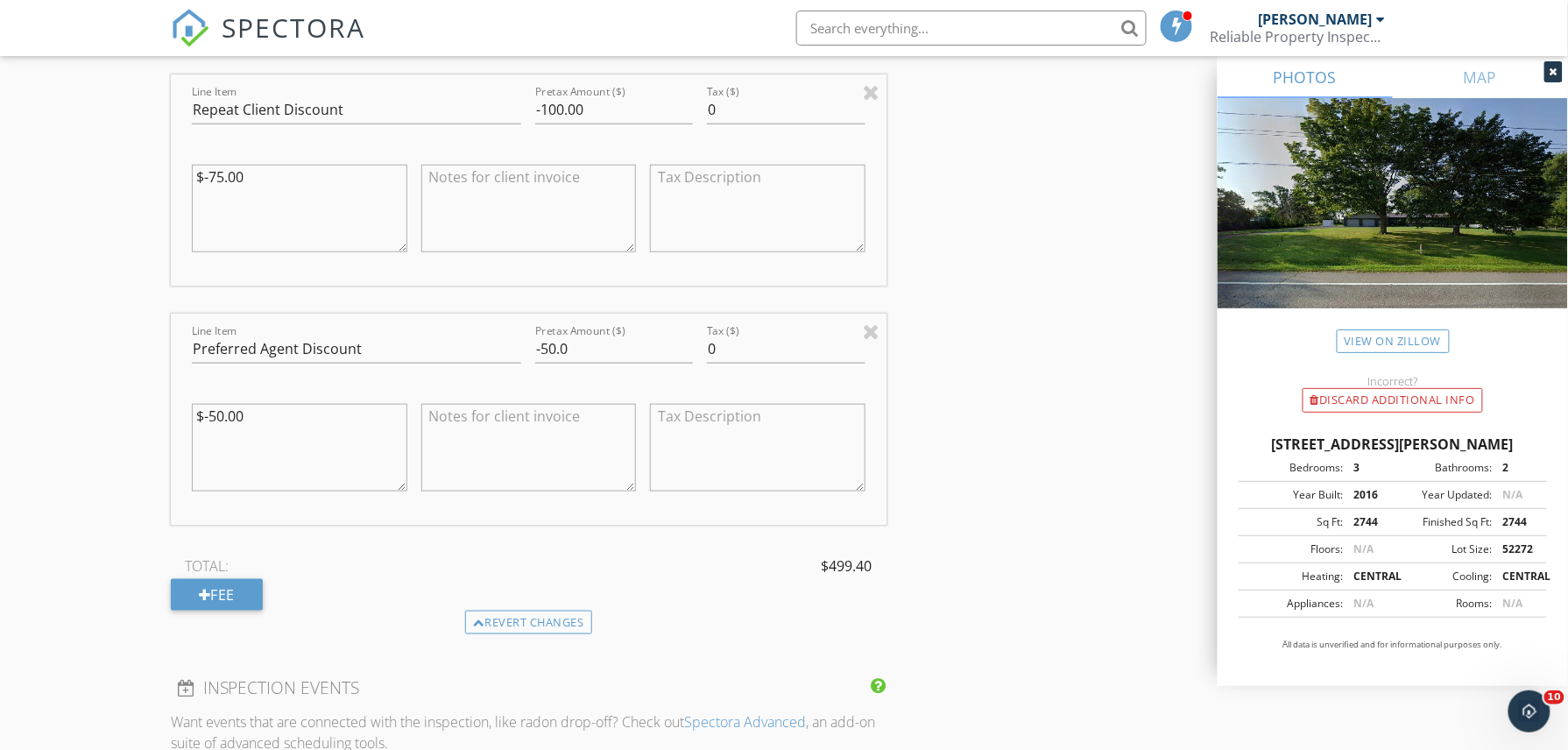
drag, startPoint x: 253, startPoint y: 184, endPoint x: 92, endPoint y: 170, distance: 161.6
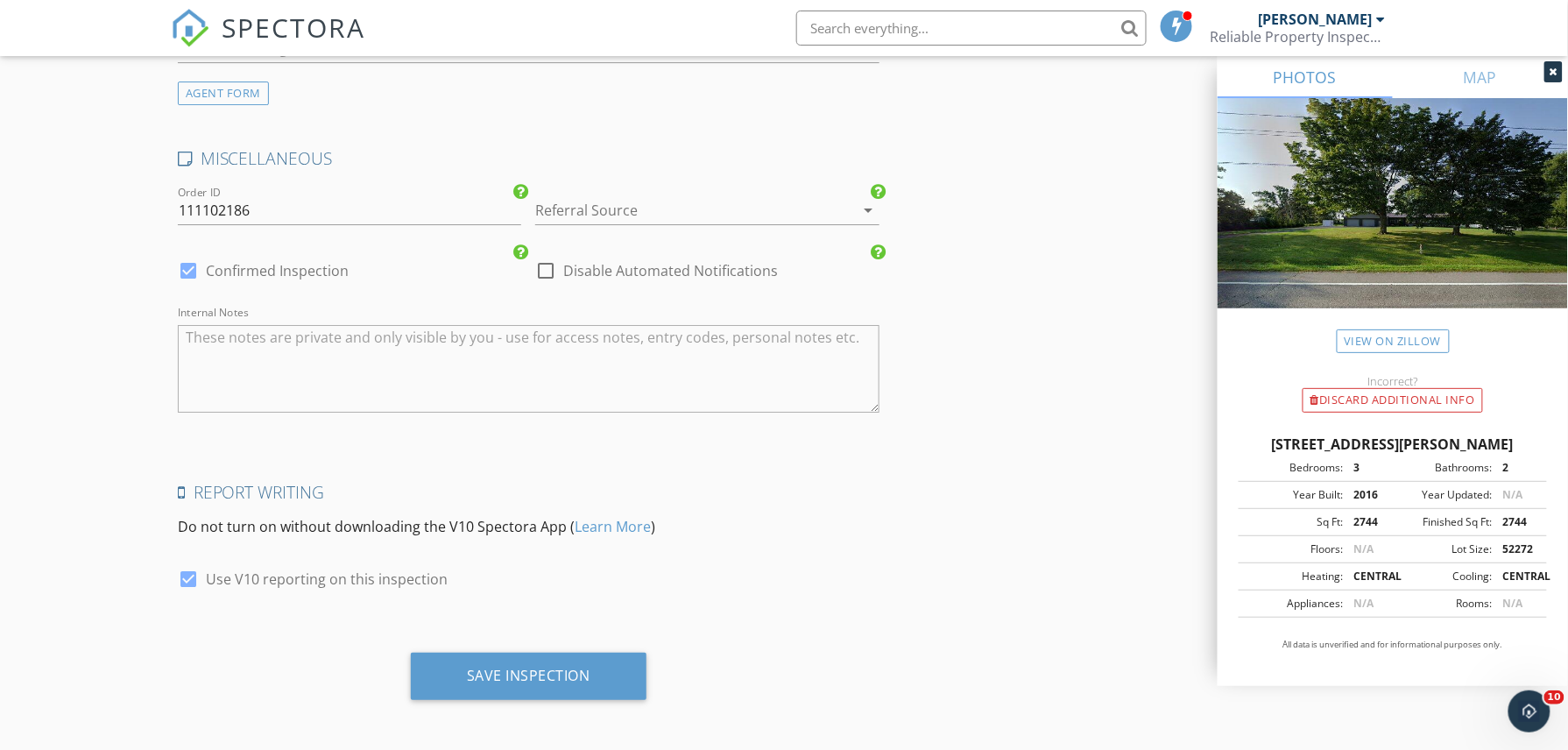
scroll to position [4428, 0]
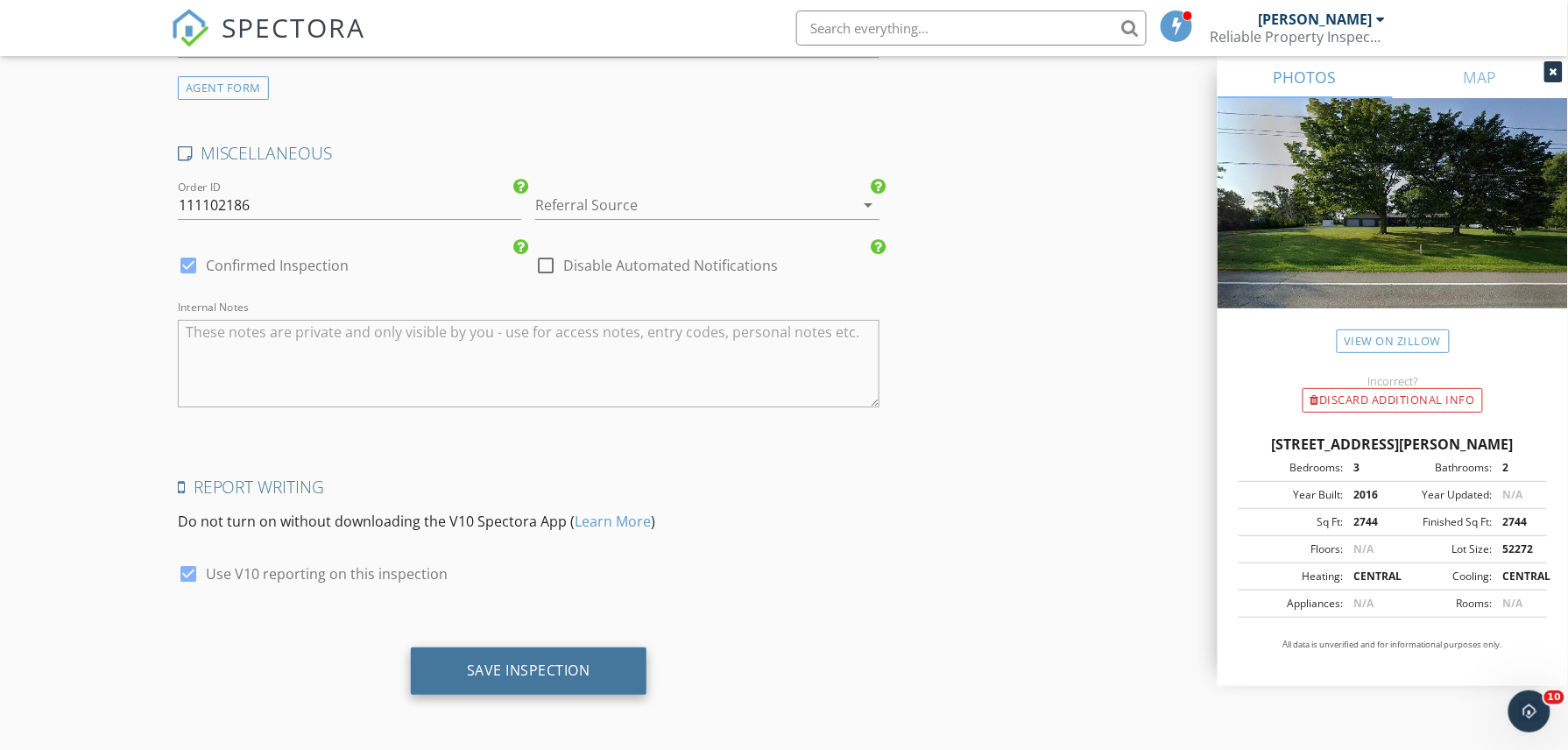
click at [544, 661] on div "Save Inspection" at bounding box center [529, 669] width 124 height 18
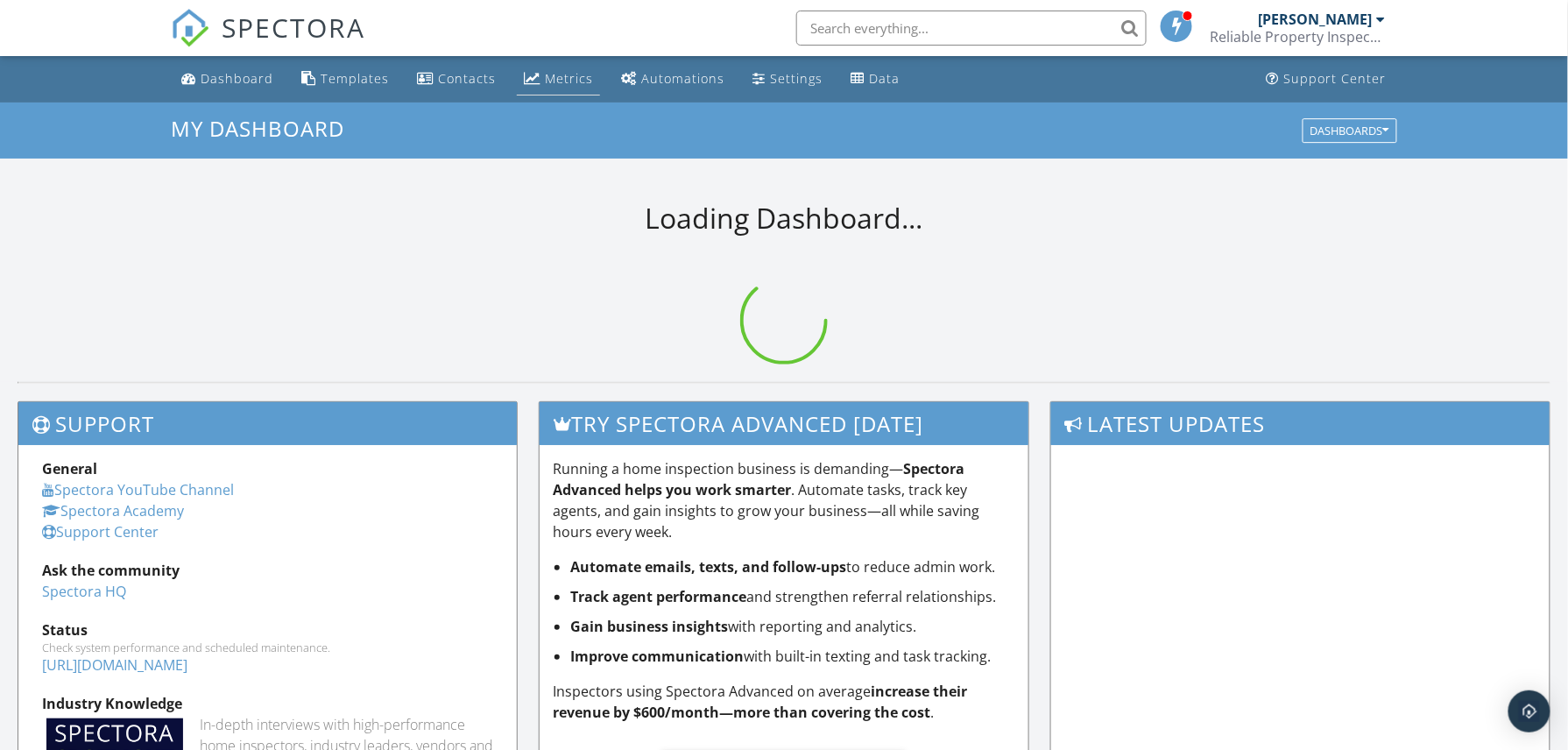
click at [532, 84] on div "Metrics" at bounding box center [532, 78] width 17 height 14
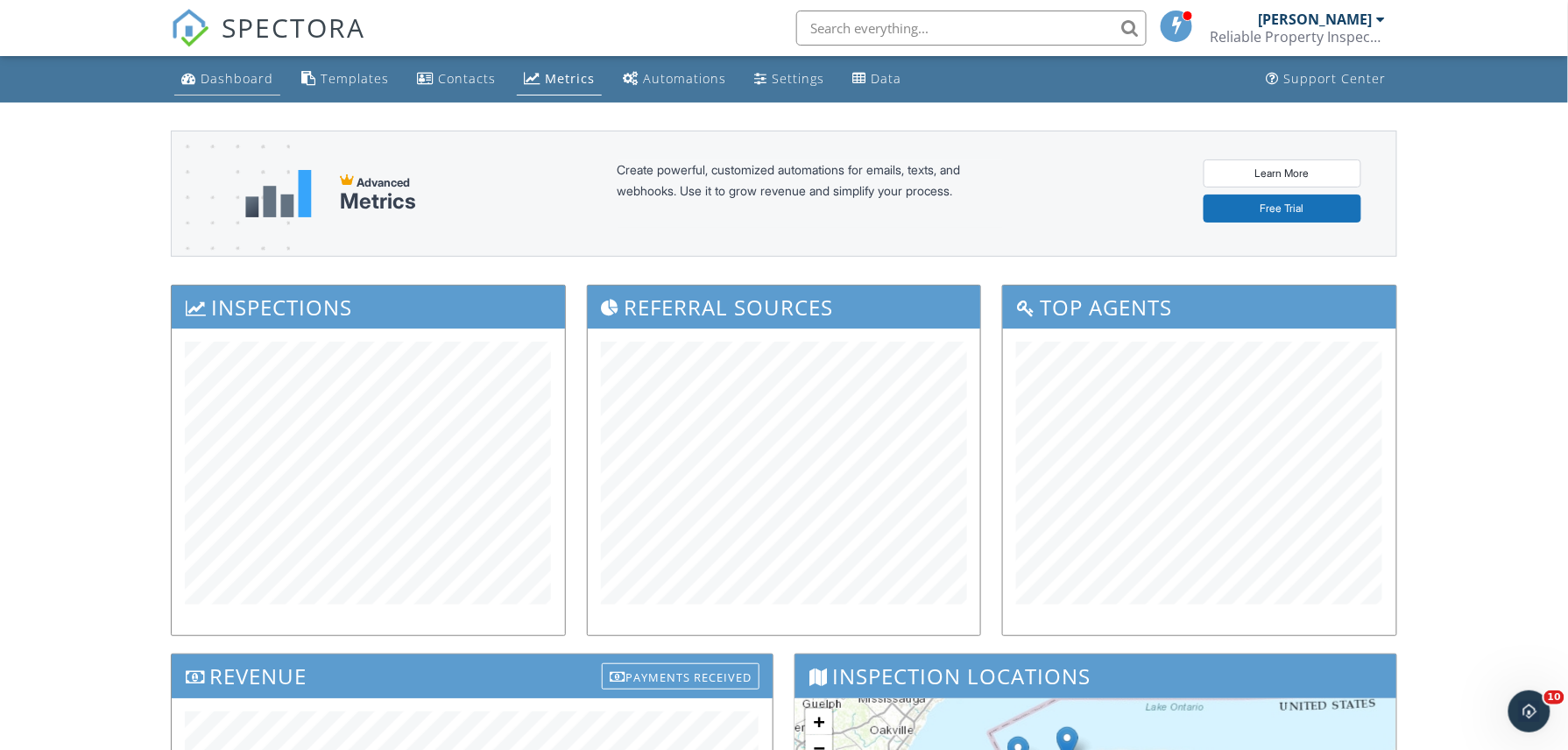
click at [201, 85] on div "Dashboard" at bounding box center [237, 79] width 72 height 17
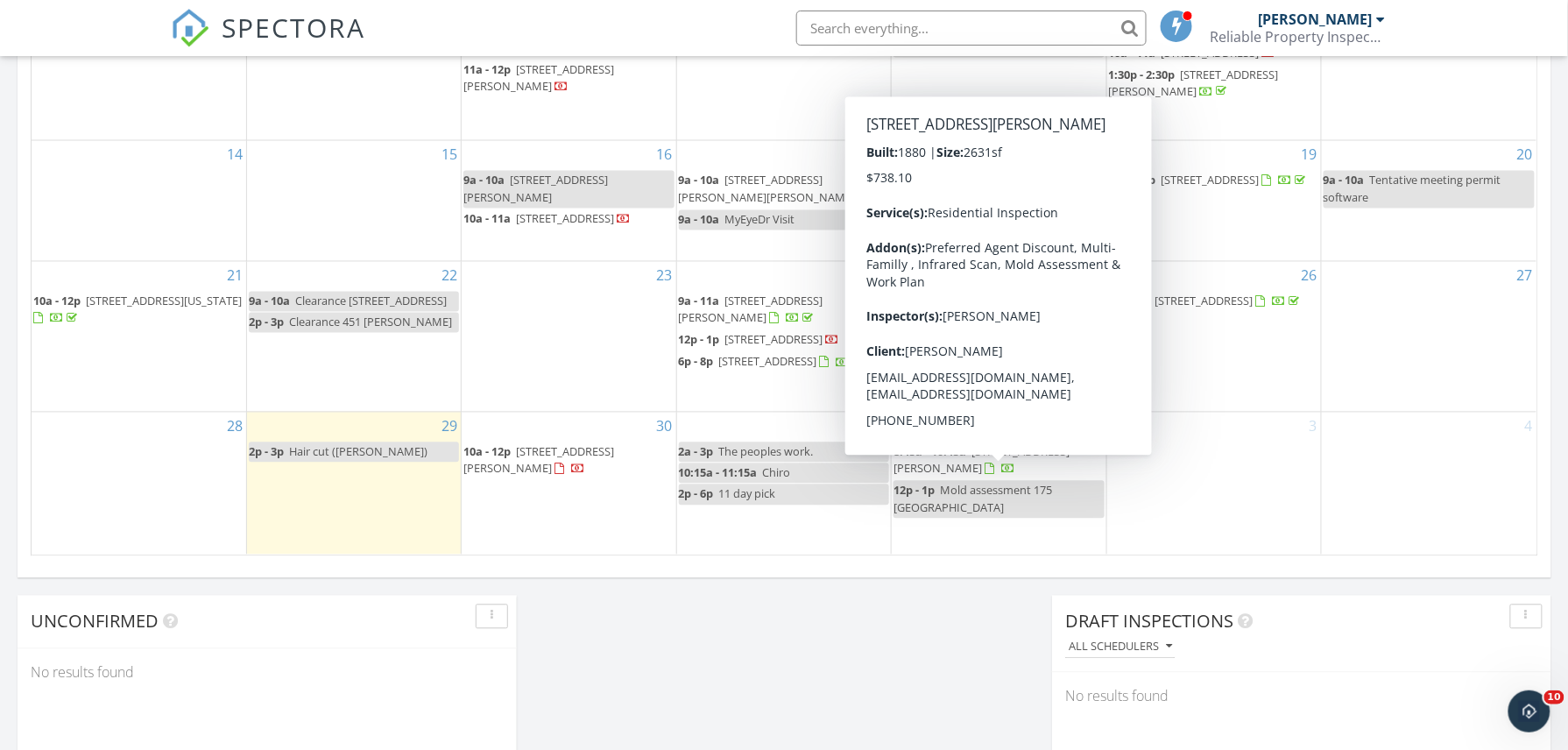
scroll to position [934, 0]
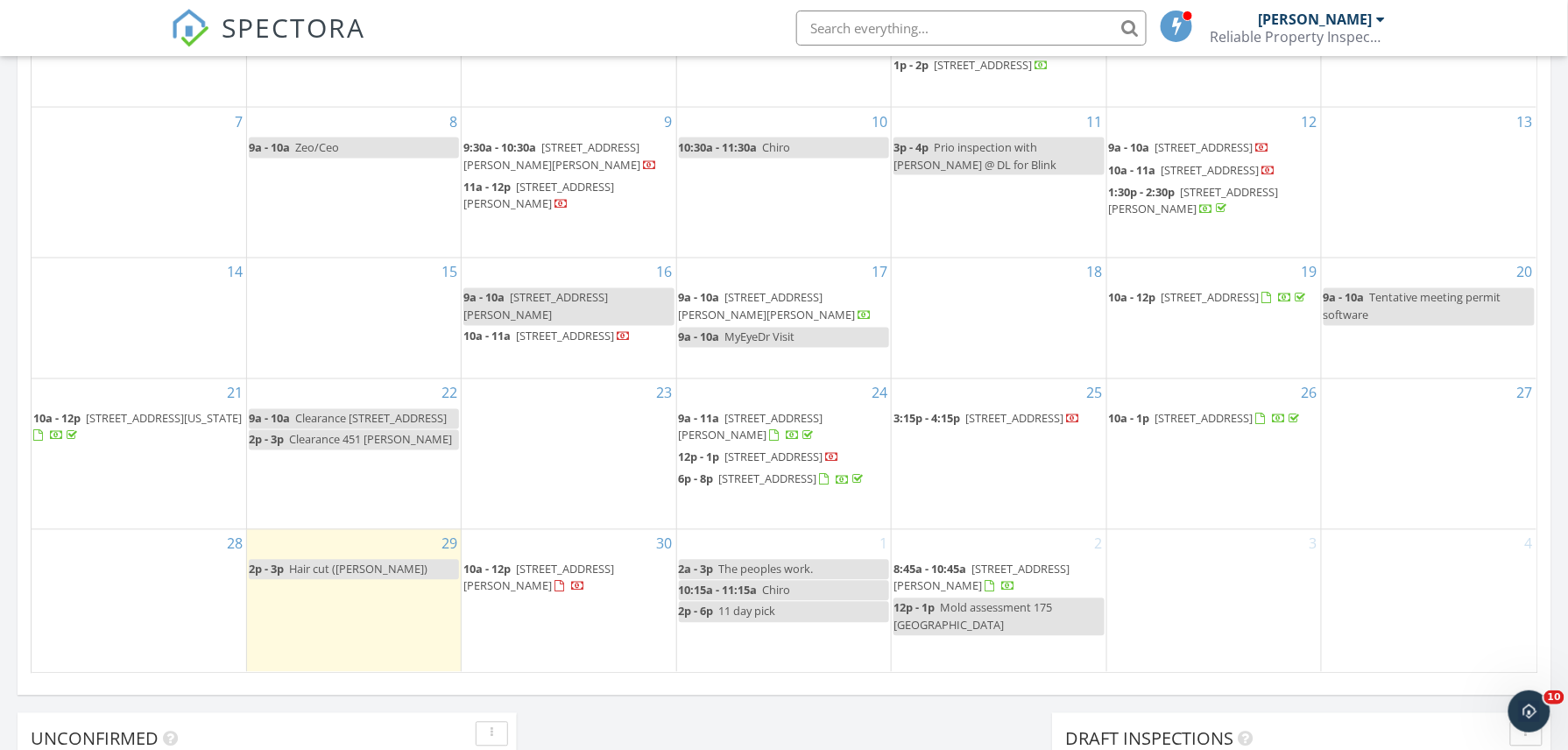
click at [1169, 145] on span "[STREET_ADDRESS]" at bounding box center [1205, 146] width 98 height 16
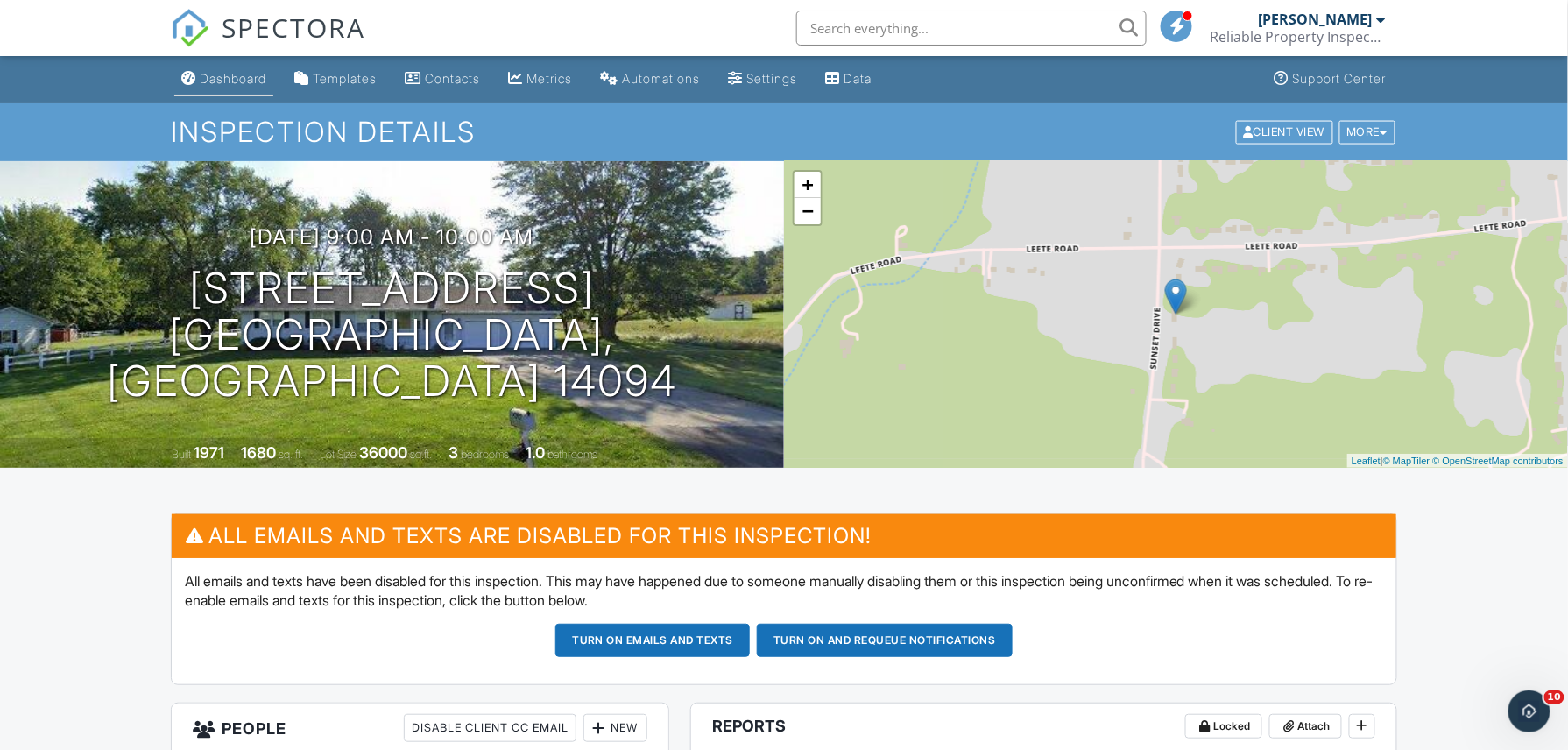
click at [205, 69] on link "Dashboard" at bounding box center [223, 79] width 99 height 33
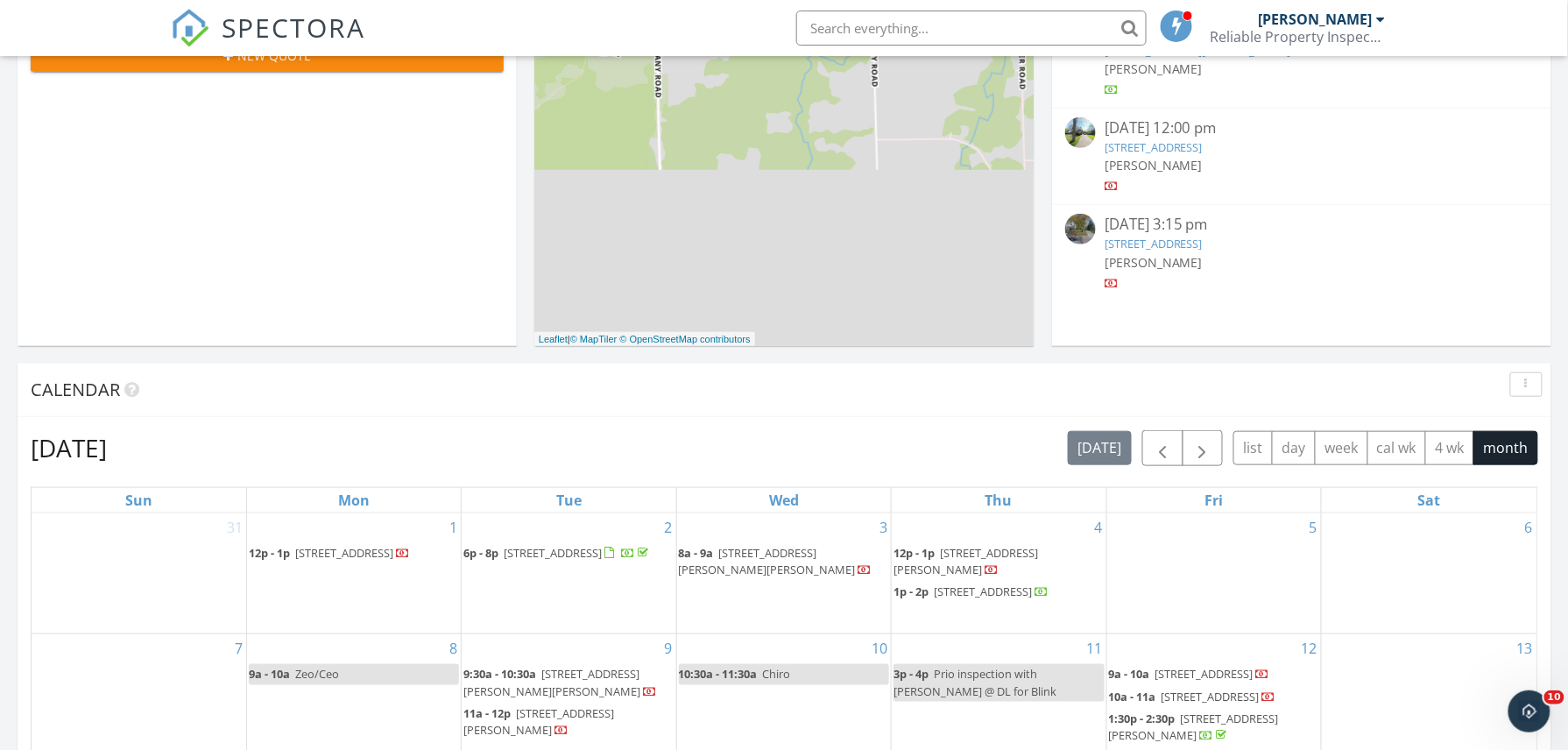
scroll to position [700, 0]
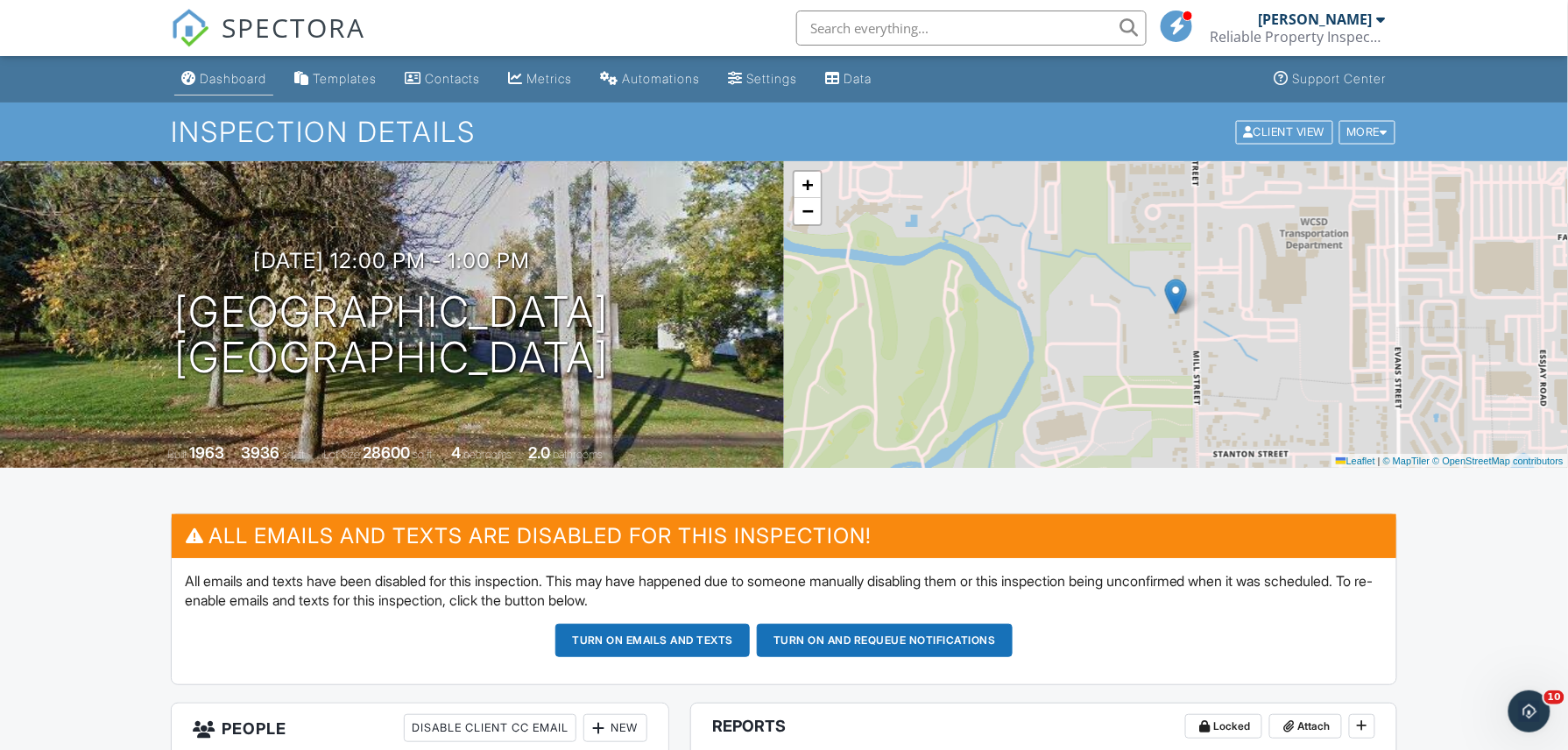
click at [225, 71] on div "Dashboard" at bounding box center [233, 79] width 67 height 15
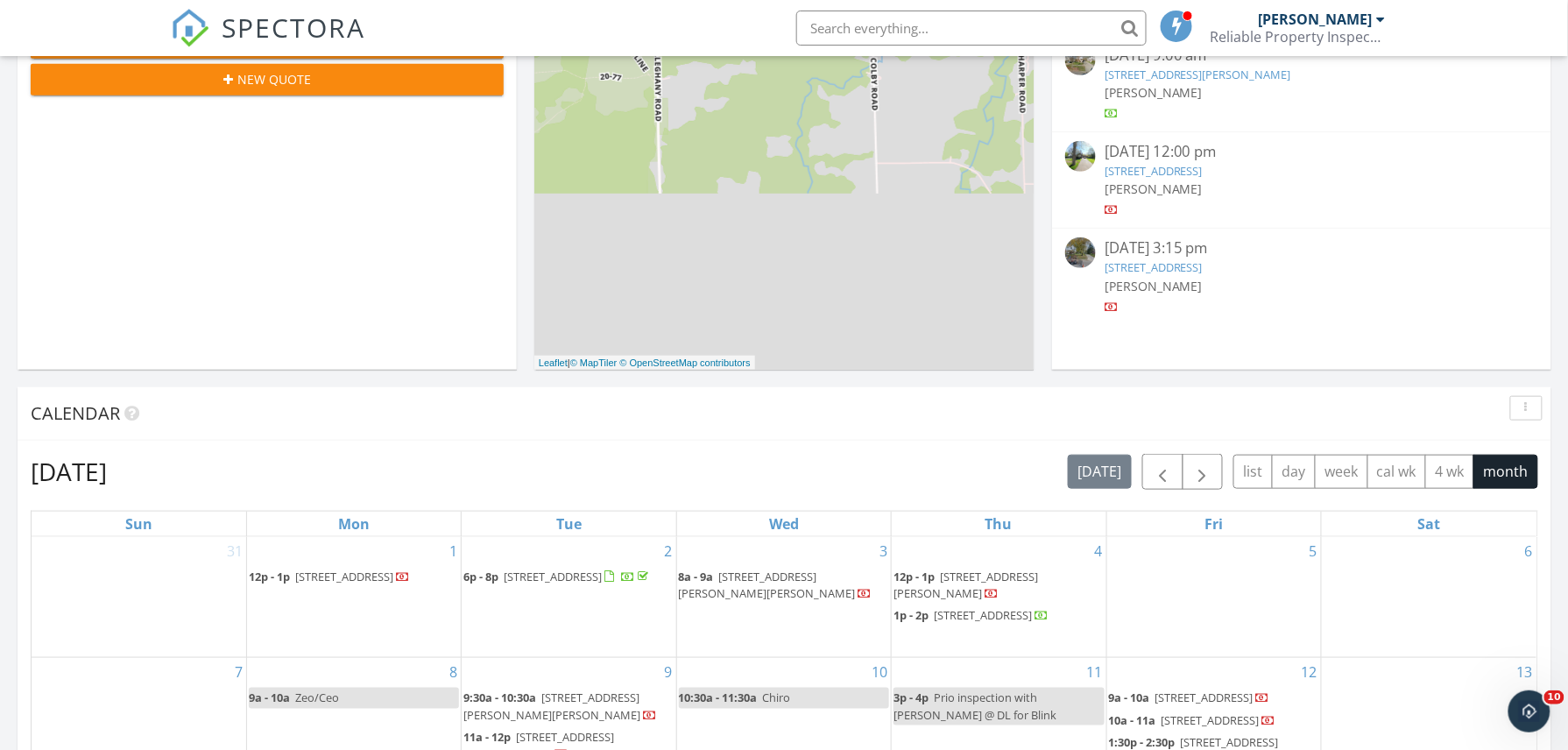
scroll to position [583, 0]
